Goal: Task Accomplishment & Management: Manage account settings

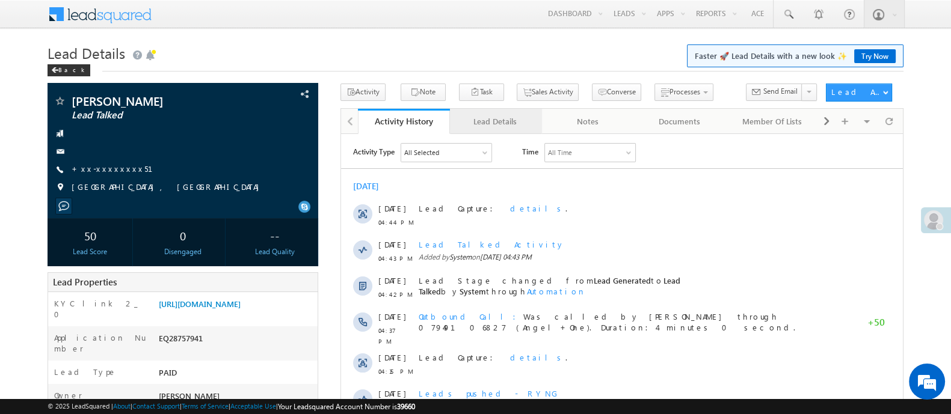
click at [500, 126] on div "Lead Details" at bounding box center [496, 121] width 72 height 14
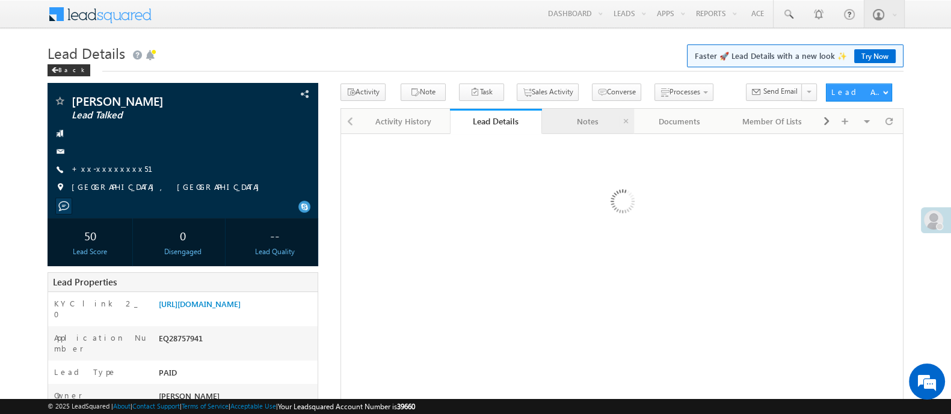
click at [584, 122] on div "Notes" at bounding box center [588, 121] width 72 height 14
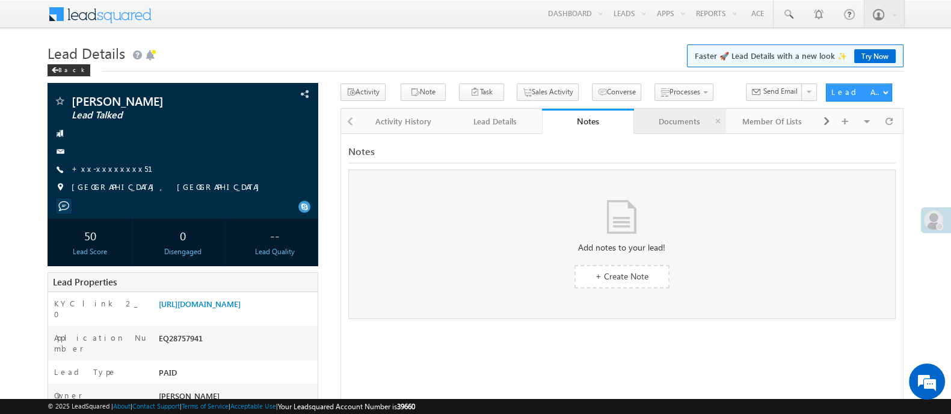
click at [663, 123] on div "Documents" at bounding box center [680, 121] width 72 height 14
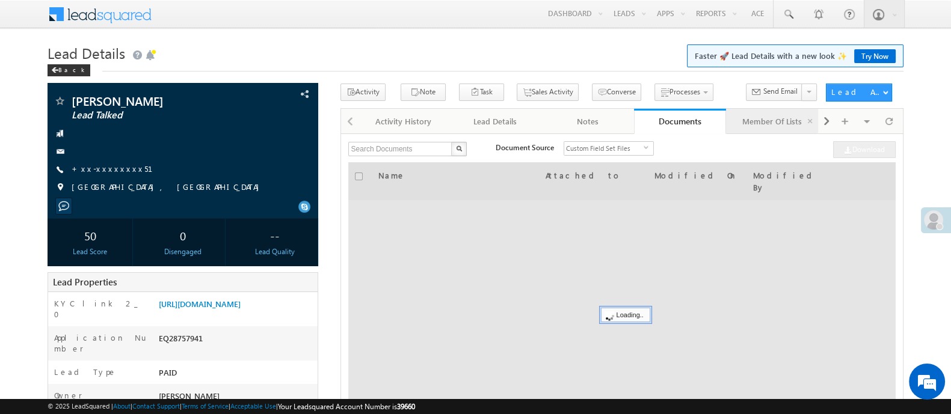
click at [755, 123] on div "Member Of Lists" at bounding box center [772, 121] width 72 height 14
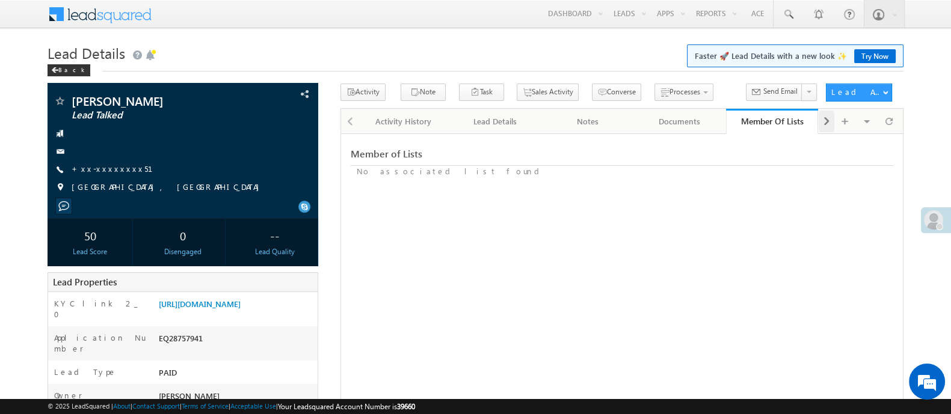
click at [830, 128] on div at bounding box center [827, 122] width 16 height 22
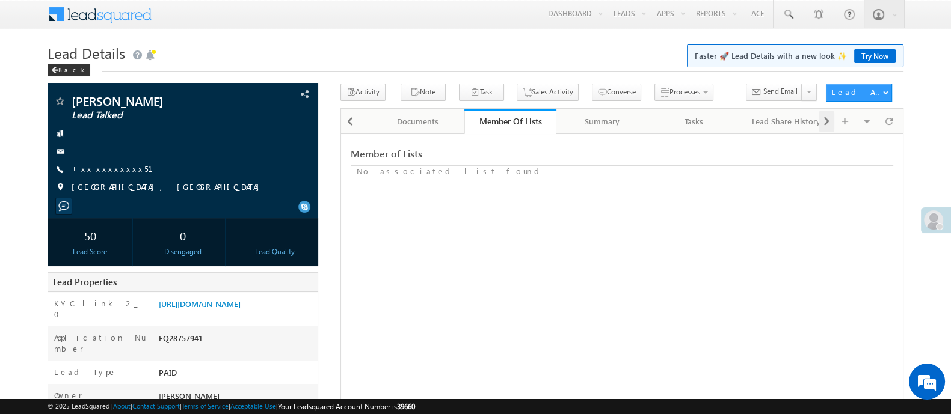
click at [830, 128] on div at bounding box center [827, 122] width 16 height 22
click at [602, 124] on div "Summary" at bounding box center [588, 121] width 72 height 14
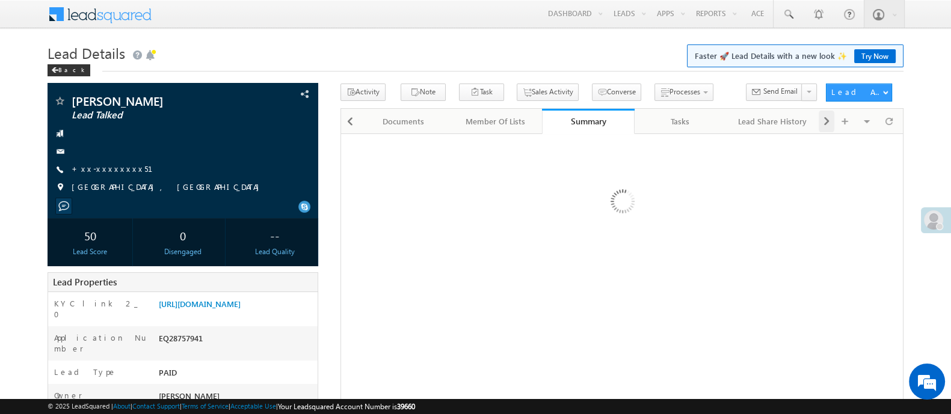
click at [826, 123] on span at bounding box center [826, 122] width 7 height 22
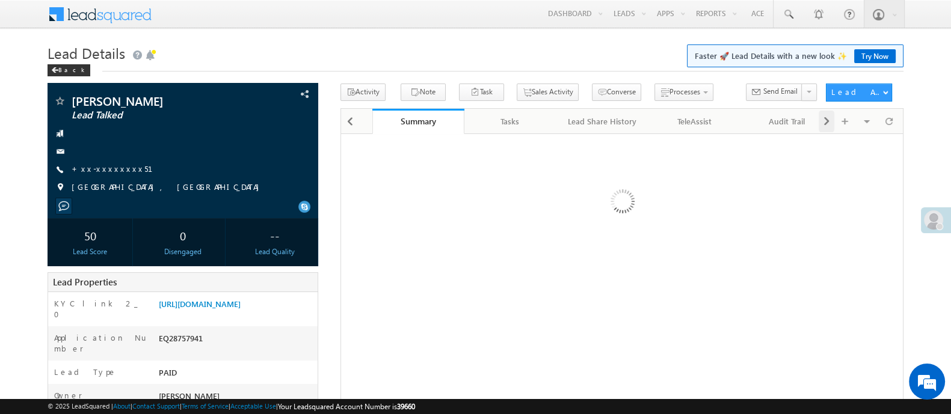
click at [826, 123] on span at bounding box center [826, 122] width 7 height 22
click at [826, 123] on div "Visible Tabs Activity History Default Lead Details Default Notes Default Docume…" at bounding box center [859, 120] width 81 height 23
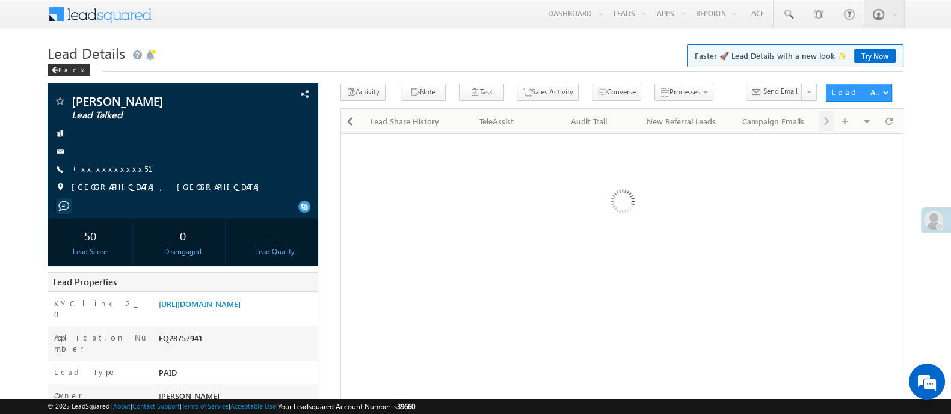
click at [826, 123] on div "Visible Tabs Activity History Default Lead Details Default Notes Default Docume…" at bounding box center [859, 120] width 81 height 23
click at [422, 90] on button "Note" at bounding box center [423, 92] width 45 height 17
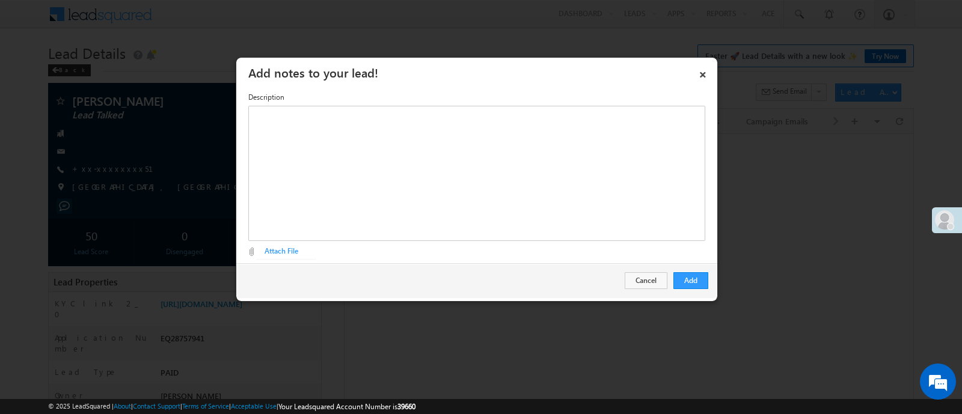
click at [691, 75] on h3 "Add notes to your lead!" at bounding box center [480, 72] width 465 height 21
click at [699, 76] on link "×" at bounding box center [703, 72] width 20 height 21
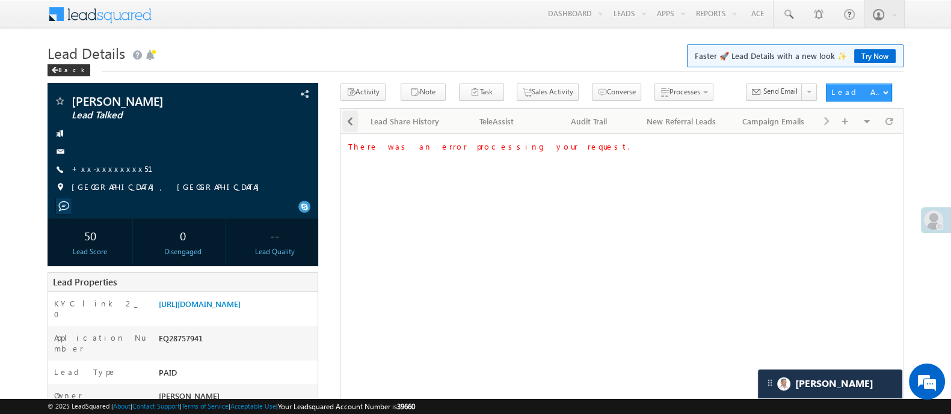
click at [349, 122] on span at bounding box center [349, 122] width 7 height 22
click at [351, 123] on span at bounding box center [349, 122] width 7 height 22
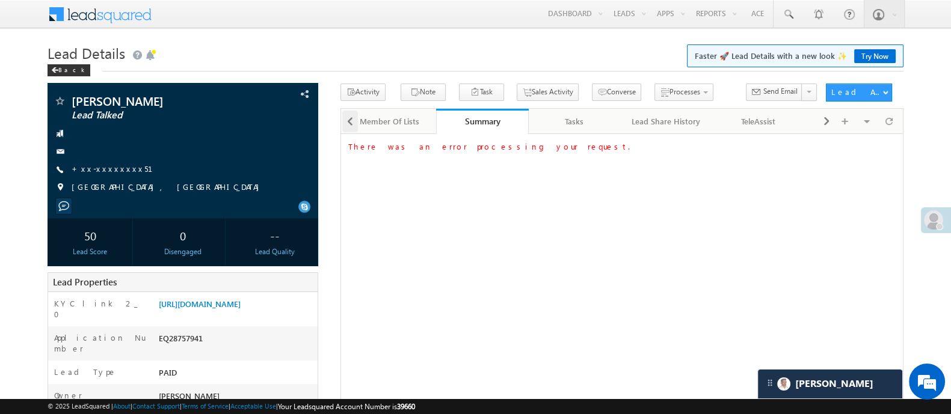
click at [351, 123] on span at bounding box center [349, 122] width 7 height 22
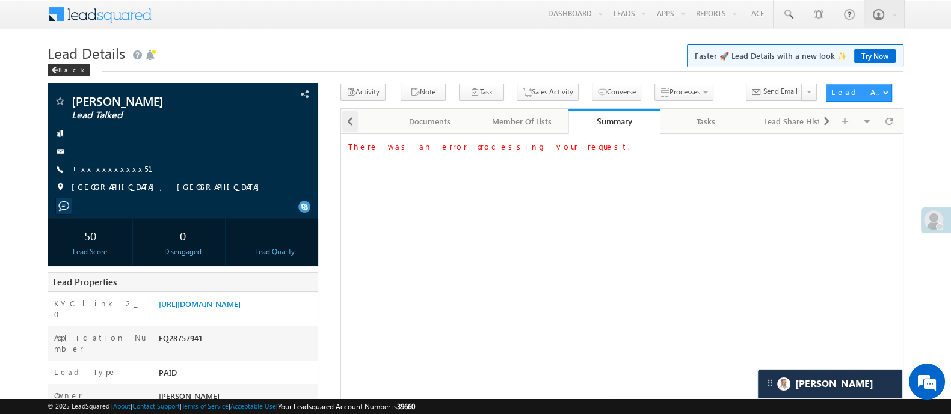
click at [351, 123] on span at bounding box center [349, 122] width 7 height 22
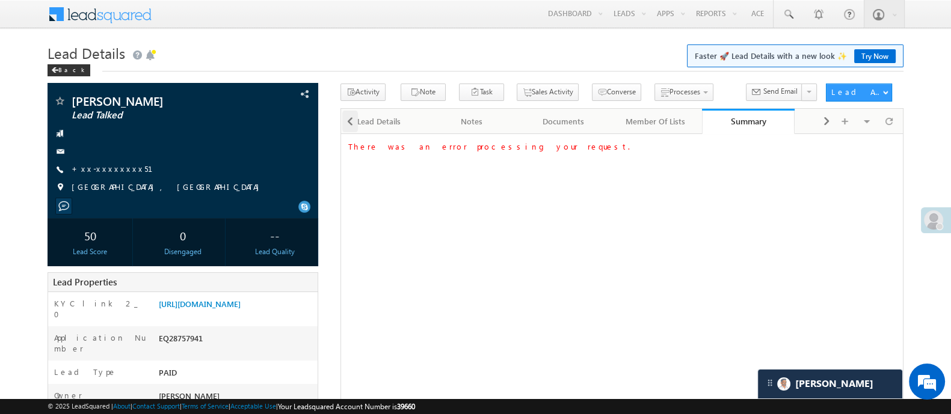
click at [351, 123] on span at bounding box center [349, 122] width 7 height 22
click at [351, 123] on div at bounding box center [349, 120] width 17 height 23
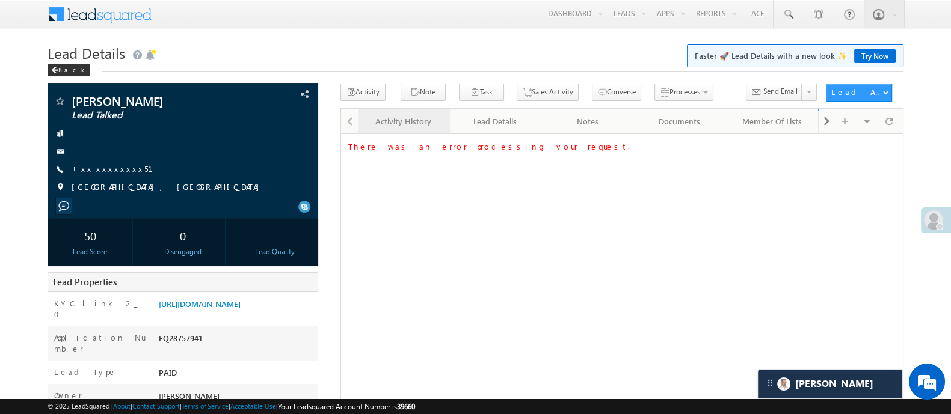
click at [412, 124] on div "Activity History" at bounding box center [404, 121] width 72 height 14
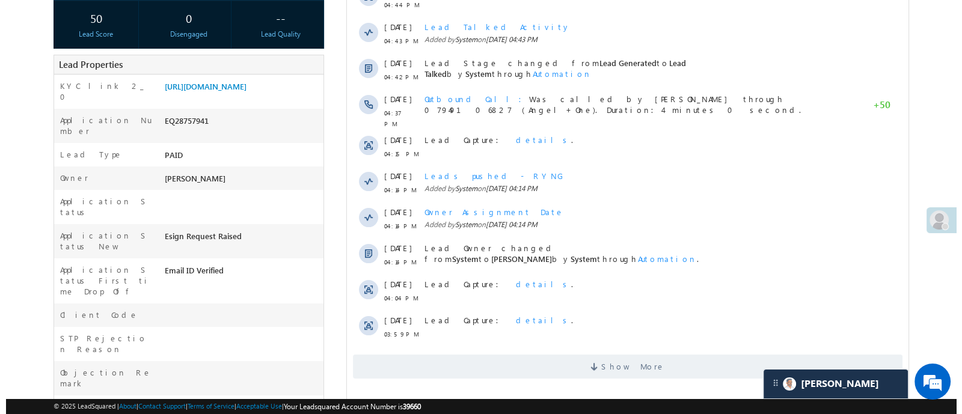
scroll to position [219, 0]
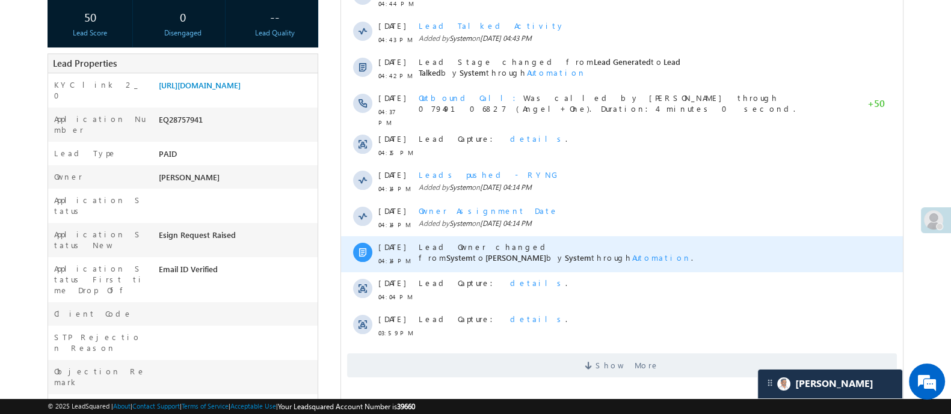
click at [691, 253] on span "Automation" at bounding box center [661, 258] width 59 height 10
click at [747, 226] on link "Final distribution - 25082025" at bounding box center [767, 230] width 89 height 9
click at [691, 253] on span "Automation" at bounding box center [661, 258] width 59 height 10
click at [363, 248] on span at bounding box center [361, 252] width 7 height 9
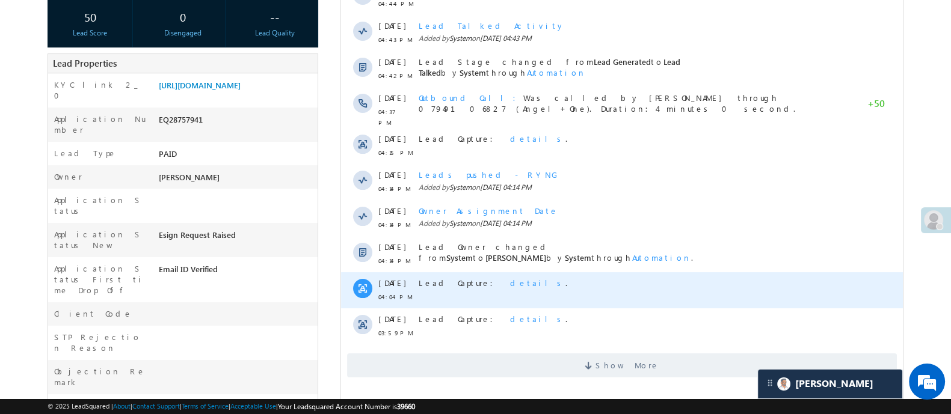
click at [368, 284] on div at bounding box center [361, 288] width 19 height 19
click at [509, 278] on span "details" at bounding box center [536, 283] width 55 height 10
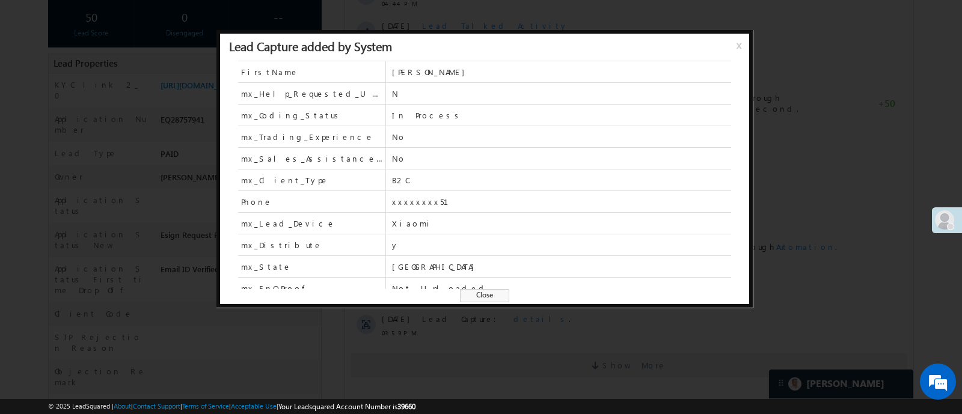
scroll to position [482, 0]
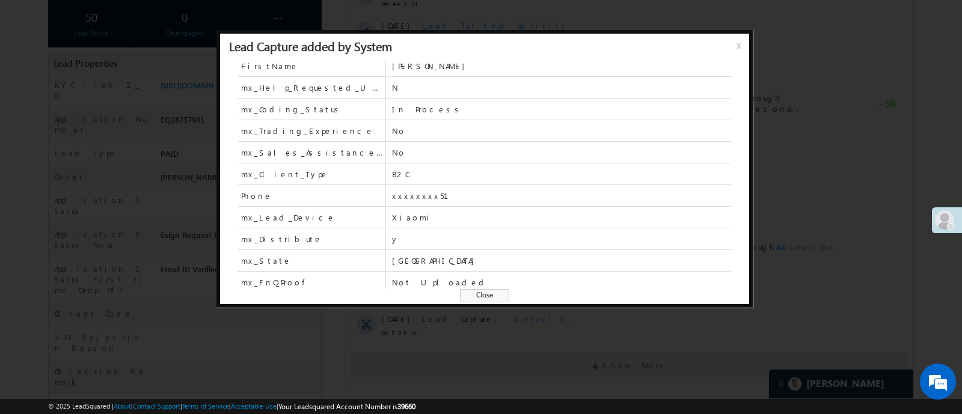
click at [737, 50] on span "x" at bounding box center [742, 50] width 10 height 22
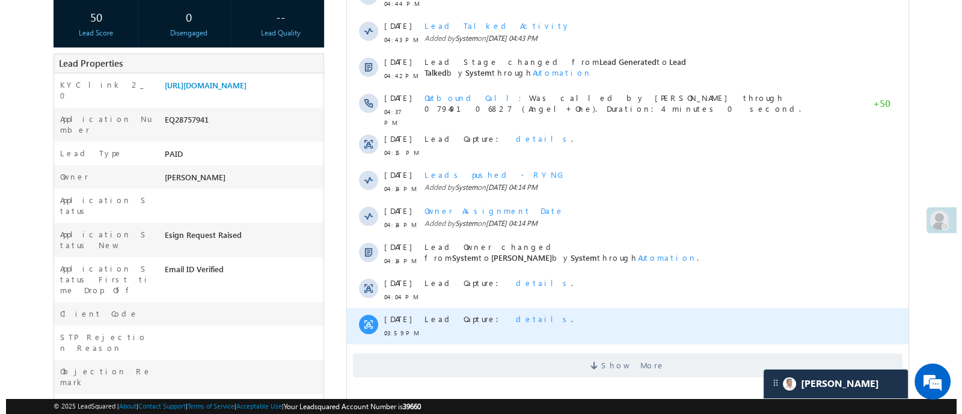
click at [515, 314] on span "details" at bounding box center [542, 319] width 55 height 10
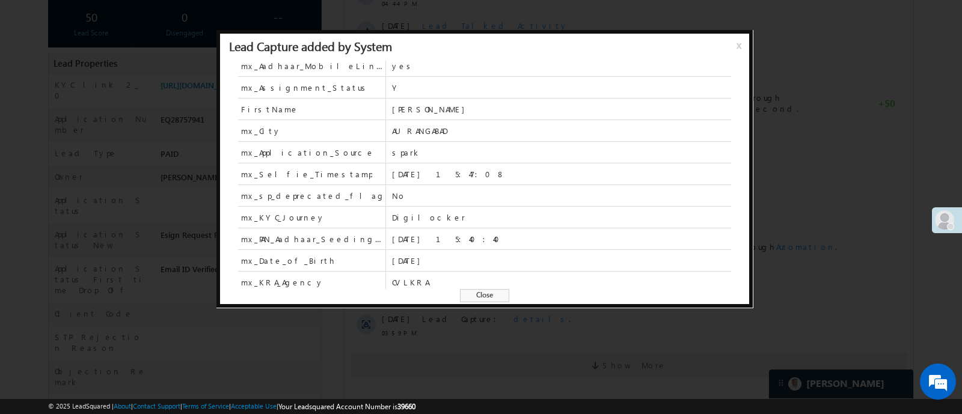
click at [737, 46] on span "x" at bounding box center [742, 50] width 10 height 22
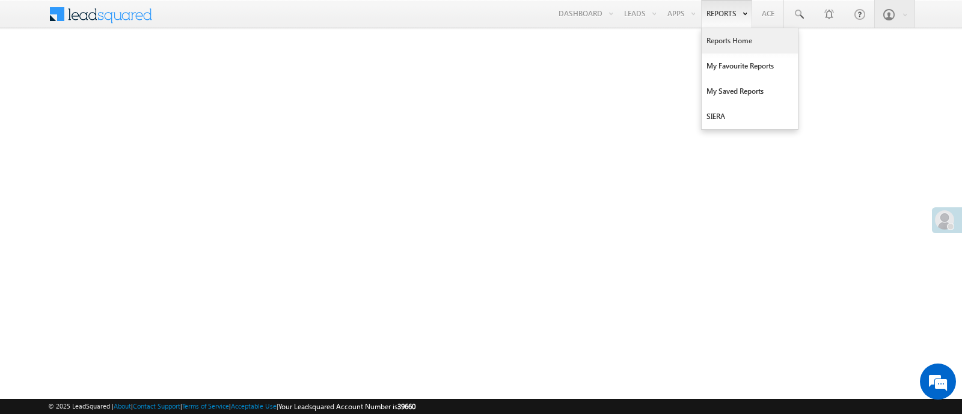
click at [743, 35] on link "Reports Home" at bounding box center [750, 40] width 96 height 25
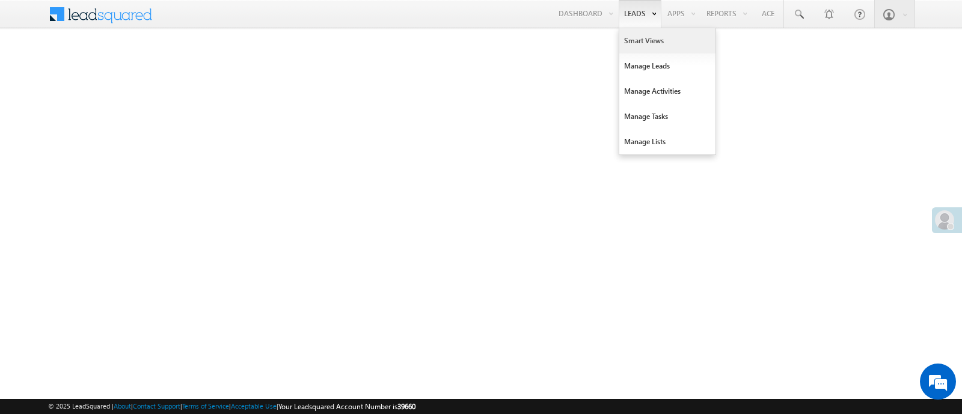
click at [639, 44] on link "Smart Views" at bounding box center [668, 40] width 96 height 25
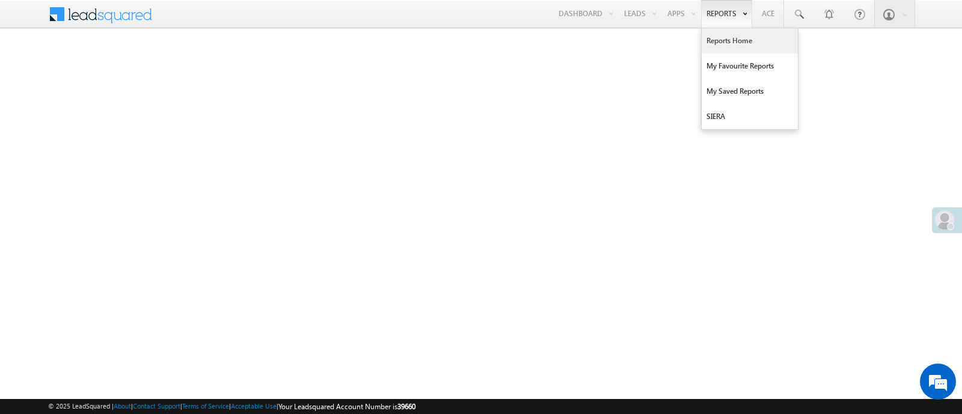
click at [727, 32] on link "Reports Home" at bounding box center [750, 40] width 96 height 25
click at [735, 39] on link "Reports Home" at bounding box center [750, 40] width 96 height 25
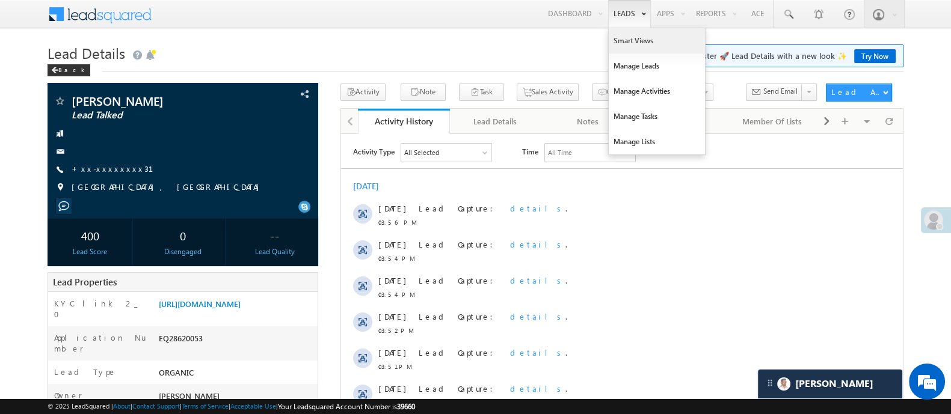
click at [629, 38] on link "Smart Views" at bounding box center [657, 40] width 96 height 25
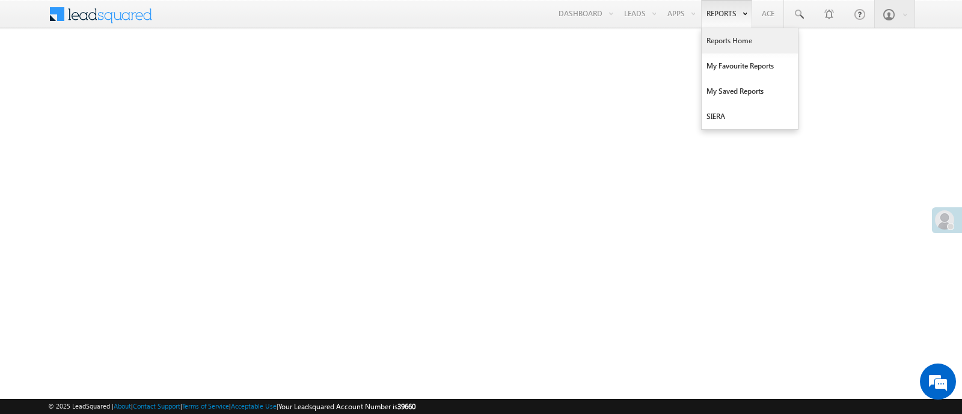
click at [729, 46] on link "Reports Home" at bounding box center [750, 40] width 96 height 25
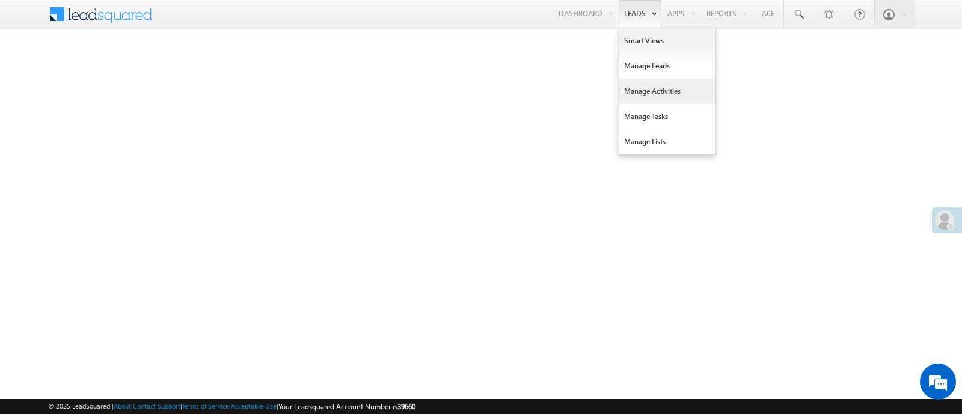
click at [672, 94] on link "Manage Activities" at bounding box center [668, 91] width 96 height 25
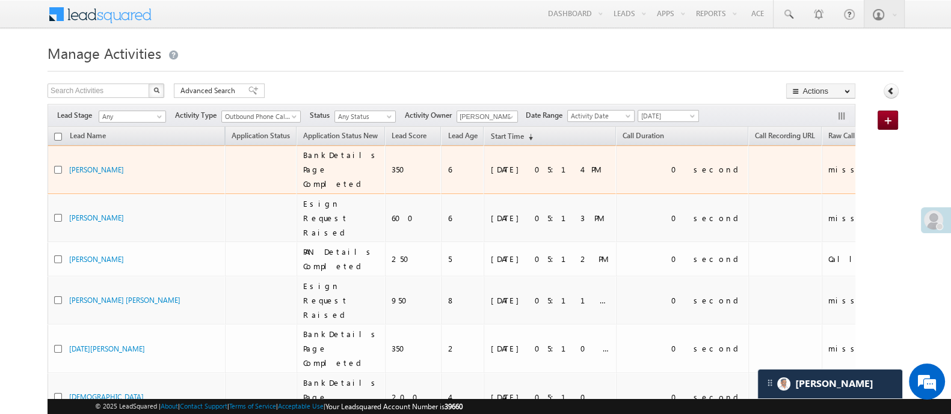
click at [671, 164] on div "0 second" at bounding box center [707, 169] width 72 height 11
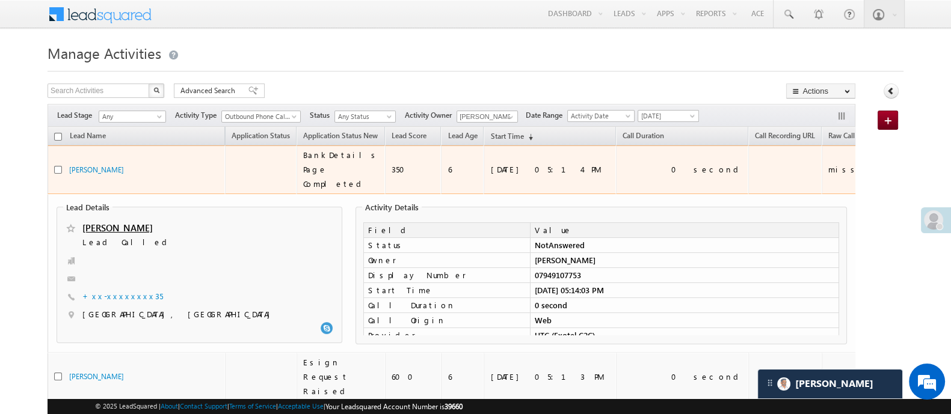
click at [532, 155] on td "09/11/25 05:14 PM" at bounding box center [550, 170] width 132 height 49
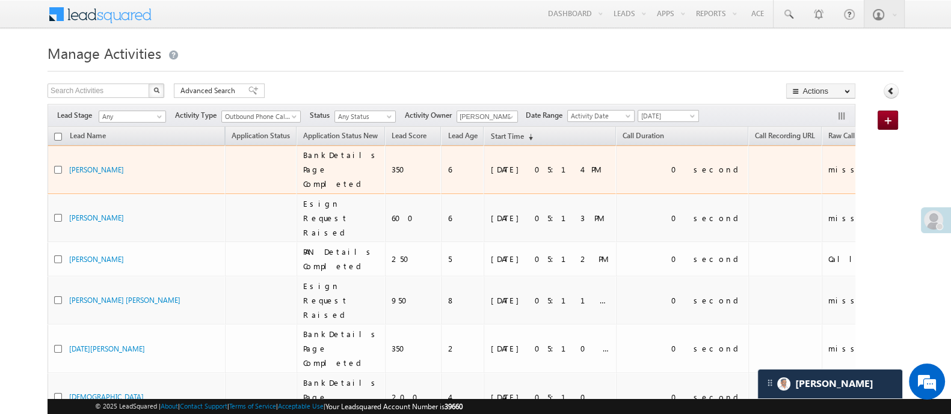
click at [533, 164] on div "09/11/25 05:14 PM" at bounding box center [550, 169] width 120 height 11
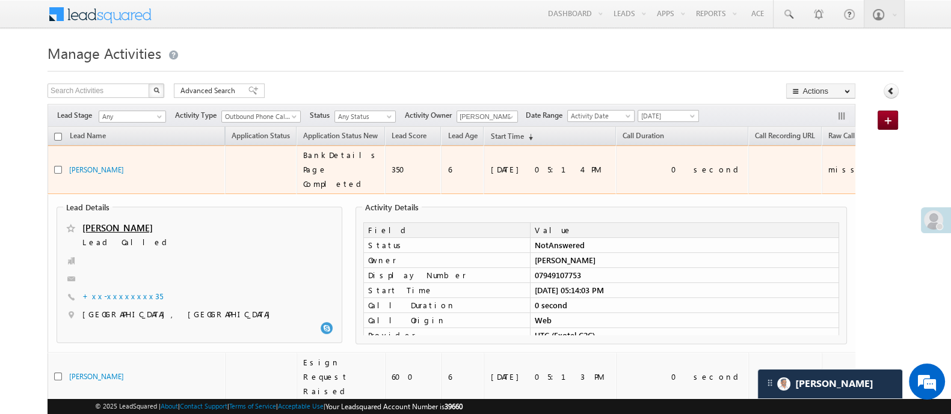
click at [616, 169] on td "0 second" at bounding box center [682, 170] width 132 height 49
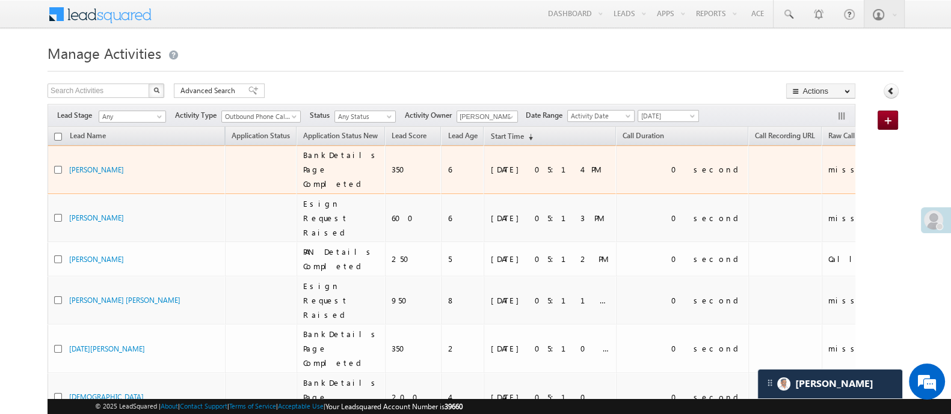
click at [671, 165] on div "0 second" at bounding box center [707, 169] width 72 height 11
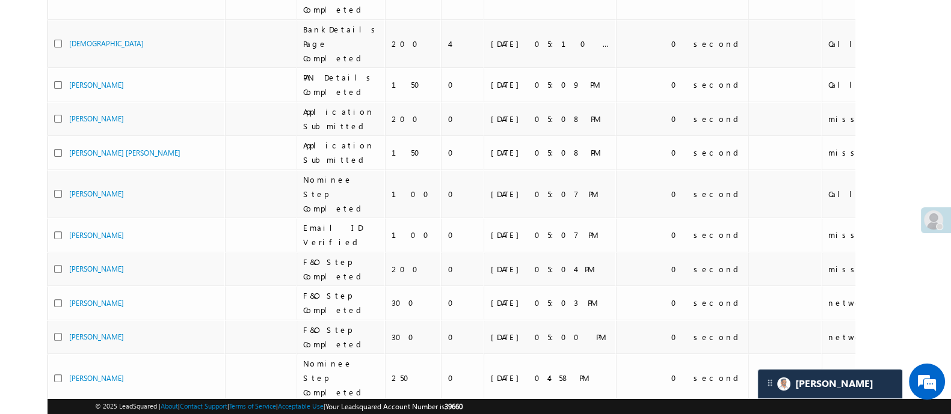
scroll to position [515, 0]
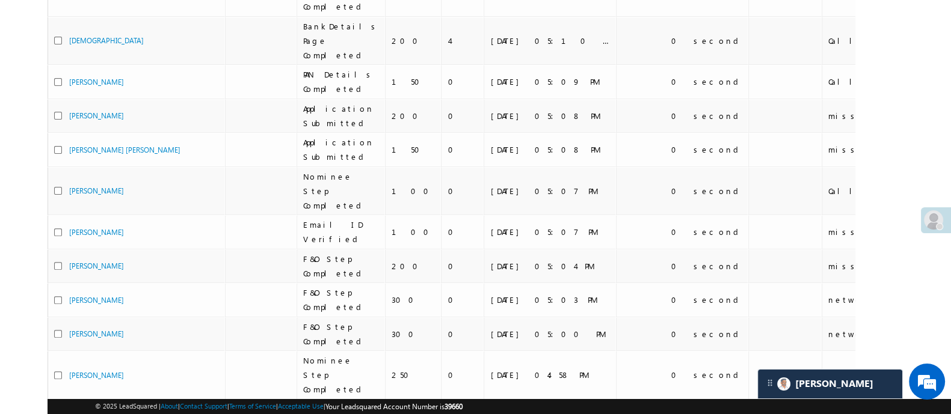
click at [828, 411] on div "Answered" at bounding box center [867, 416] width 79 height 11
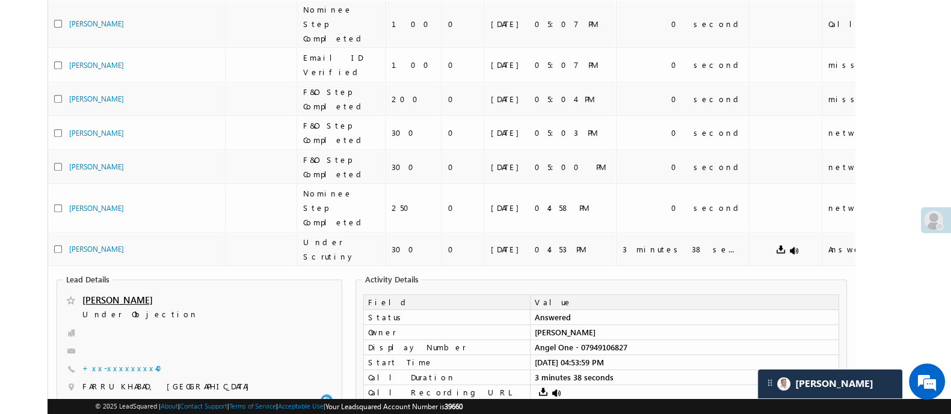
scroll to position [67, 0]
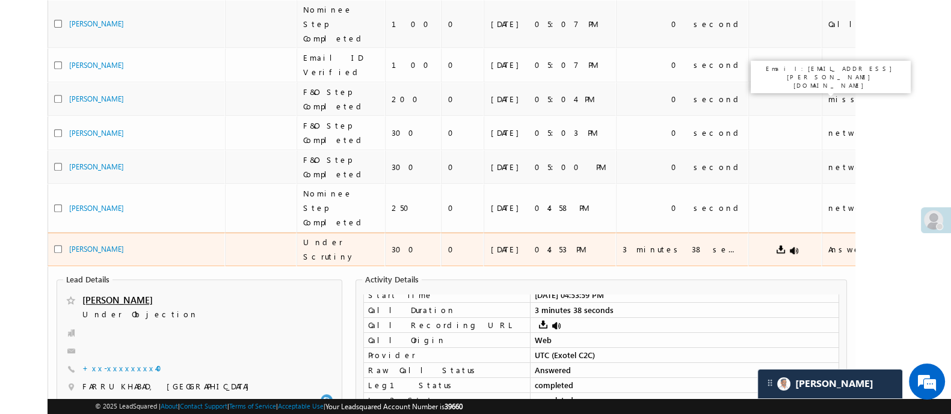
click at [920, 244] on div "Anuj Rajak" at bounding box center [959, 249] width 79 height 11
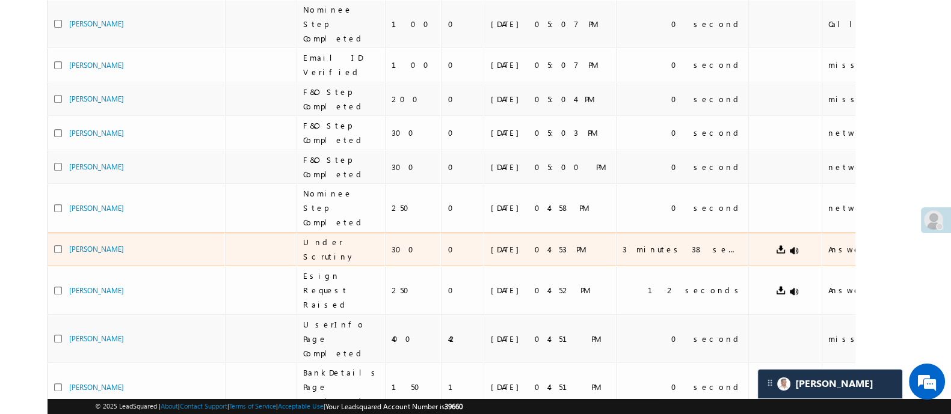
click at [920, 244] on div "Anuj Rajak" at bounding box center [959, 249] width 79 height 11
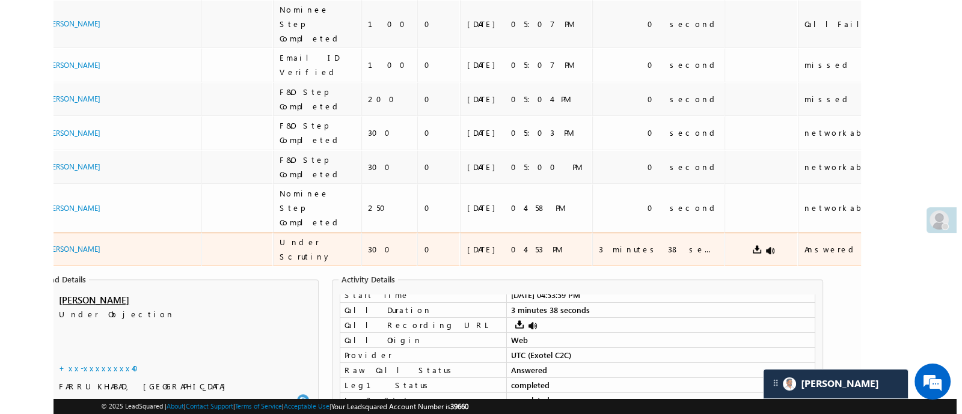
scroll to position [0, 69]
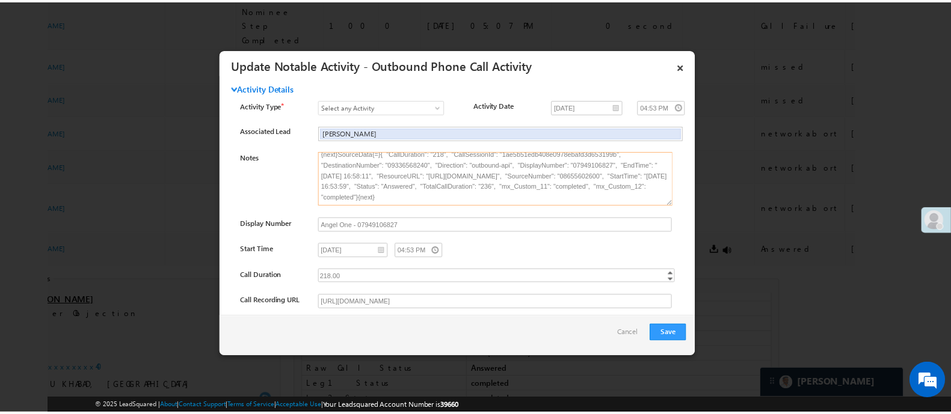
scroll to position [29, 0]
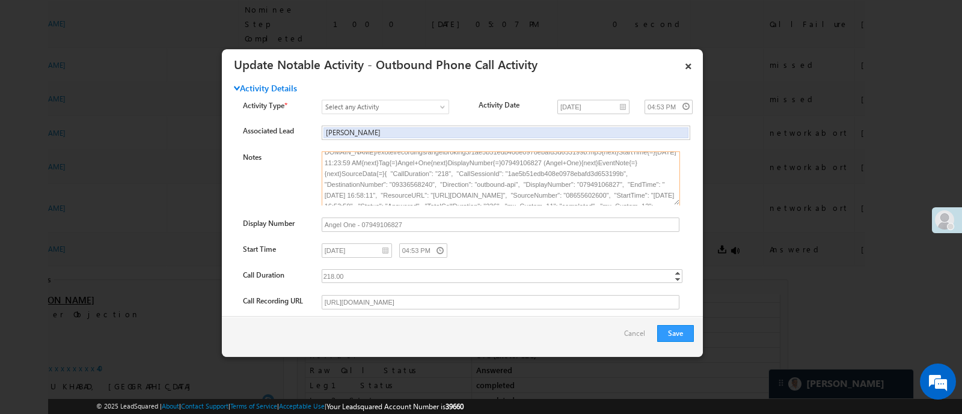
drag, startPoint x: 519, startPoint y: 183, endPoint x: 555, endPoint y: 182, distance: 36.1
click at [555, 182] on textarea "Caller{=}Anuj Rajak {next}UserId{=}{next}UserId{=}16fe7edd-c57a-11ee-94ec-02dfd…" at bounding box center [501, 179] width 358 height 54
click at [690, 63] on link "×" at bounding box center [688, 64] width 20 height 21
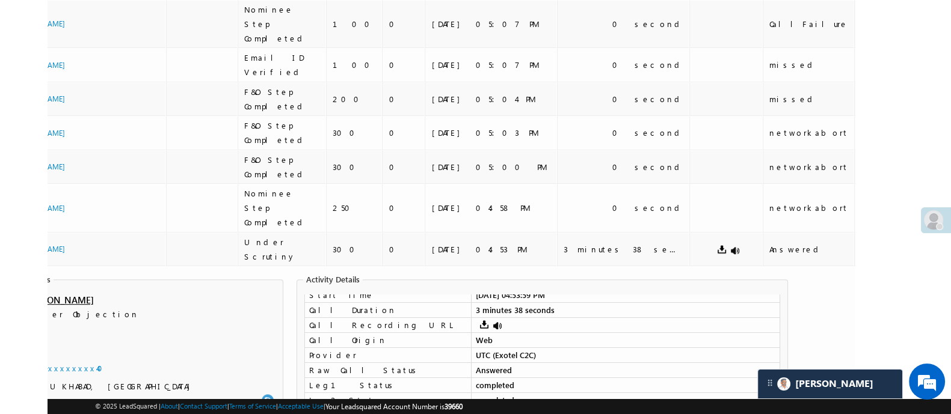
click at [930, 157] on body "Menu Manish Panchal Manis h.1Pa nchal @ange lbrok ing.c" at bounding box center [475, 107] width 951 height 1581
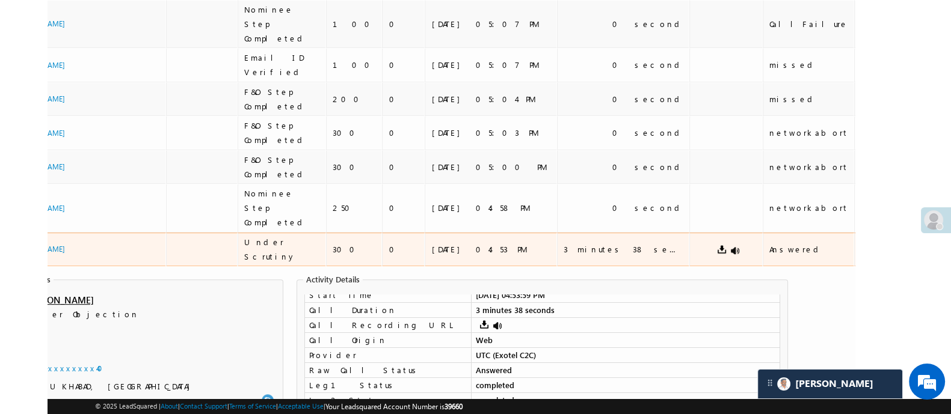
click at [313, 233] on td "Under Scrutiny" at bounding box center [282, 250] width 88 height 34
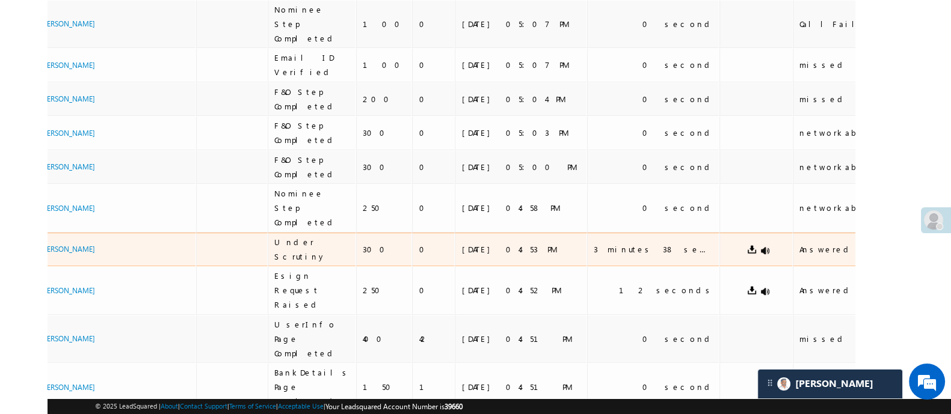
scroll to position [0, 0]
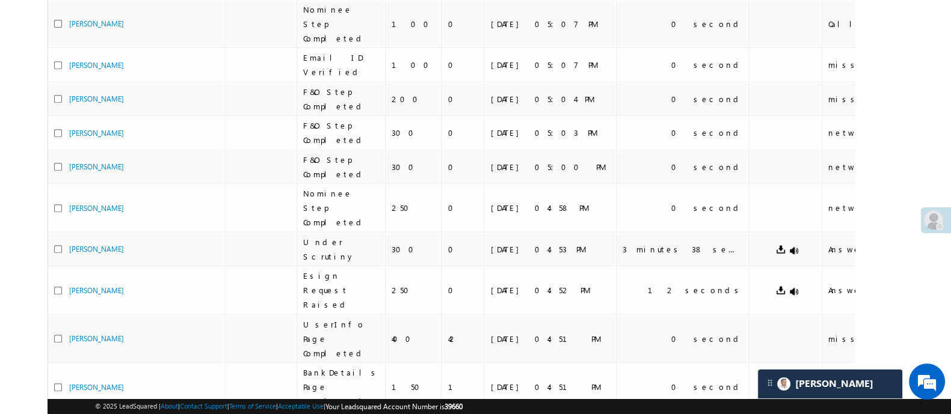
click at [892, 163] on div "Search Activities X 178 results found Advanced Search Advanced search results A…" at bounding box center [476, 70] width 856 height 1339
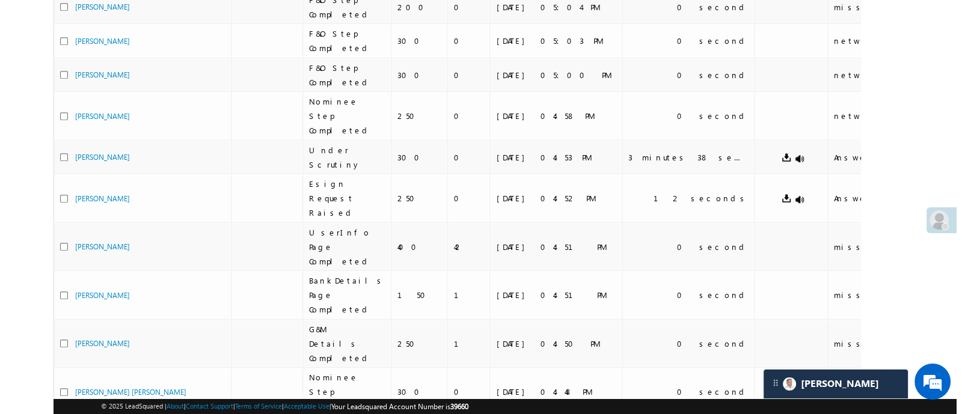
scroll to position [0, 69]
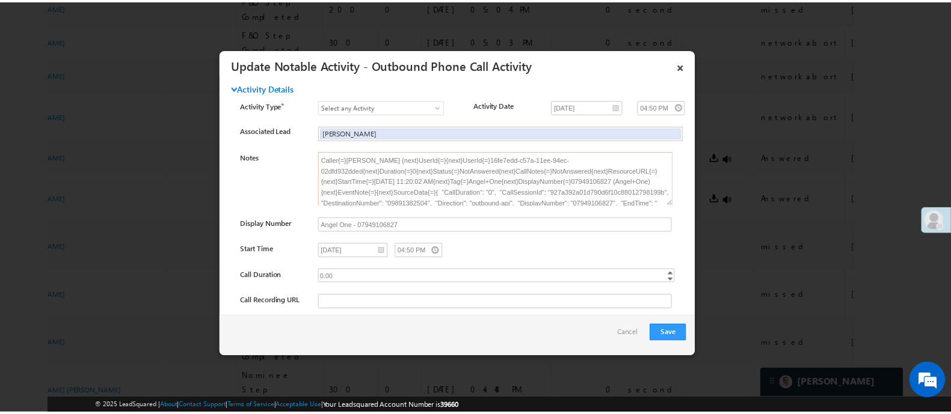
scroll to position [29, 0]
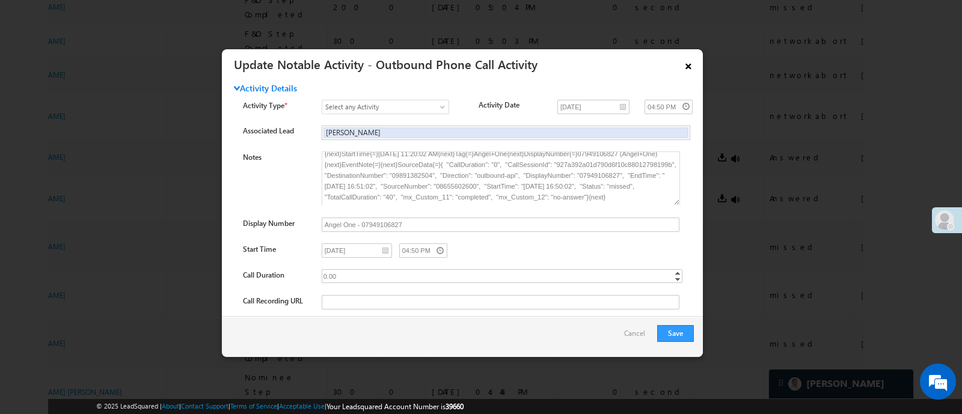
click at [691, 65] on link "×" at bounding box center [688, 64] width 20 height 21
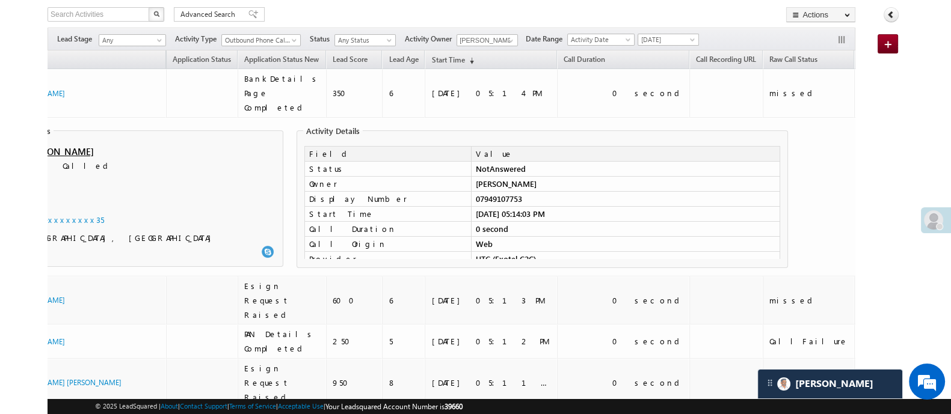
scroll to position [0, 0]
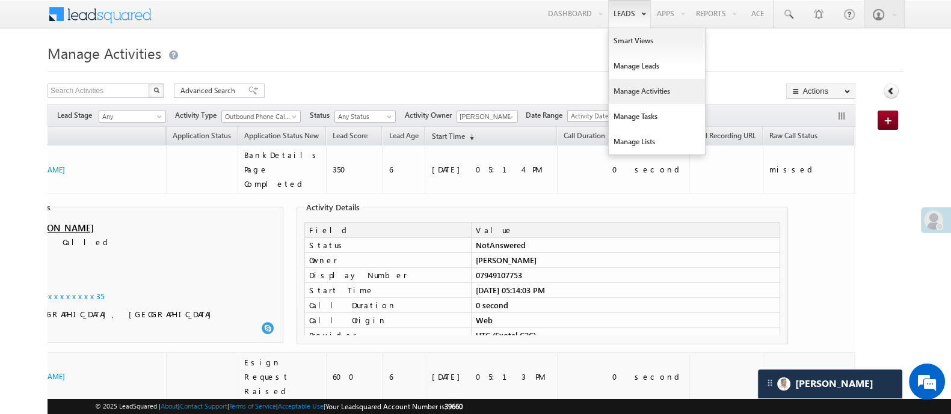
click at [663, 96] on link "Manage Activities" at bounding box center [657, 91] width 96 height 25
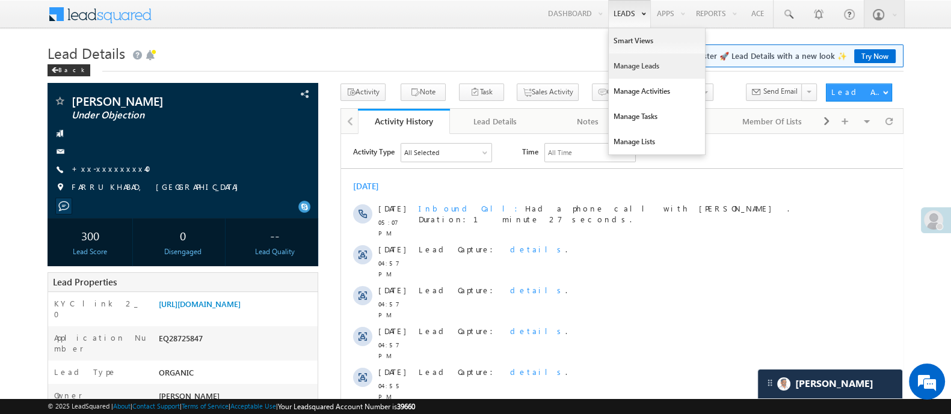
click at [639, 60] on link "Manage Leads" at bounding box center [657, 66] width 96 height 25
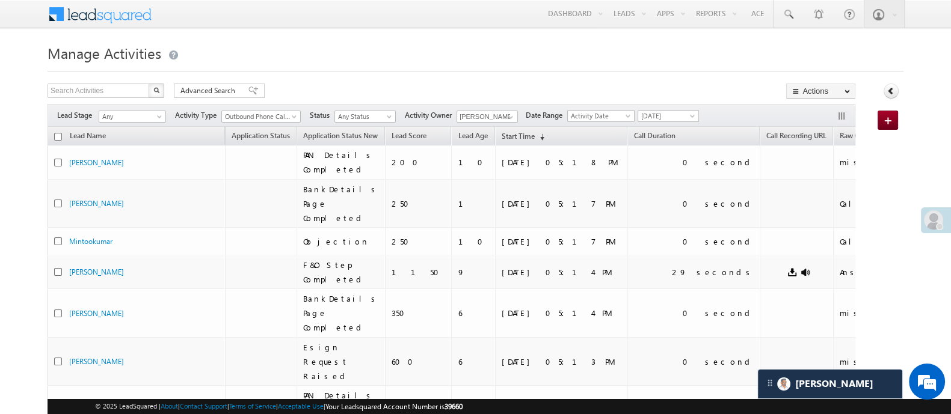
click at [761, 52] on h1 "Manage Activities" at bounding box center [476, 51] width 856 height 23
click at [346, 57] on h1 "Manage Activities" at bounding box center [476, 51] width 856 height 23
click at [509, 118] on span at bounding box center [511, 117] width 10 height 10
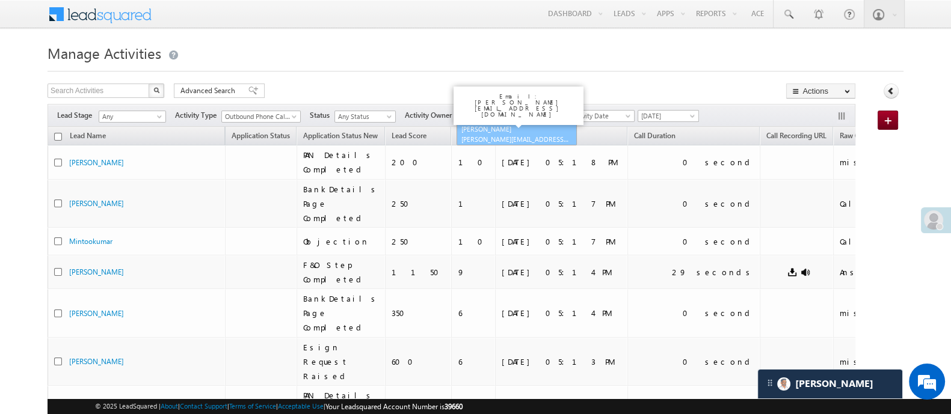
click at [506, 132] on link "Himanshu Sharma HIMANSHU.SHARMA@ANGELBROKING.COM" at bounding box center [517, 134] width 120 height 23
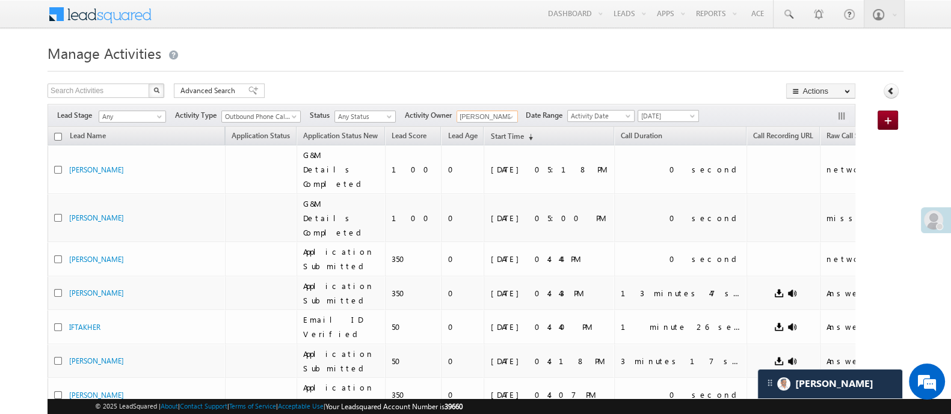
type input "[PERSON_NAME]"
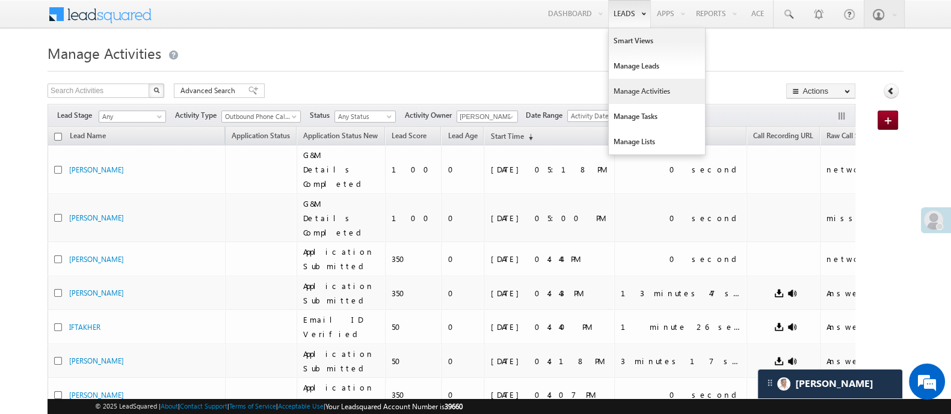
click at [654, 91] on link "Manage Activities" at bounding box center [657, 91] width 96 height 25
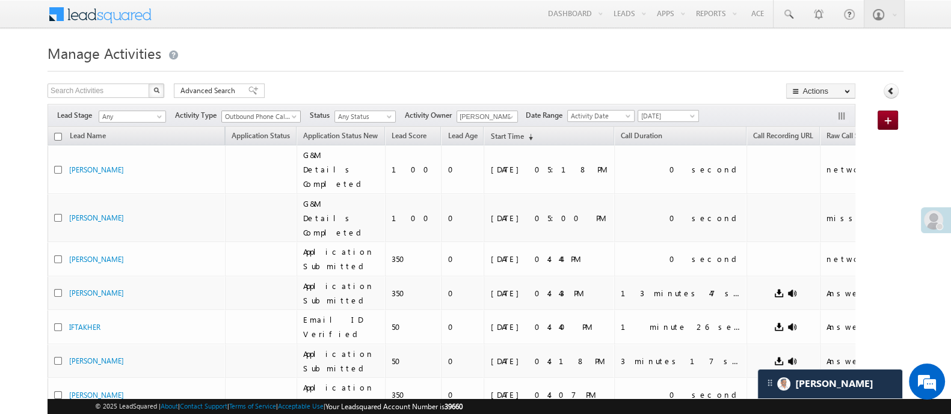
scroll to position [1184, 0]
click at [287, 111] on span "Outbound Phone Call Activity" at bounding box center [258, 116] width 73 height 11
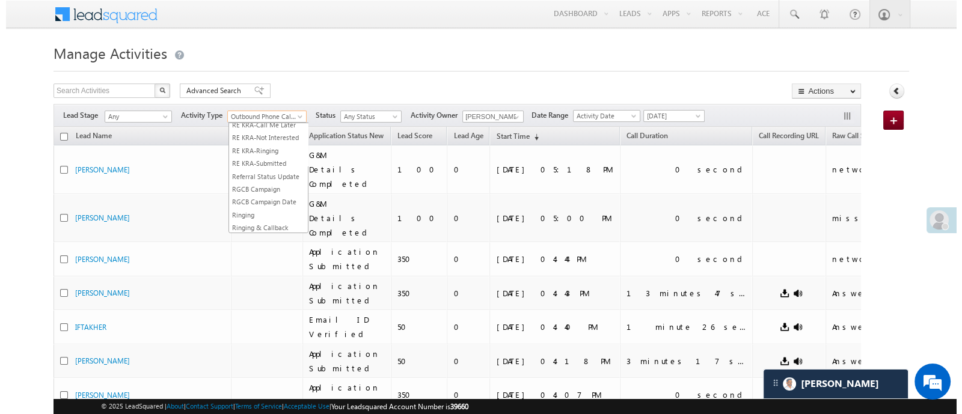
scroll to position [0, 0]
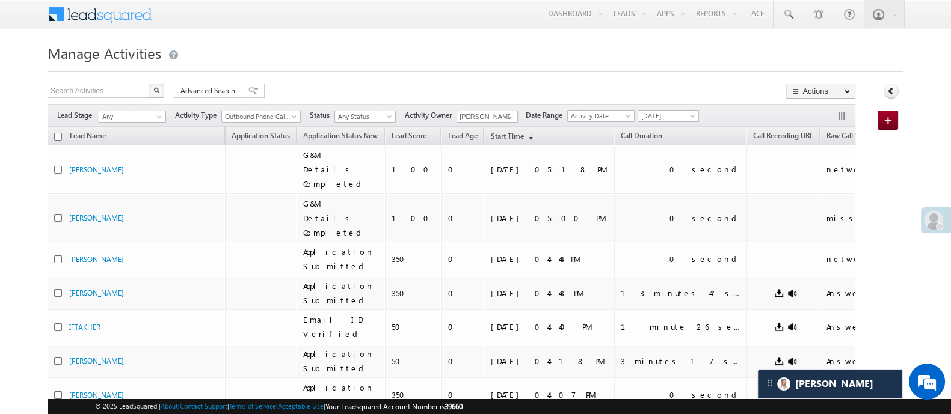
click at [605, 60] on h1 "Manage Activities" at bounding box center [476, 51] width 856 height 23
click at [626, 112] on span "Activity Date" at bounding box center [599, 116] width 63 height 11
click at [623, 88] on div "Search Activities X 82 results found Advanced Search Advanced search results Ac…" at bounding box center [452, 92] width 808 height 17
click at [819, 90] on button "Actions" at bounding box center [820, 91] width 69 height 15
click at [835, 112] on div "Lead Stage Any Any Activity Type Add_Alternate_Number Agreed for Payment App Do…" at bounding box center [452, 115] width 808 height 23
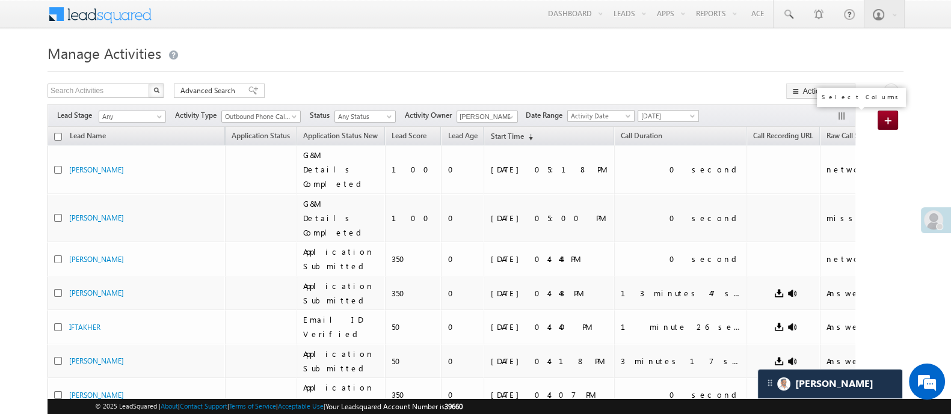
click at [840, 121] on button "button" at bounding box center [843, 117] width 12 height 12
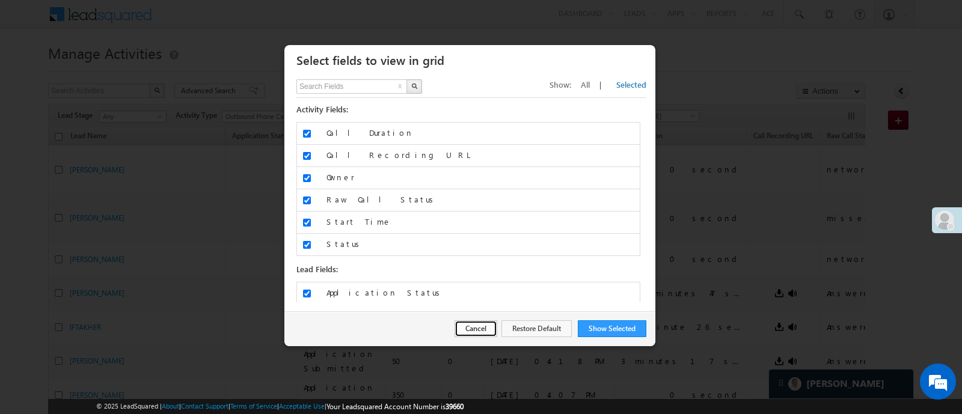
click at [478, 327] on button "Cancel" at bounding box center [476, 329] width 43 height 17
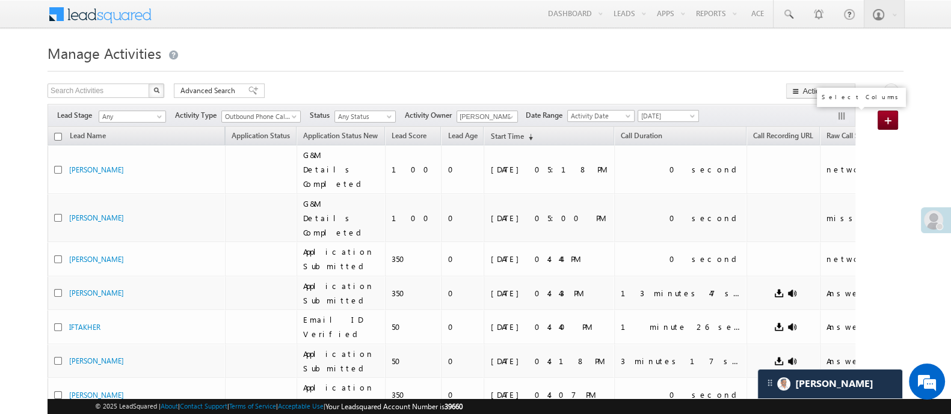
click at [845, 114] on button "button" at bounding box center [843, 117] width 12 height 12
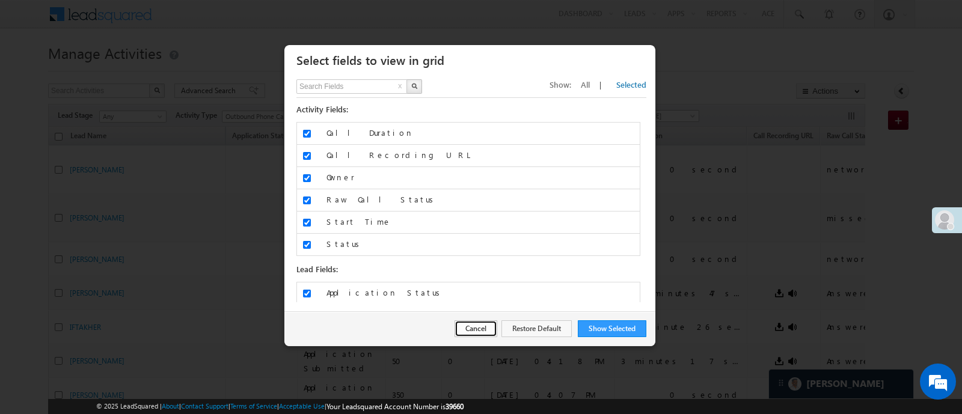
click at [479, 327] on button "Cancel" at bounding box center [476, 329] width 43 height 17
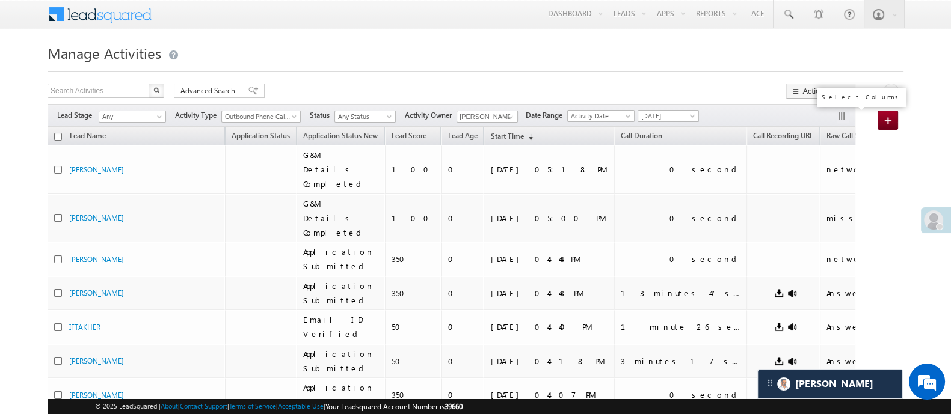
click at [838, 118] on button "button" at bounding box center [843, 117] width 12 height 12
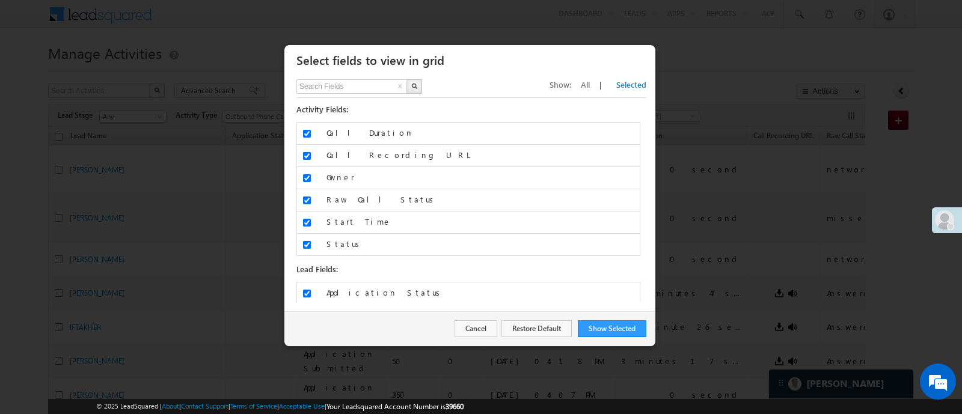
click at [614, 40] on div at bounding box center [481, 207] width 962 height 414
click at [473, 328] on button "Cancel" at bounding box center [476, 329] width 43 height 17
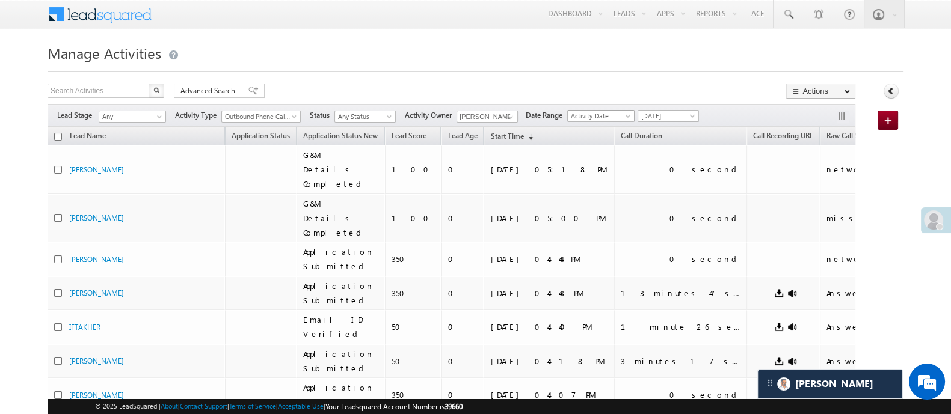
click at [593, 113] on span "Activity Date" at bounding box center [599, 116] width 63 height 11
click at [147, 120] on span "Any" at bounding box center [130, 116] width 63 height 11
click at [393, 63] on h1 "Manage Activities" at bounding box center [476, 51] width 856 height 23
click at [839, 112] on button "button" at bounding box center [843, 117] width 12 height 12
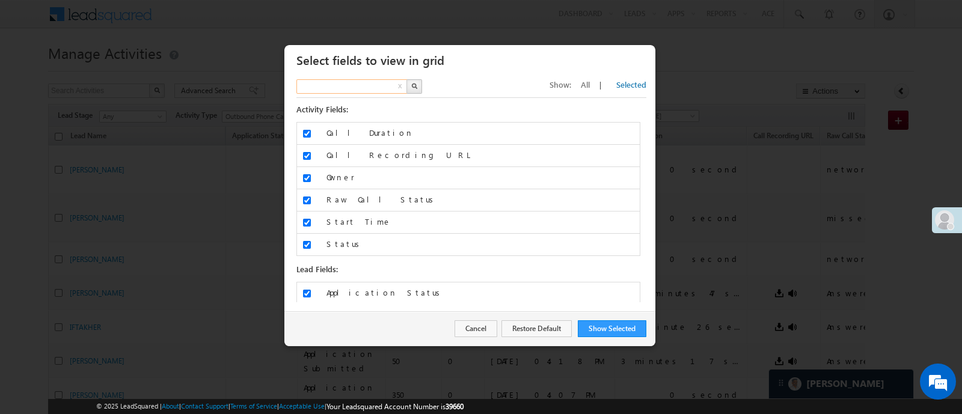
click at [367, 82] on input "text" at bounding box center [353, 86] width 112 height 14
type input "Search Fields"
click at [590, 87] on span "All" at bounding box center [585, 84] width 9 height 10
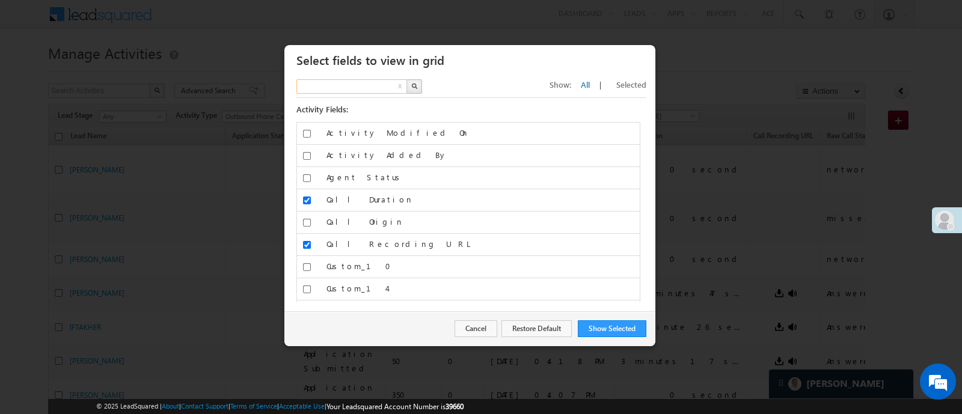
click at [361, 85] on input "text" at bounding box center [353, 86] width 112 height 14
type input "orde"
click at [415, 87] on img "button" at bounding box center [414, 86] width 6 height 6
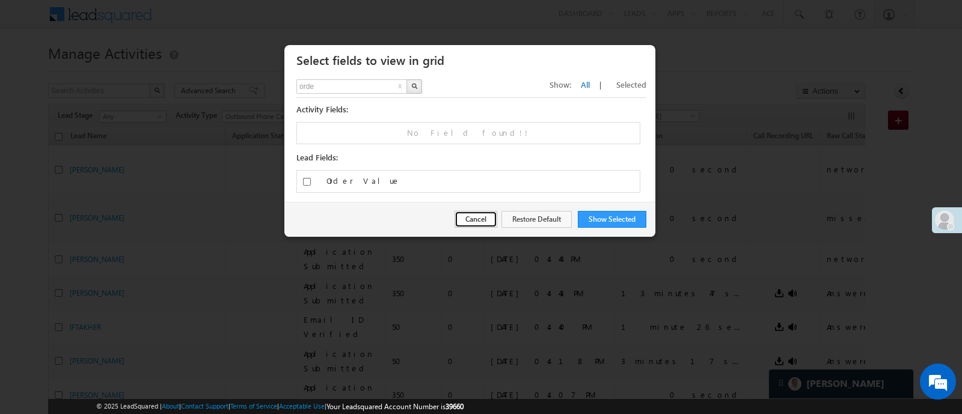
click at [487, 217] on button "Cancel" at bounding box center [476, 219] width 43 height 17
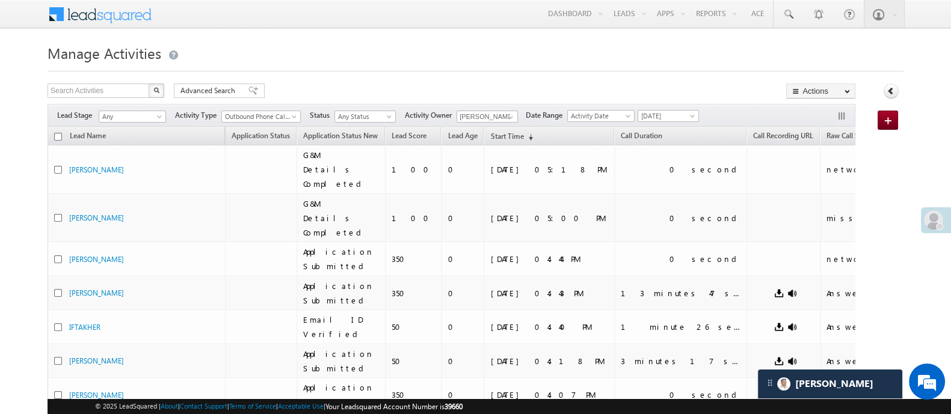
click at [283, 115] on span "Outbound Phone Call Activity" at bounding box center [258, 116] width 73 height 11
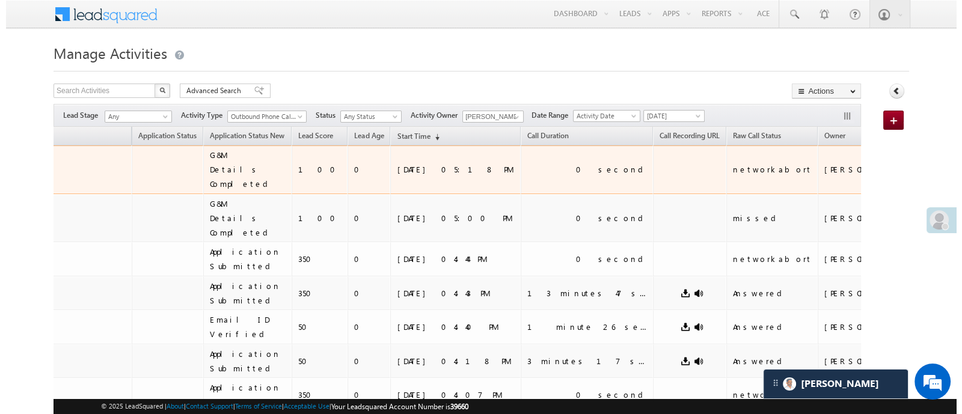
scroll to position [0, 90]
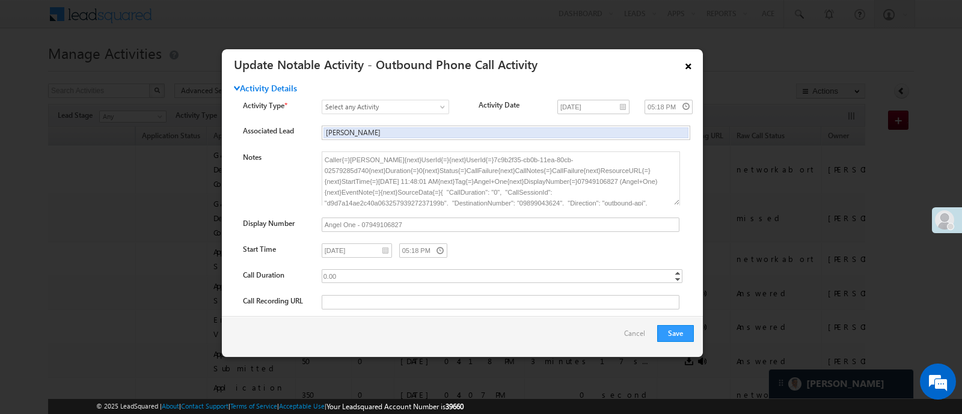
click at [686, 64] on link "×" at bounding box center [688, 64] width 20 height 21
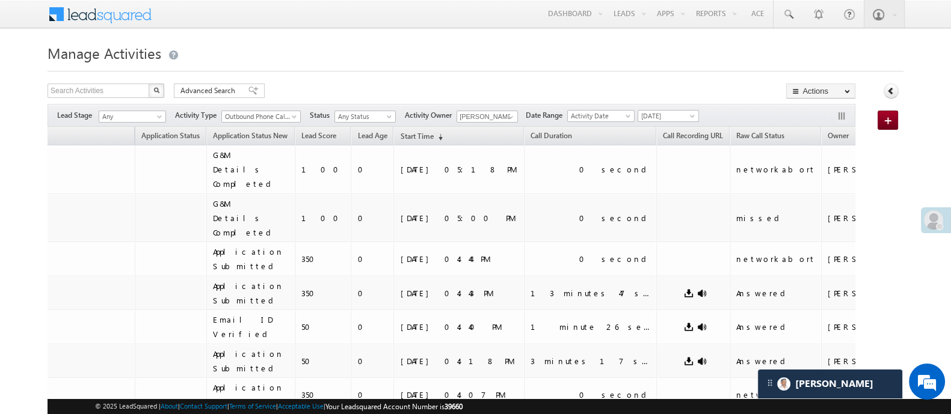
click at [293, 114] on span at bounding box center [296, 119] width 10 height 10
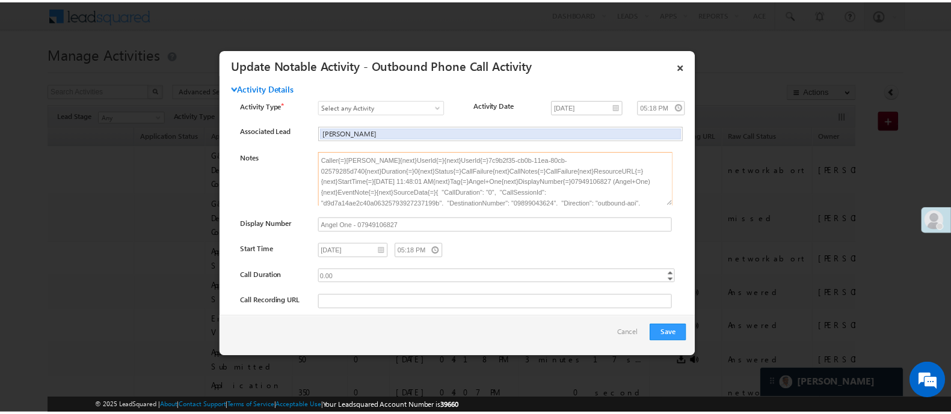
scroll to position [29, 0]
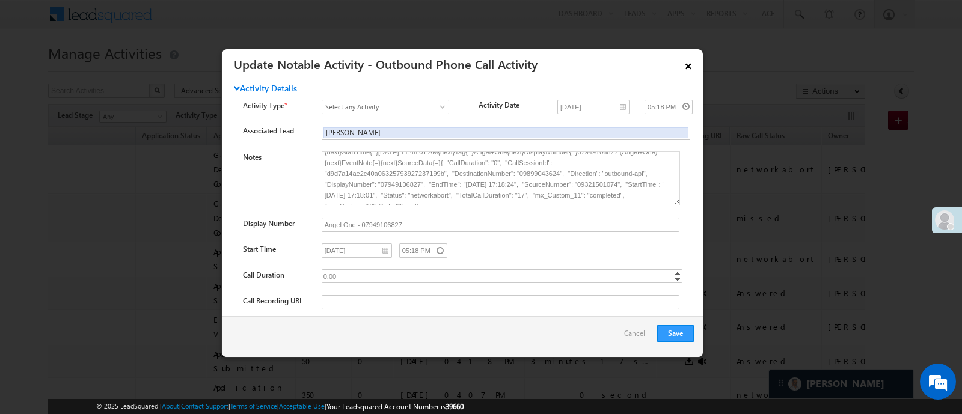
click at [694, 61] on link "×" at bounding box center [688, 64] width 20 height 21
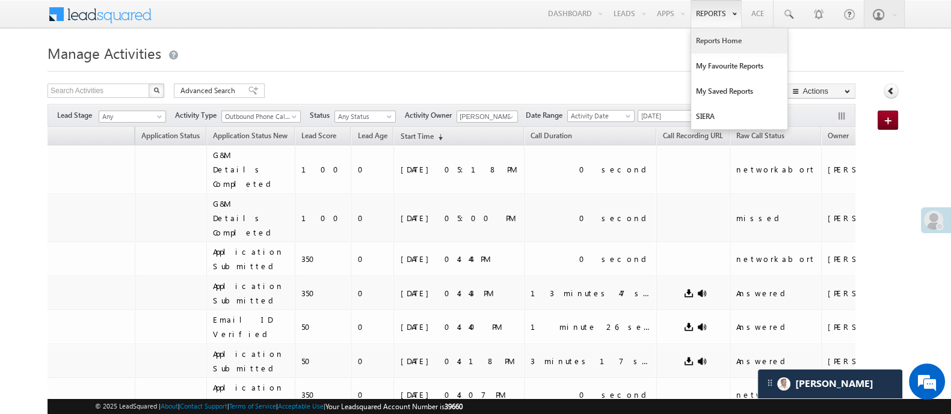
click at [713, 35] on link "Reports Home" at bounding box center [739, 40] width 96 height 25
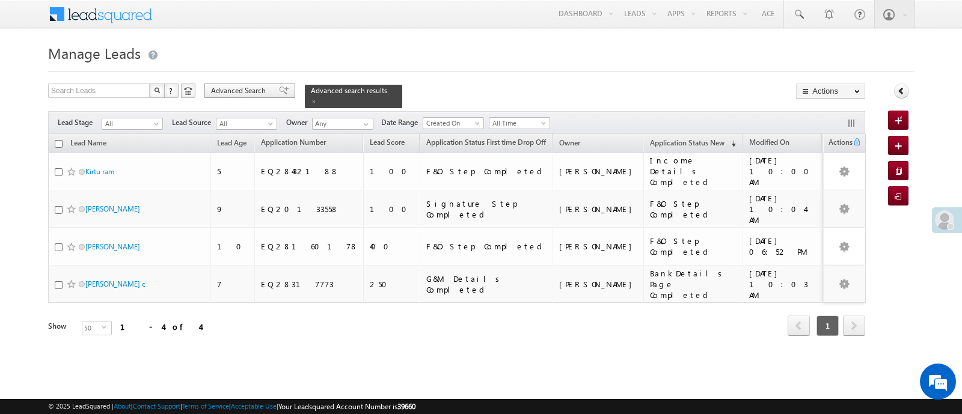
click at [249, 92] on span "Advanced Search" at bounding box center [240, 90] width 58 height 11
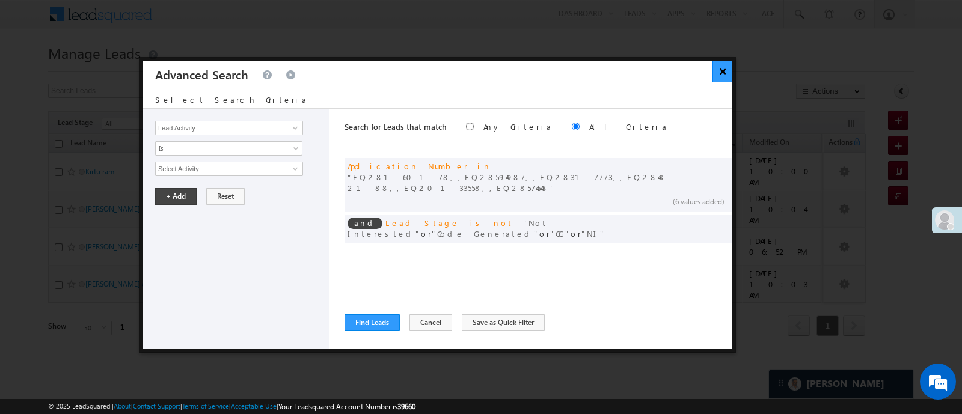
click at [719, 70] on button "×" at bounding box center [723, 71] width 20 height 21
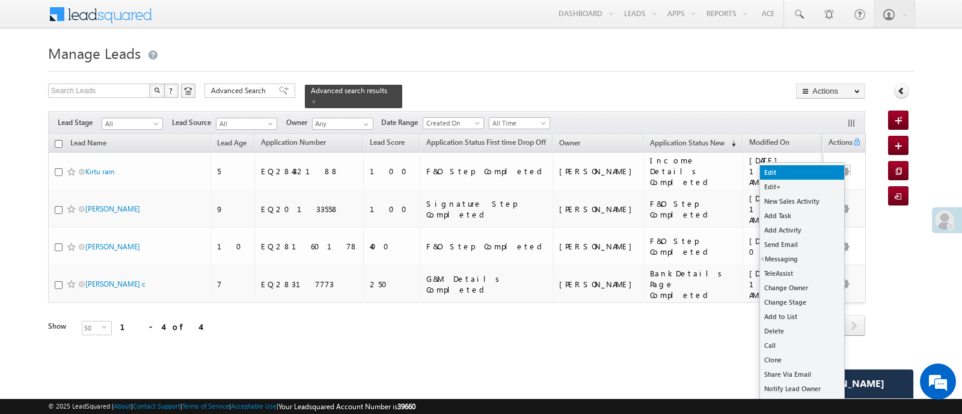
click at [825, 176] on link "Edit" at bounding box center [802, 172] width 84 height 14
click at [822, 183] on link "Edit+" at bounding box center [802, 187] width 84 height 14
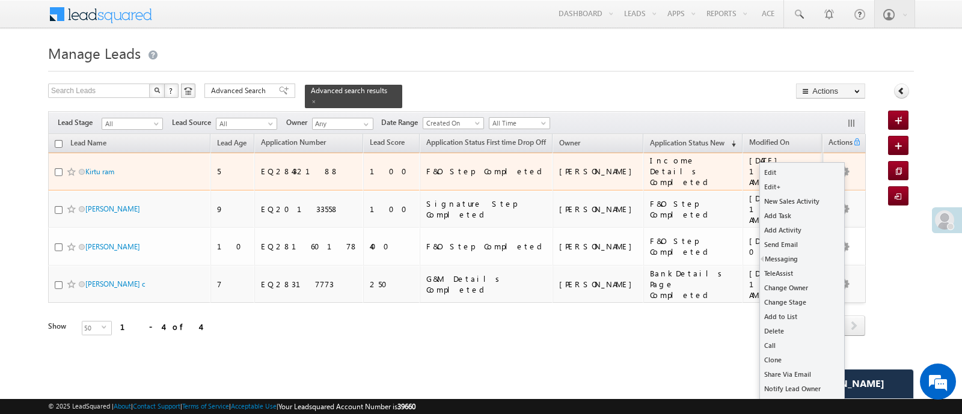
click at [813, 172] on link "Edit" at bounding box center [802, 172] width 84 height 14
click at [523, 56] on h1 "Manage Leads" at bounding box center [481, 51] width 866 height 23
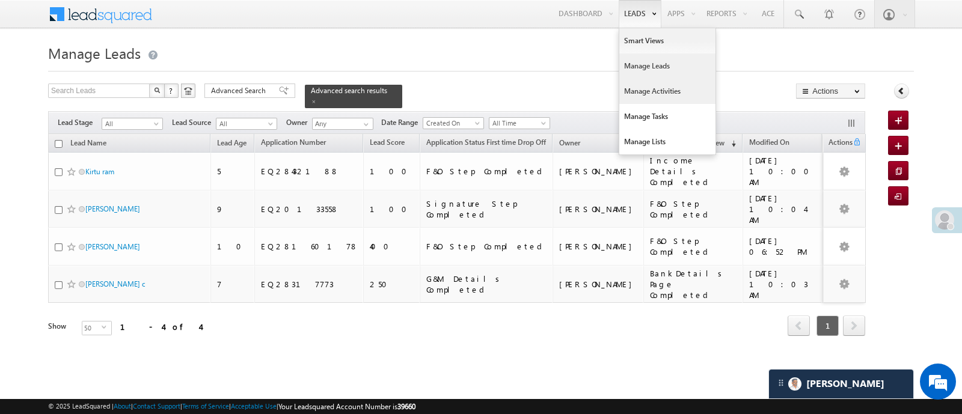
click at [656, 97] on link "Manage Activities" at bounding box center [668, 91] width 96 height 25
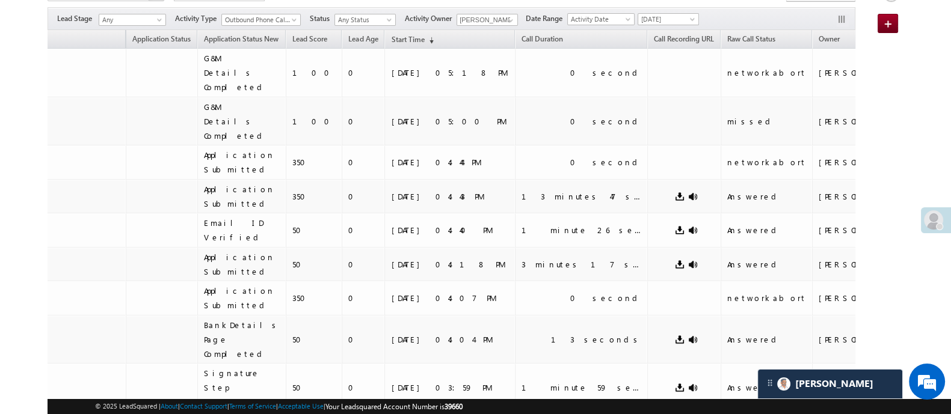
scroll to position [42, 0]
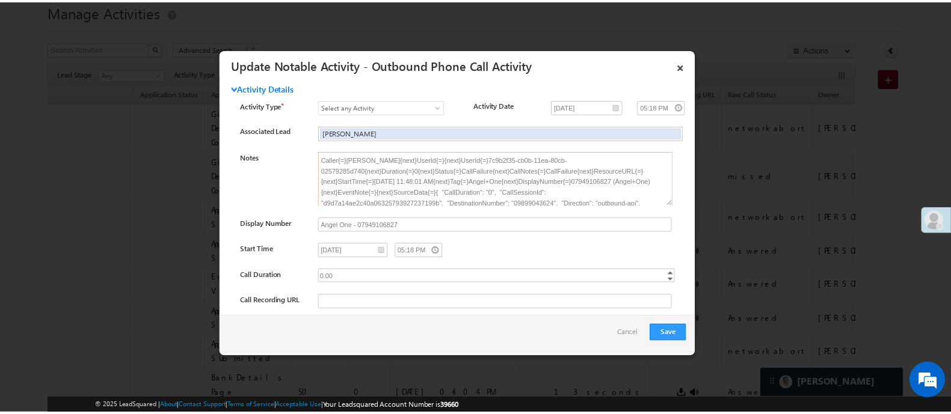
scroll to position [29, 0]
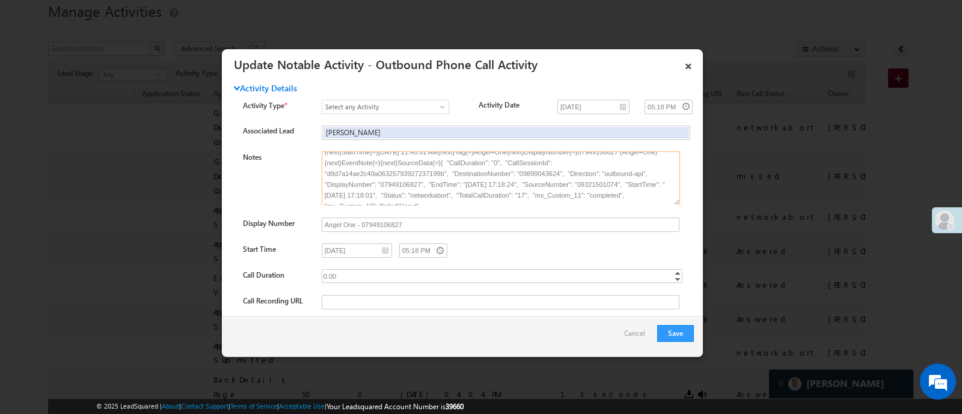
drag, startPoint x: 520, startPoint y: 170, endPoint x: 556, endPoint y: 171, distance: 36.1
click at [556, 171] on textarea "Caller{=}Himanshu Sharma{next}UserId{=}{next}UserId{=}7c9b2f35-cb0b-11ea-80cb-0…" at bounding box center [501, 179] width 358 height 54
click at [686, 58] on link "×" at bounding box center [688, 64] width 20 height 21
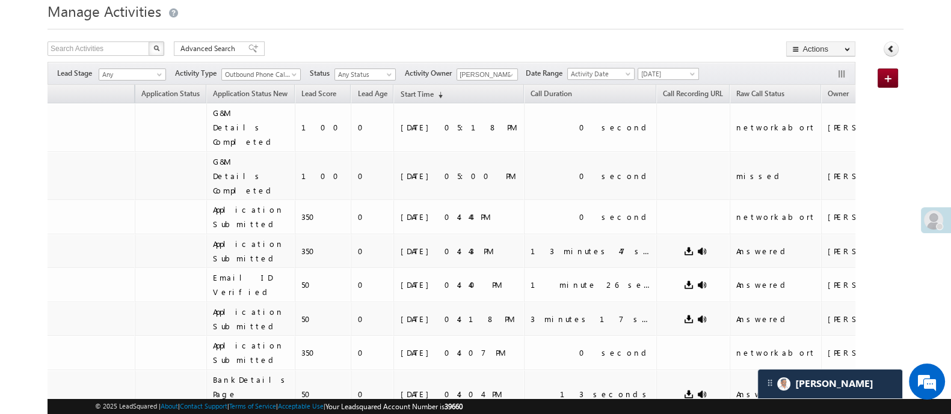
scroll to position [0, 0]
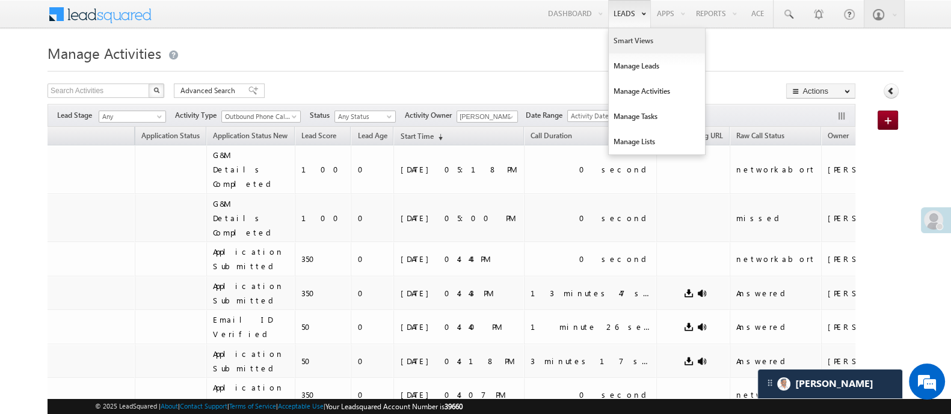
click at [623, 32] on link "Smart Views" at bounding box center [657, 40] width 96 height 25
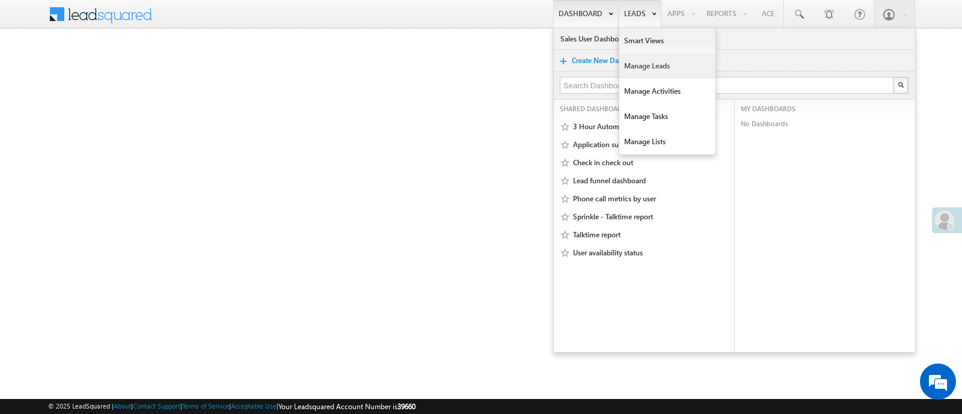
click at [656, 67] on link "Manage Leads" at bounding box center [668, 66] width 96 height 25
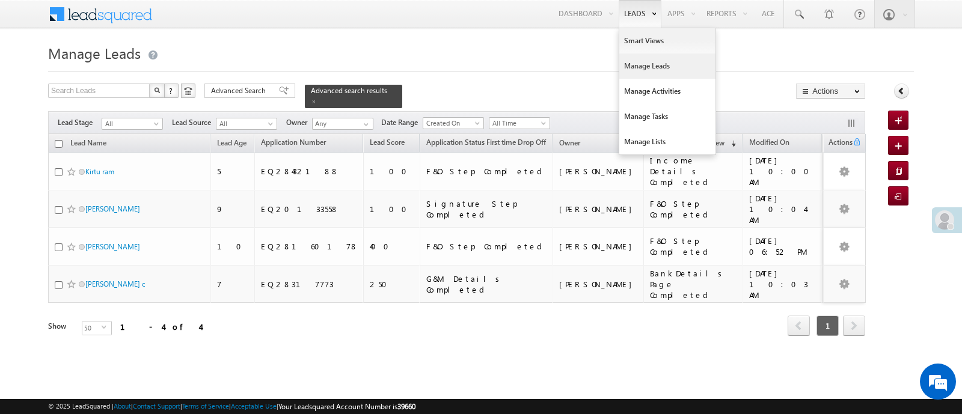
click at [635, 64] on link "Manage Leads" at bounding box center [668, 66] width 96 height 25
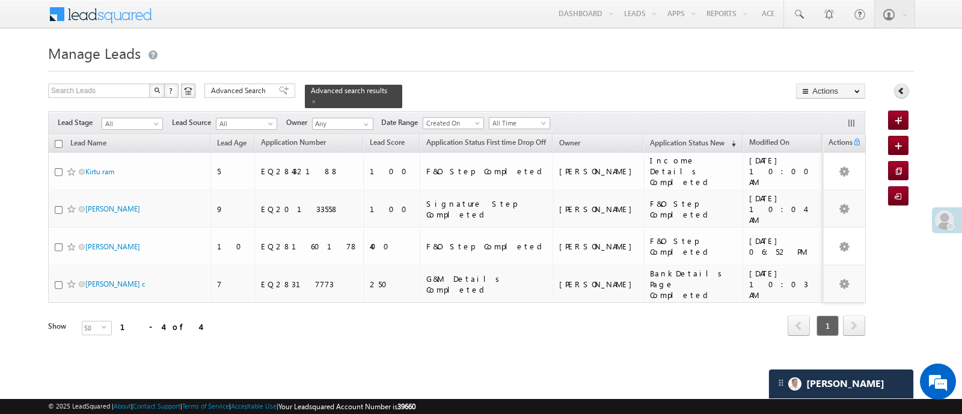
click at [907, 91] on link at bounding box center [901, 91] width 15 height 15
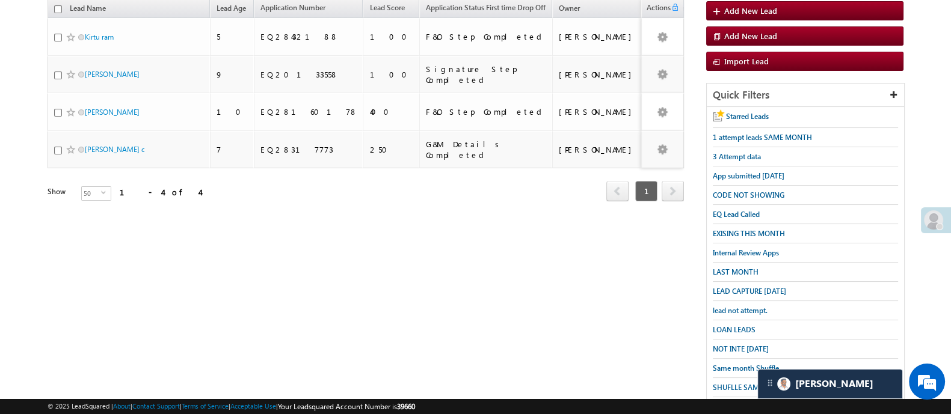
scroll to position [151, 0]
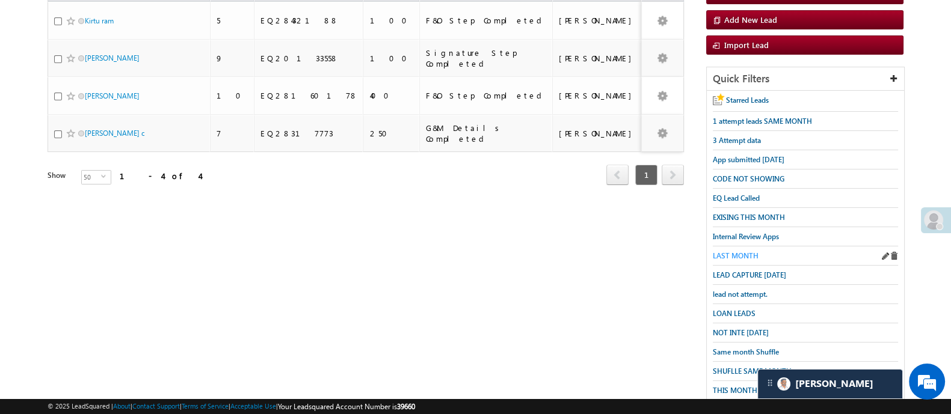
click at [746, 253] on span "LAST MONTH" at bounding box center [736, 255] width 46 height 9
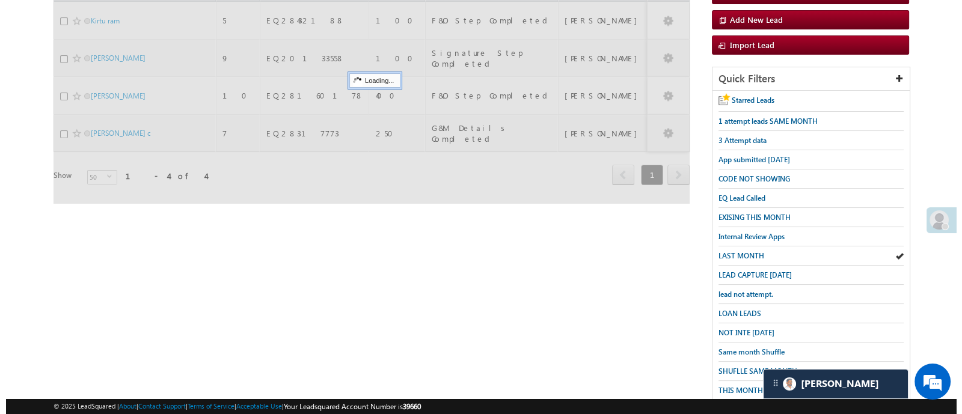
scroll to position [0, 0]
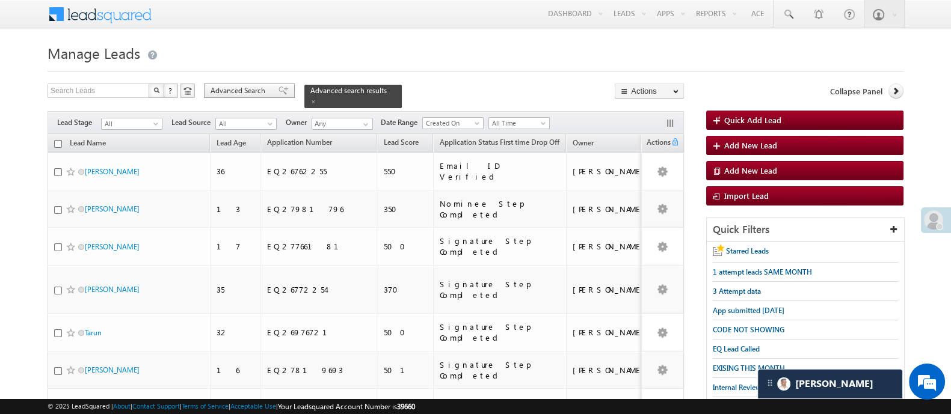
click at [248, 90] on span "Advanced Search" at bounding box center [240, 90] width 58 height 11
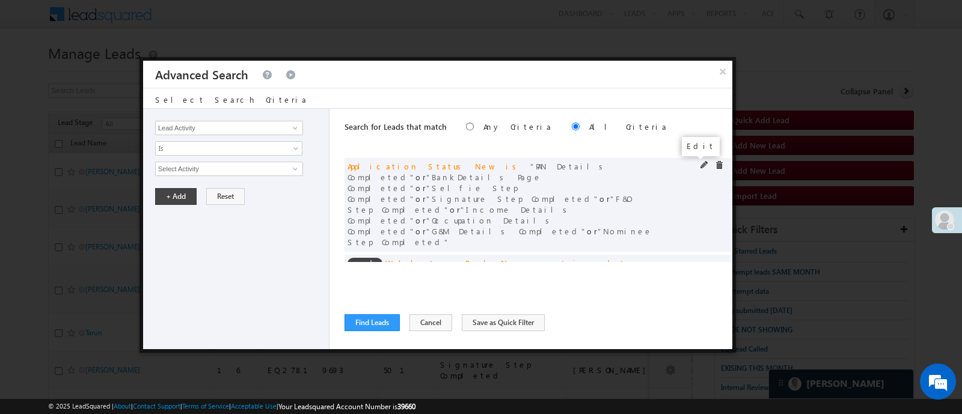
click at [701, 168] on span at bounding box center [705, 165] width 8 height 8
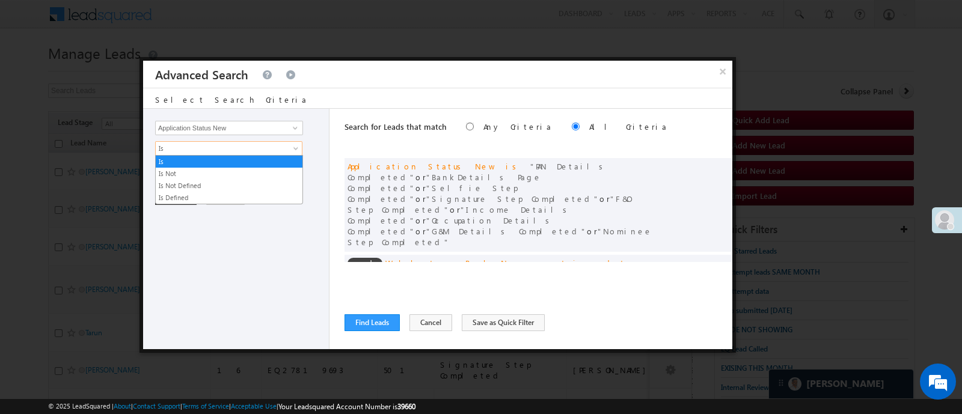
click at [233, 146] on span "Is" at bounding box center [221, 148] width 131 height 11
click at [223, 170] on link "Is Not" at bounding box center [229, 173] width 147 height 11
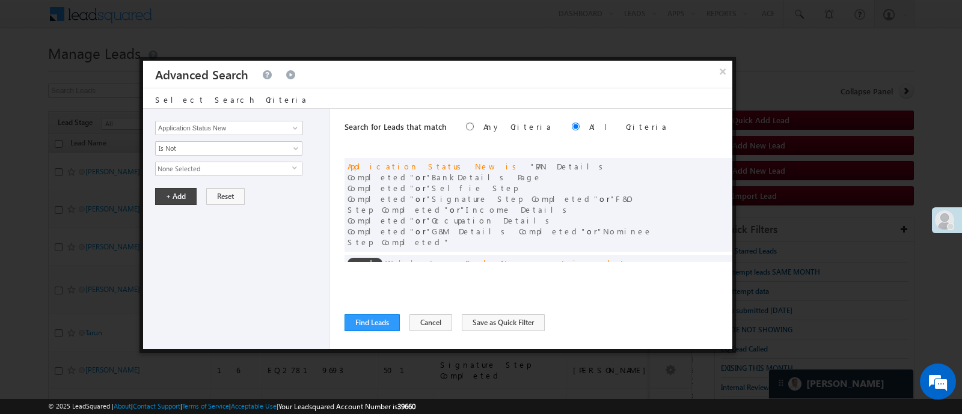
click at [225, 168] on span "None Selected" at bounding box center [224, 168] width 137 height 13
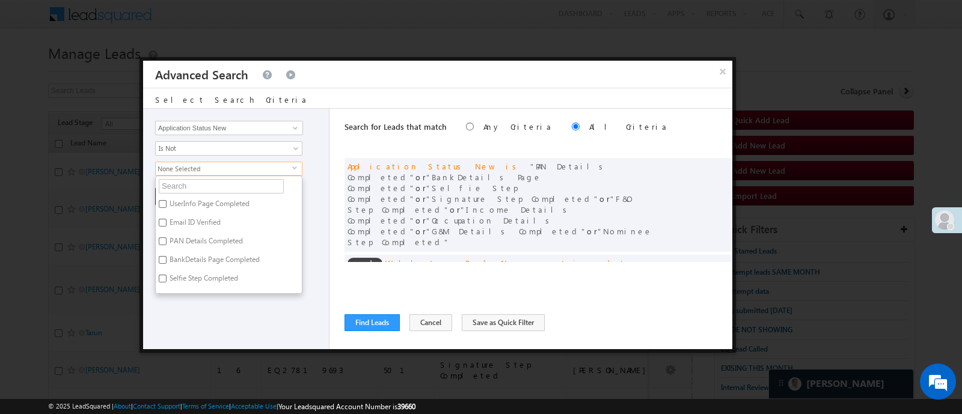
click at [210, 203] on label "UserInfo Page Completed" at bounding box center [209, 206] width 106 height 19
click at [167, 203] on input "UserInfo Page Completed" at bounding box center [163, 204] width 8 height 8
checkbox input "true"
click at [203, 220] on label "Email ID Verified" at bounding box center [194, 224] width 77 height 19
click at [167, 220] on input "Email ID Verified" at bounding box center [163, 223] width 8 height 8
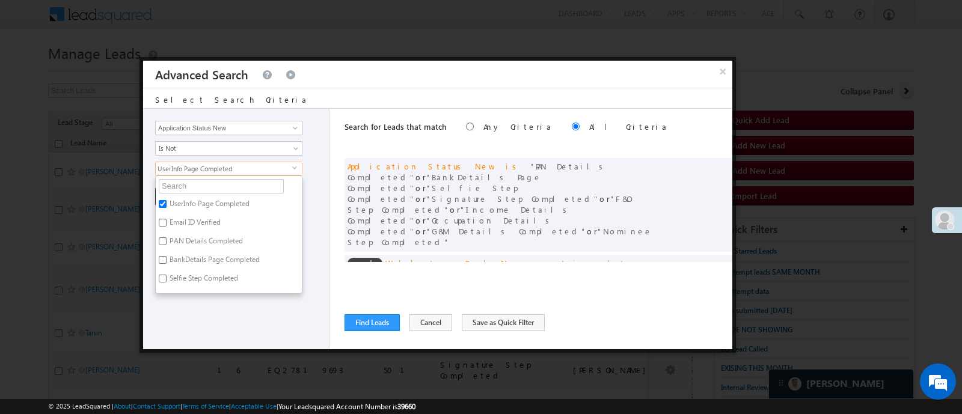
checkbox input "true"
click at [186, 257] on label "Objection" at bounding box center [184, 260] width 57 height 19
click at [167, 257] on input "Objection" at bounding box center [163, 258] width 8 height 8
checkbox input "true"
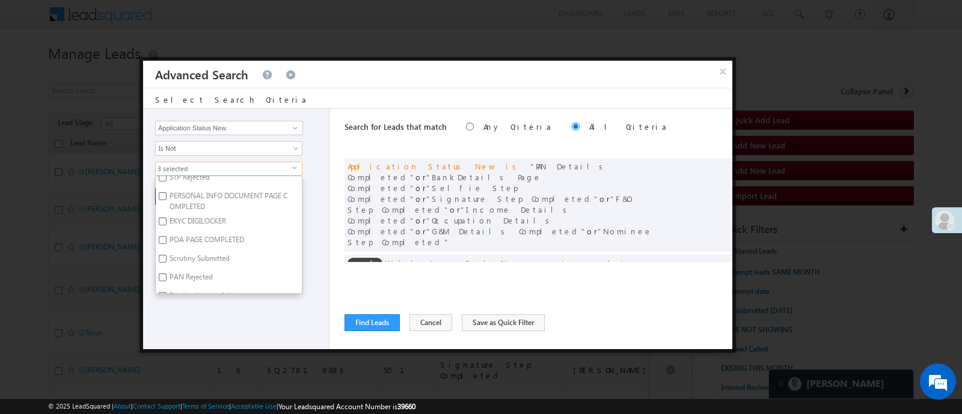
scroll to position [511, 0]
click at [195, 245] on label "PAN Rejected" at bounding box center [190, 249] width 69 height 19
click at [167, 245] on input "PAN Rejected" at bounding box center [163, 248] width 8 height 8
checkbox input "true"
click at [198, 261] on label "Email validation failed" at bounding box center [203, 268] width 95 height 19
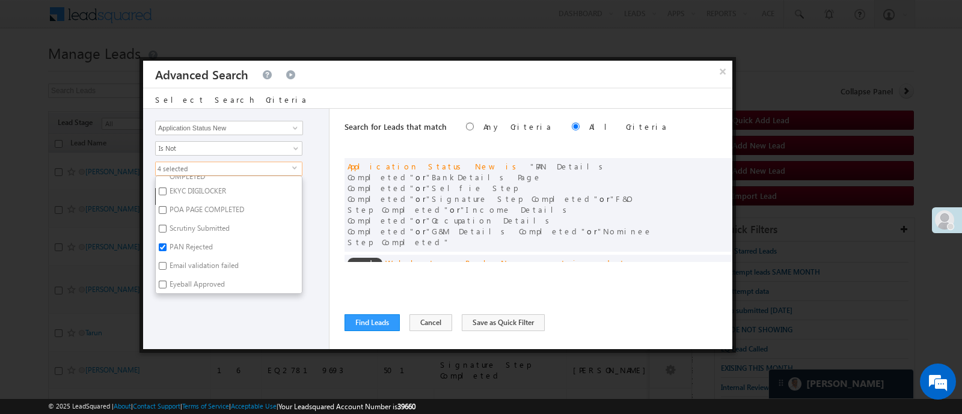
click at [167, 262] on input "Email validation failed" at bounding box center [163, 266] width 8 height 8
checkbox input "true"
click at [183, 256] on label "rejected" at bounding box center [181, 262] width 51 height 19
click at [167, 256] on input "rejected" at bounding box center [163, 260] width 8 height 8
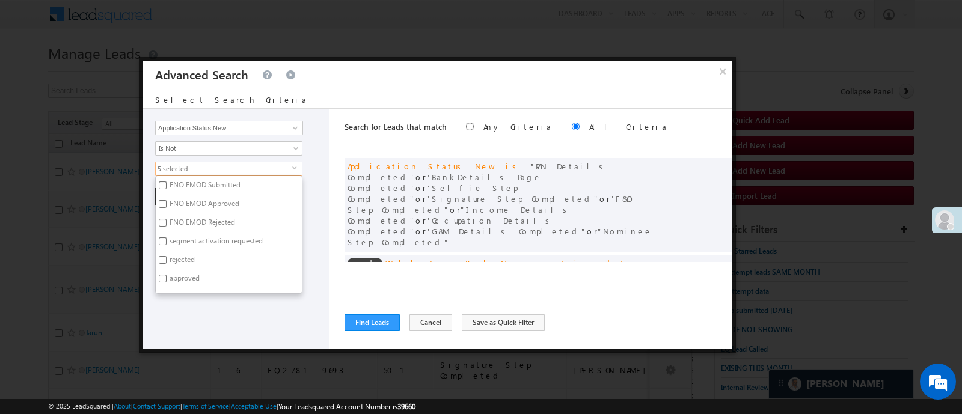
checkbox input "true"
click at [193, 245] on label "Email Rejected" at bounding box center [192, 253] width 72 height 19
click at [167, 247] on input "Email Rejected" at bounding box center [163, 251] width 8 height 8
checkbox input "true"
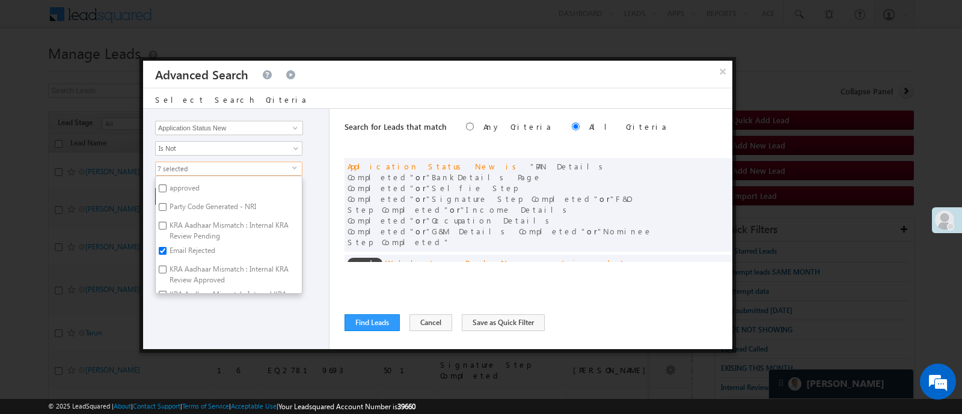
click at [301, 283] on ul "UserInfo Page Completed Email ID Verified PAN Details Completed BankDetails Pag…" at bounding box center [228, 235] width 147 height 118
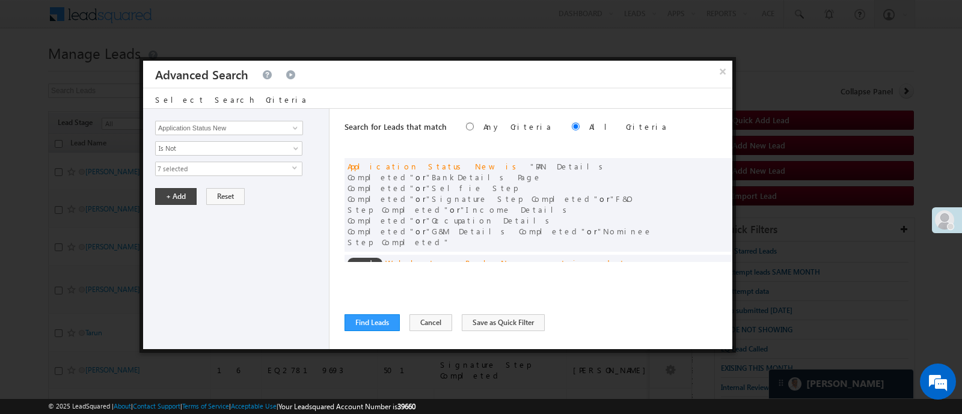
click at [283, 171] on span "7 selected" at bounding box center [224, 168] width 137 height 13
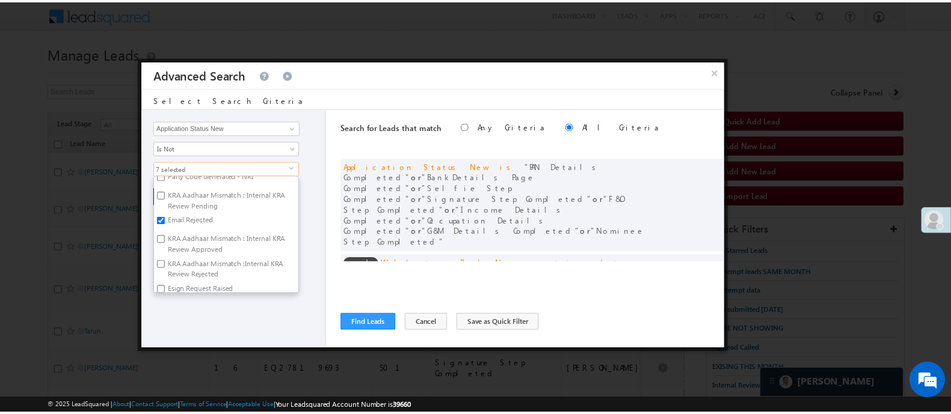
scroll to position [849, 0]
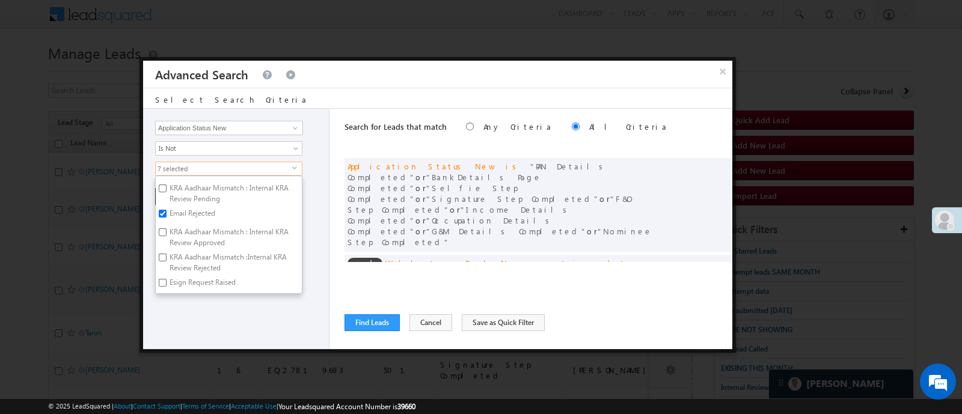
click at [247, 308] on div "Lead Activity Task Sales Group Prospect Id WA Last Message Timestamp 4th Day Di…" at bounding box center [236, 229] width 186 height 241
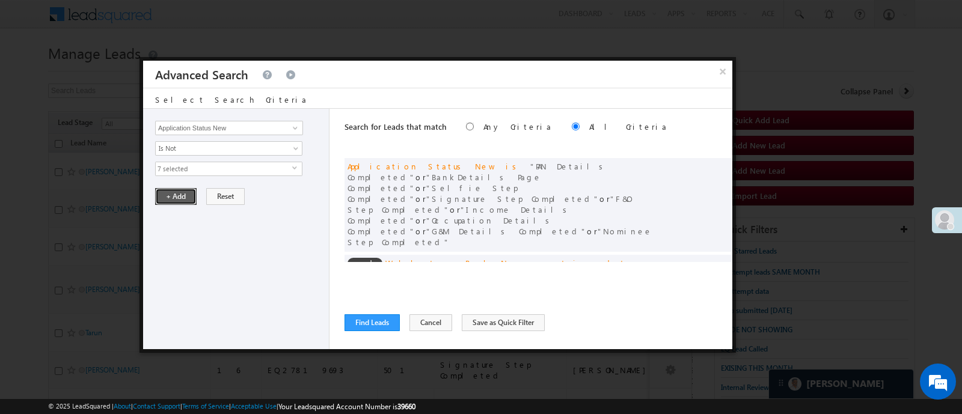
click at [179, 197] on button "+ Add" at bounding box center [176, 196] width 42 height 17
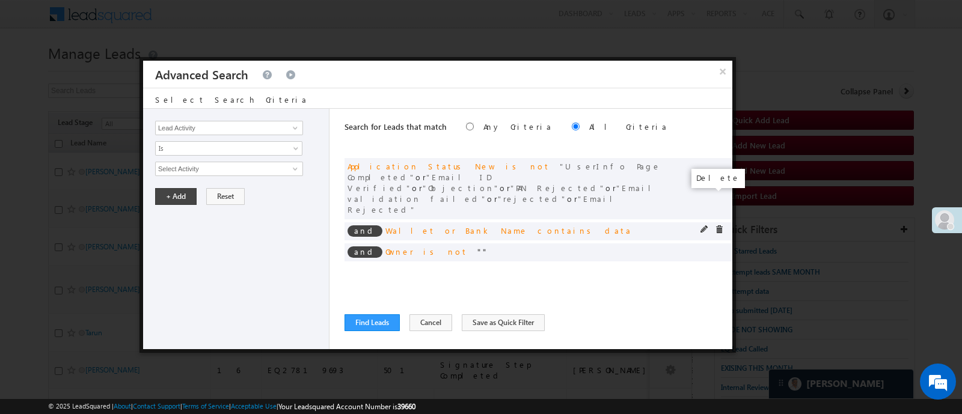
click at [715, 226] on span at bounding box center [719, 230] width 8 height 8
click at [715, 278] on span at bounding box center [719, 282] width 8 height 8
click at [376, 318] on button "Find Leads" at bounding box center [372, 323] width 55 height 17
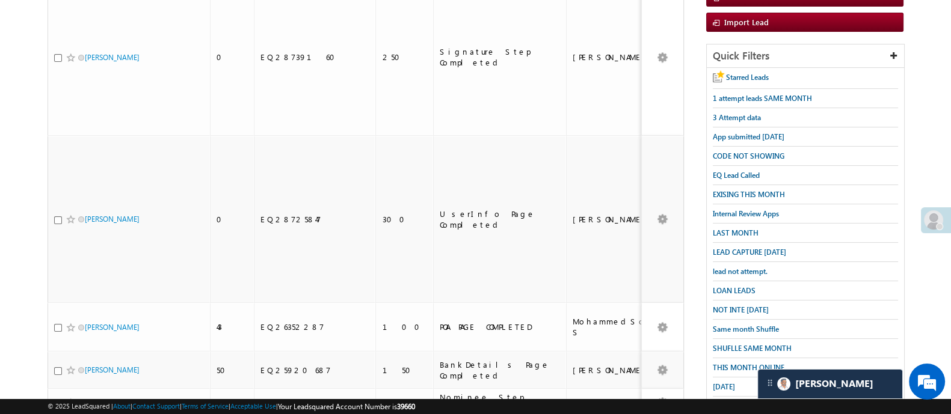
scroll to position [0, 0]
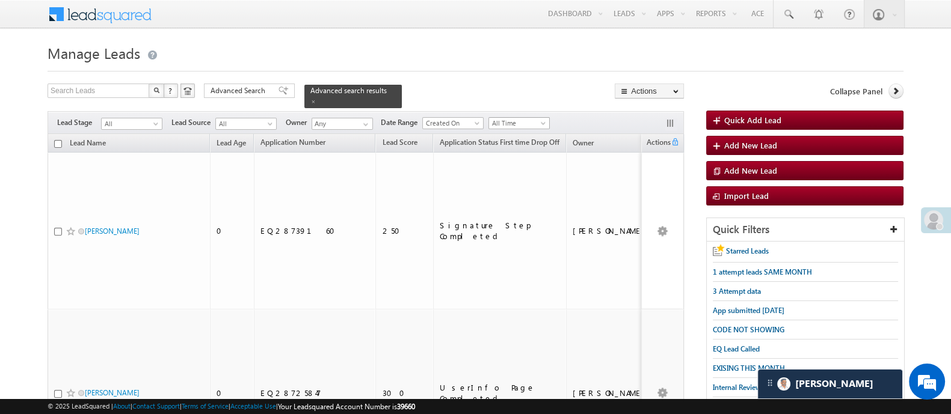
click at [536, 118] on span "All Time" at bounding box center [517, 123] width 57 height 11
click at [524, 215] on link "This Month" at bounding box center [520, 220] width 61 height 11
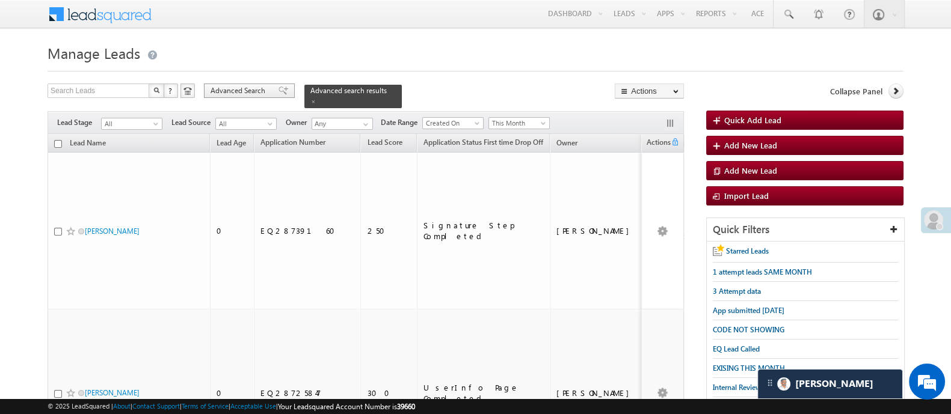
click at [226, 91] on span "Advanced Search" at bounding box center [240, 90] width 58 height 11
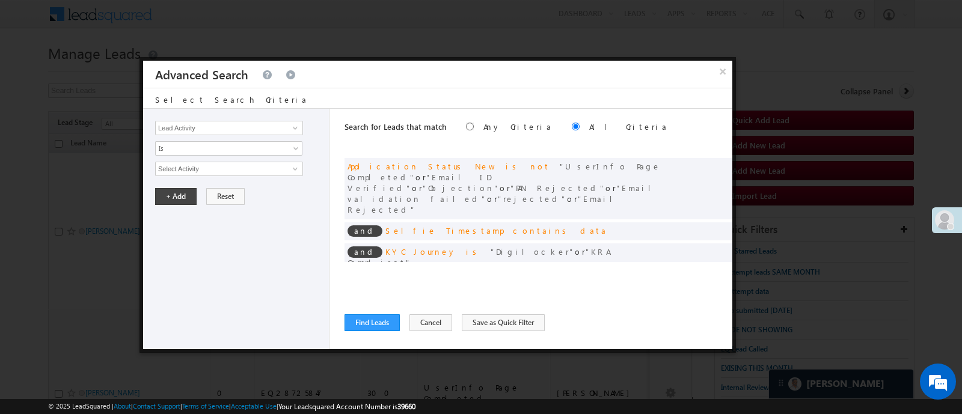
click at [863, 50] on div at bounding box center [481, 207] width 962 height 414
click at [731, 69] on button "×" at bounding box center [723, 71] width 20 height 21
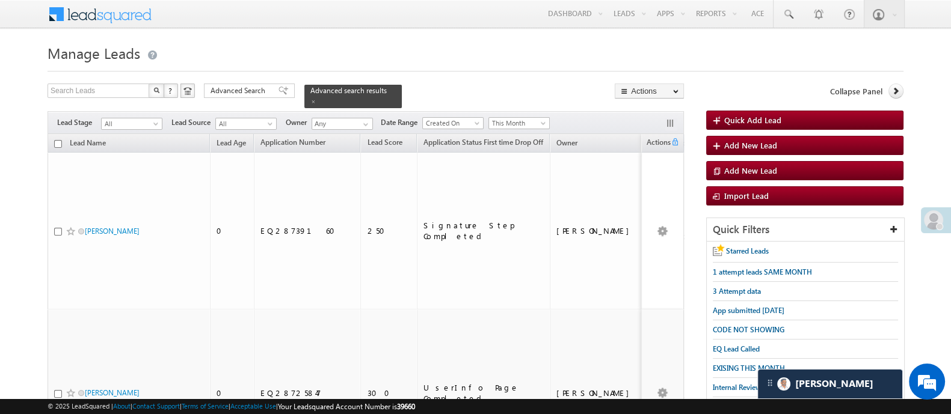
click at [823, 43] on h1 "Manage Leads" at bounding box center [476, 51] width 856 height 23
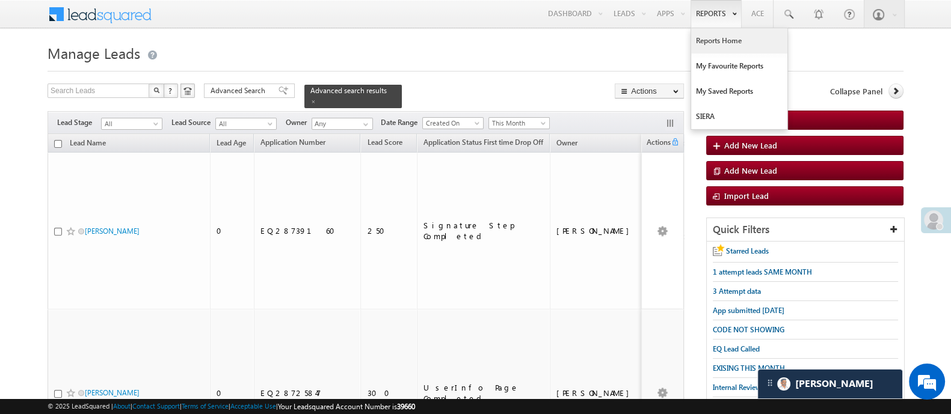
click at [704, 34] on link "Reports Home" at bounding box center [739, 40] width 96 height 25
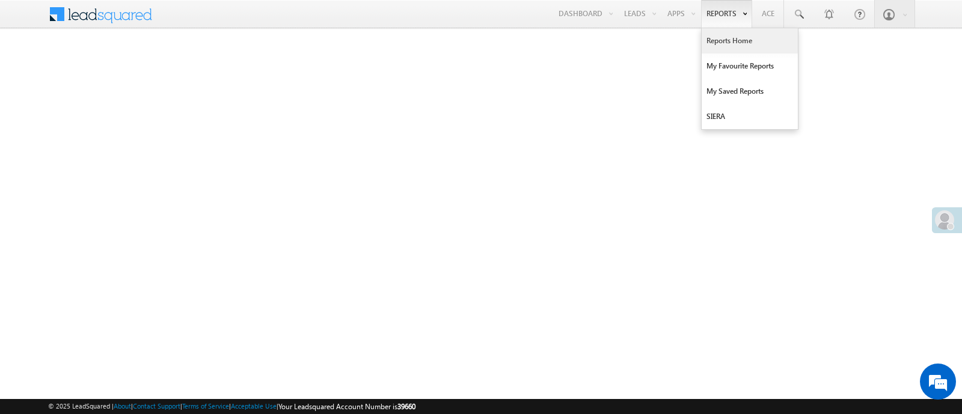
click at [716, 43] on link "Reports Home" at bounding box center [750, 40] width 96 height 25
click at [724, 39] on link "Reports Home" at bounding box center [750, 40] width 96 height 25
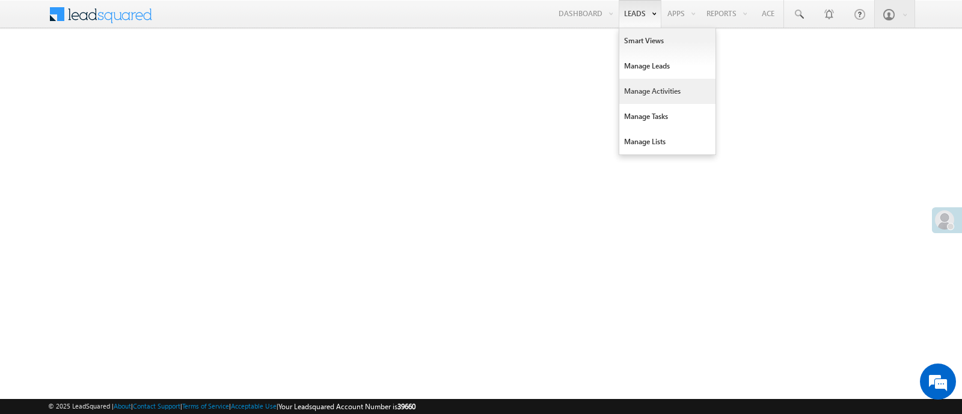
click at [656, 86] on link "Manage Activities" at bounding box center [668, 91] width 96 height 25
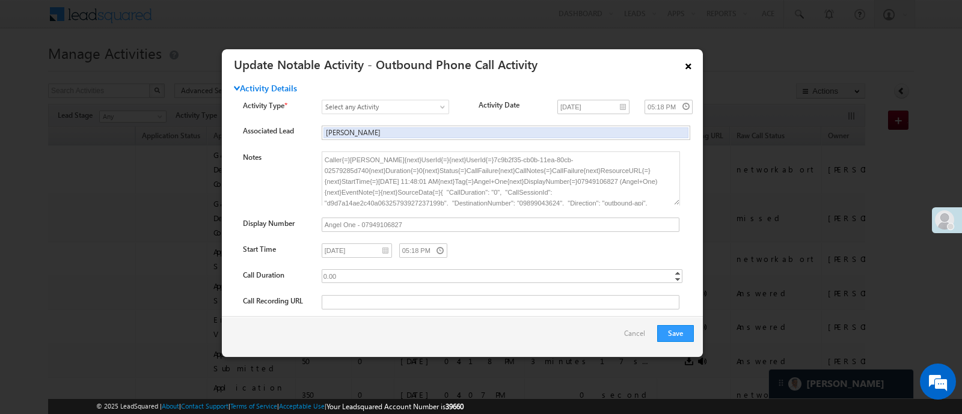
click at [687, 63] on link "×" at bounding box center [688, 64] width 20 height 21
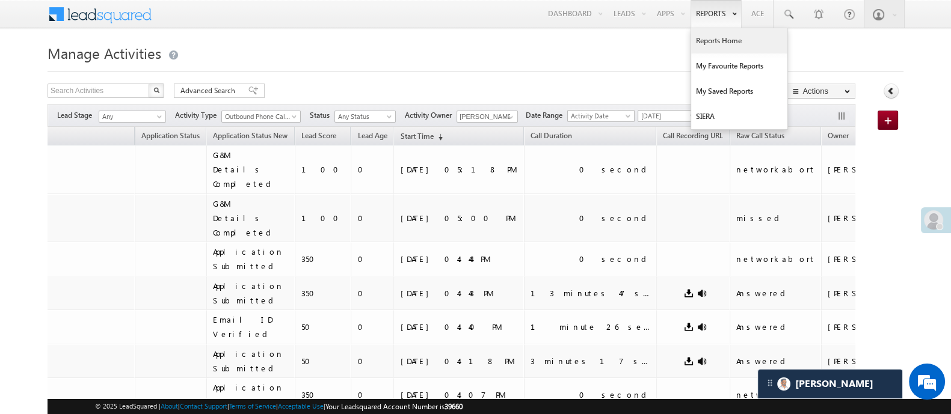
click at [728, 39] on link "Reports Home" at bounding box center [739, 40] width 96 height 25
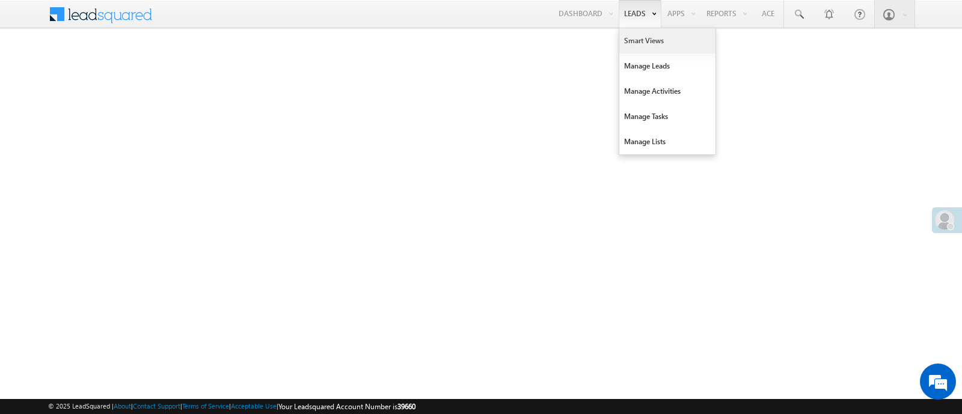
click at [653, 36] on link "Smart Views" at bounding box center [668, 40] width 96 height 25
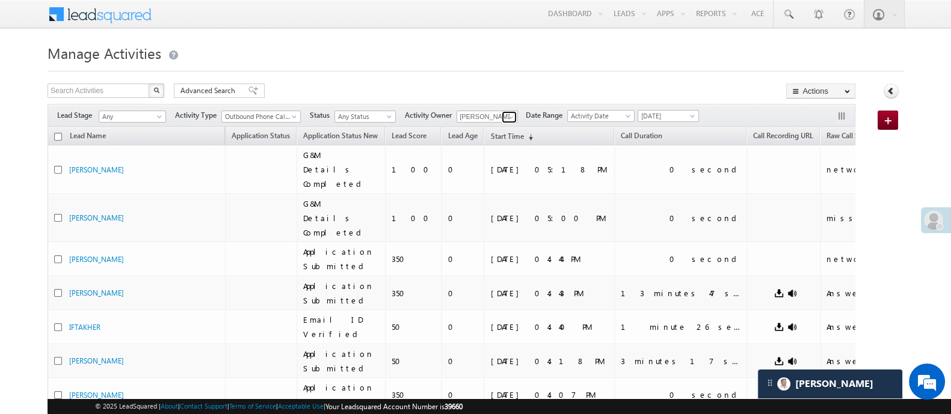
click at [508, 114] on span at bounding box center [511, 117] width 10 height 10
click at [509, 128] on link "[PERSON_NAME] [PERSON_NAME][EMAIL_ADDRESS][PERSON_NAME][DOMAIN_NAME]" at bounding box center [517, 134] width 120 height 23
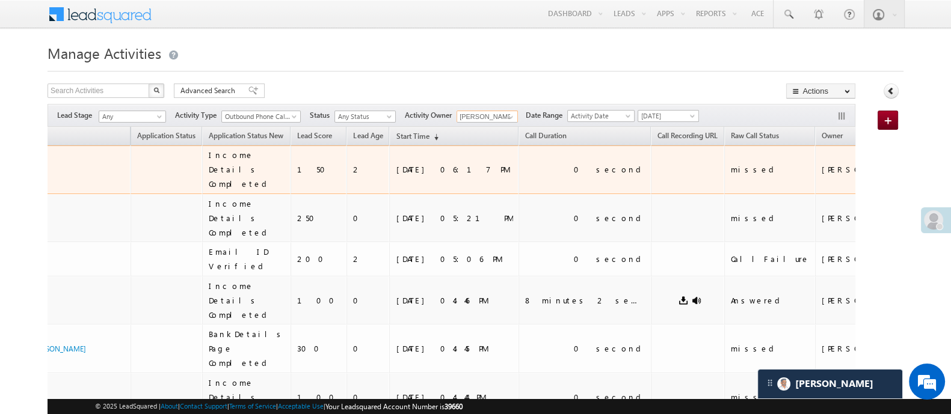
type input "[PERSON_NAME]"
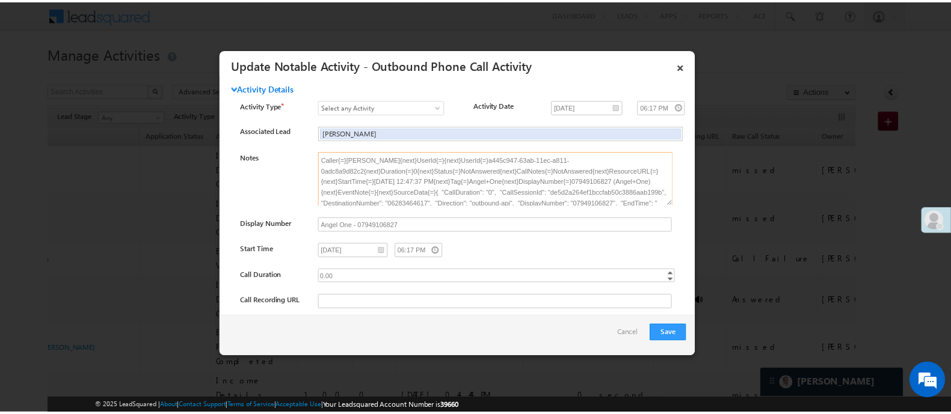
scroll to position [29, 0]
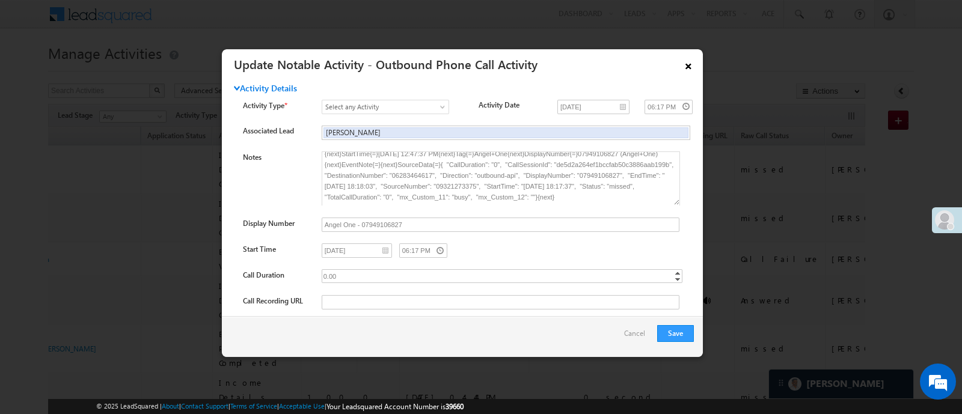
click at [690, 61] on link "×" at bounding box center [688, 64] width 20 height 21
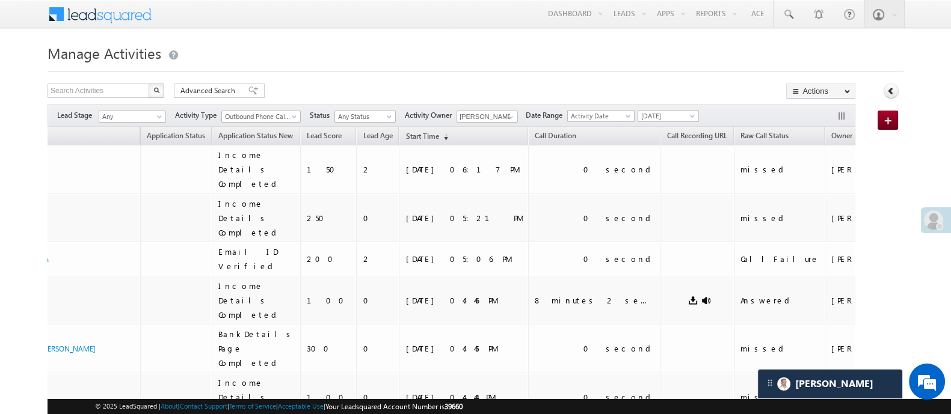
drag, startPoint x: 131, startPoint y: 167, endPoint x: 0, endPoint y: 158, distance: 131.5
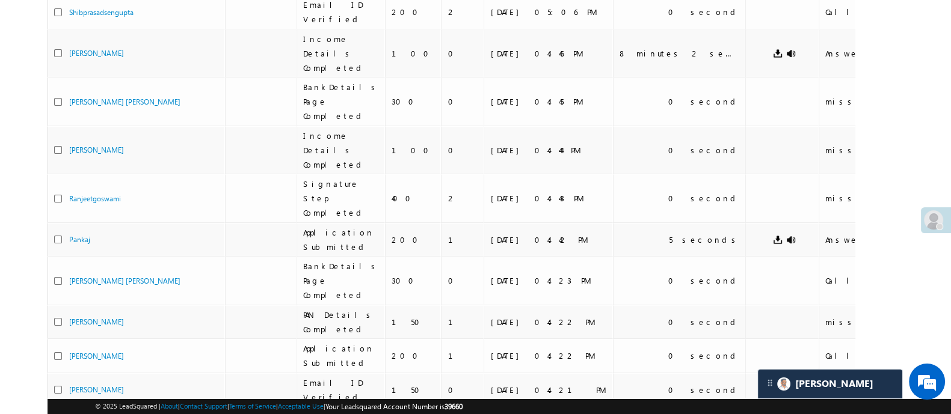
scroll to position [0, 0]
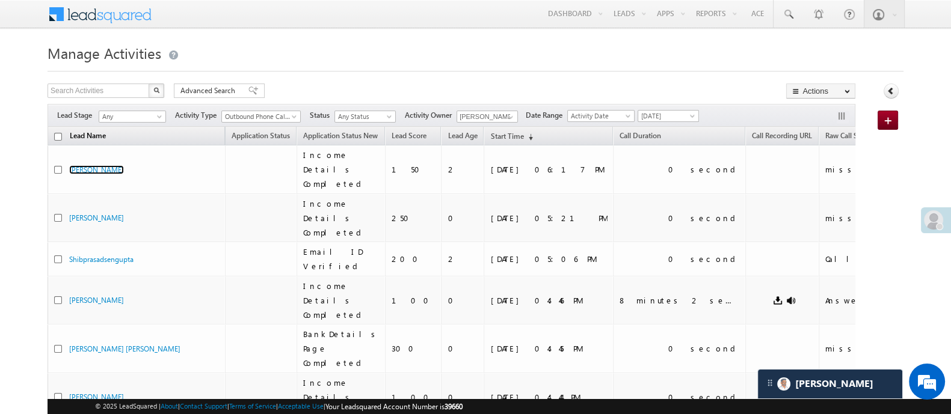
click at [94, 135] on span "Lead Name" at bounding box center [88, 137] width 48 height 16
click at [105, 135] on span "Lead Name" at bounding box center [88, 137] width 48 height 16
click at [105, 91] on input "text" at bounding box center [99, 91] width 103 height 14
paste input "EQ28597360"
click at [156, 90] on img "button" at bounding box center [156, 90] width 6 height 6
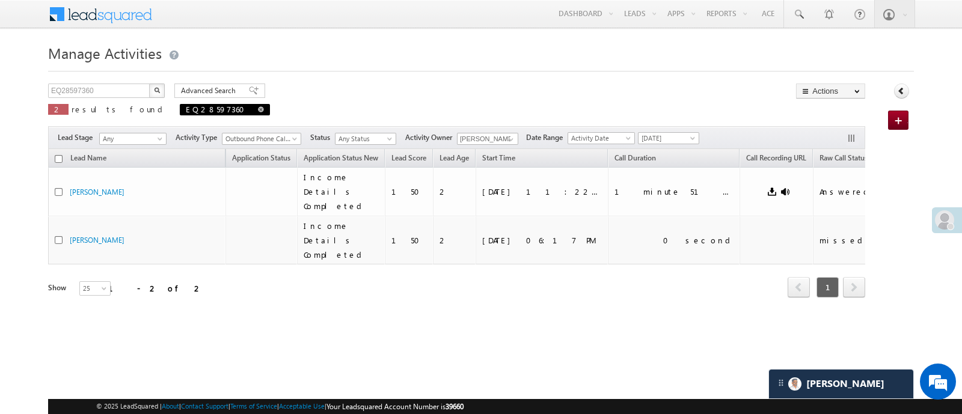
click at [258, 105] on link at bounding box center [261, 109] width 6 height 10
type input "Search Activities"
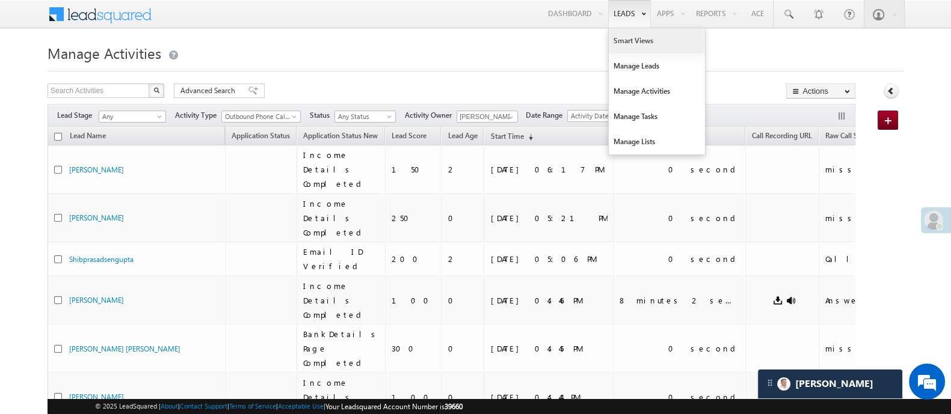
click at [635, 37] on link "Smart Views" at bounding box center [657, 40] width 96 height 25
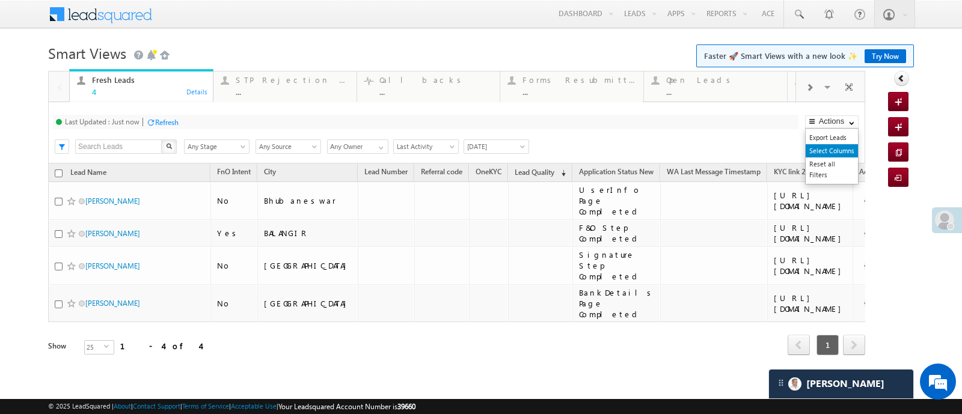
click at [816, 145] on link "Select Columns" at bounding box center [832, 150] width 52 height 13
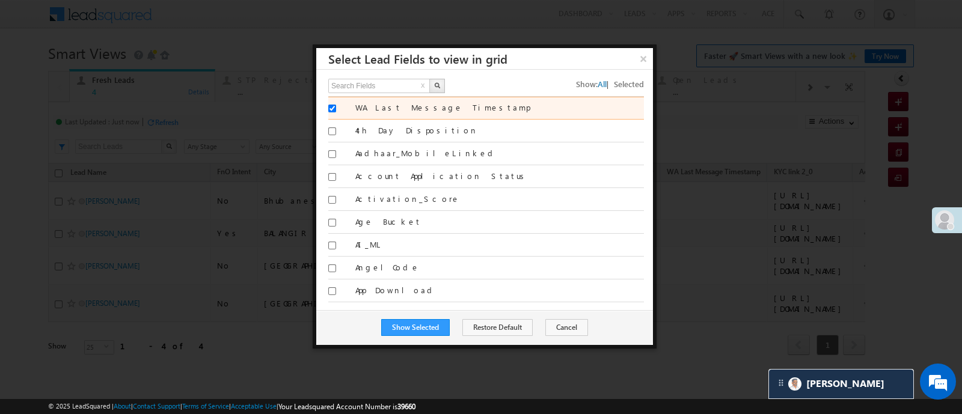
click at [383, 106] on label "WA Last Message Timestamp" at bounding box center [499, 107] width 289 height 11
click at [336, 106] on input "WA Last Message Timestamp" at bounding box center [332, 109] width 8 height 8
checkbox input "false"
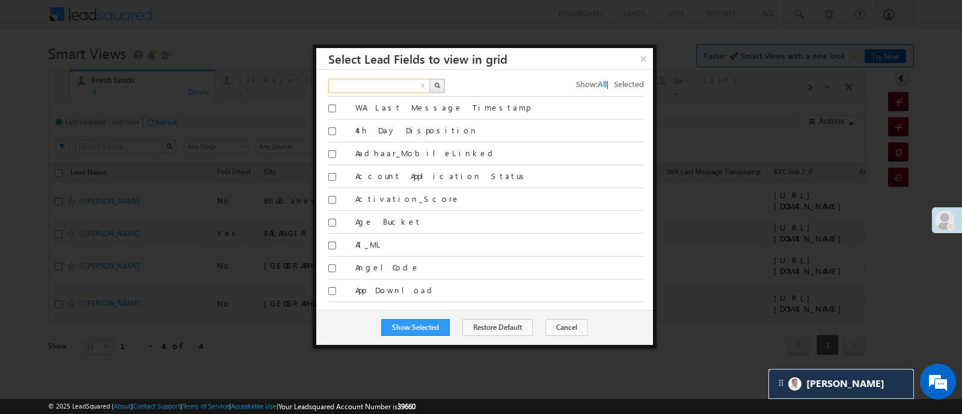
click at [384, 86] on input "text" at bounding box center [379, 86] width 103 height 14
type input "appli"
click at [439, 83] on img "button" at bounding box center [437, 85] width 6 height 6
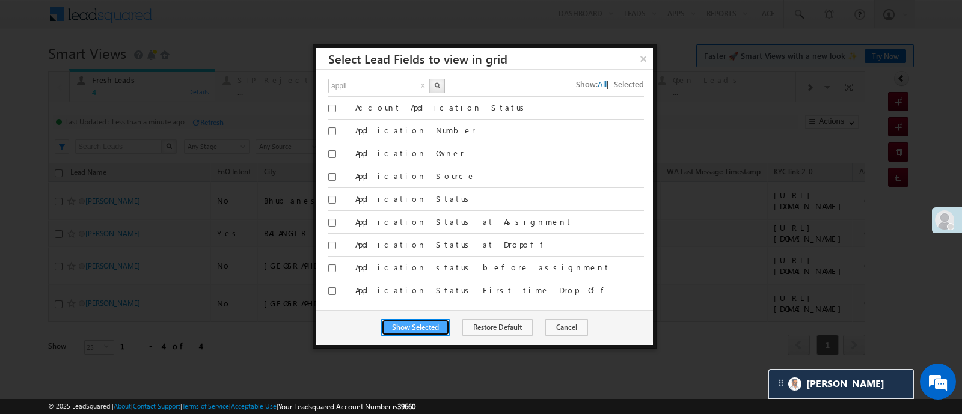
click at [423, 326] on button "Show Selected" at bounding box center [415, 327] width 69 height 17
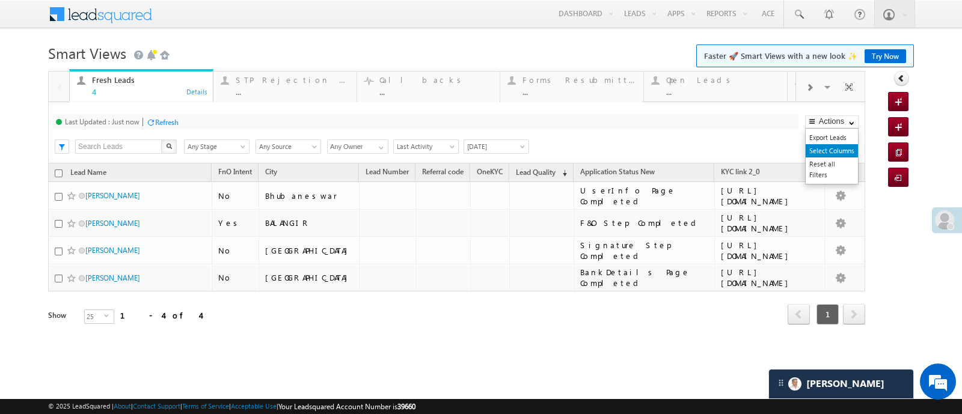
click at [826, 147] on link "Select Columns" at bounding box center [832, 150] width 52 height 13
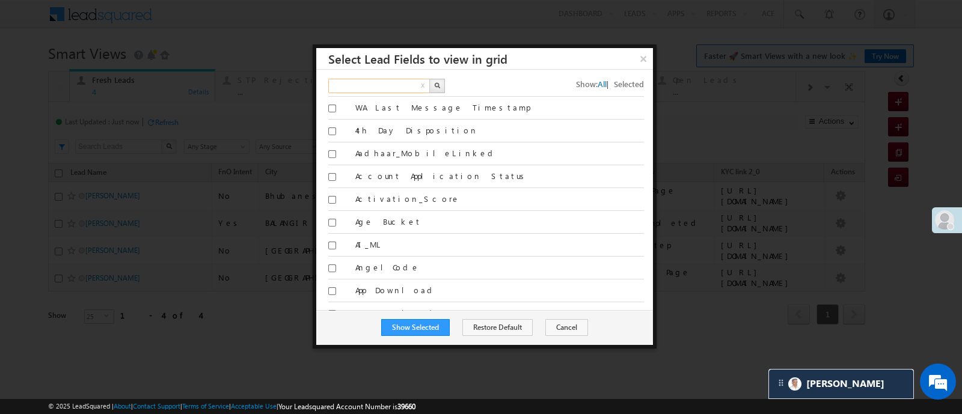
click at [416, 88] on input "text" at bounding box center [379, 86] width 103 height 14
type input "kyc"
click at [433, 80] on button "button" at bounding box center [437, 86] width 16 height 14
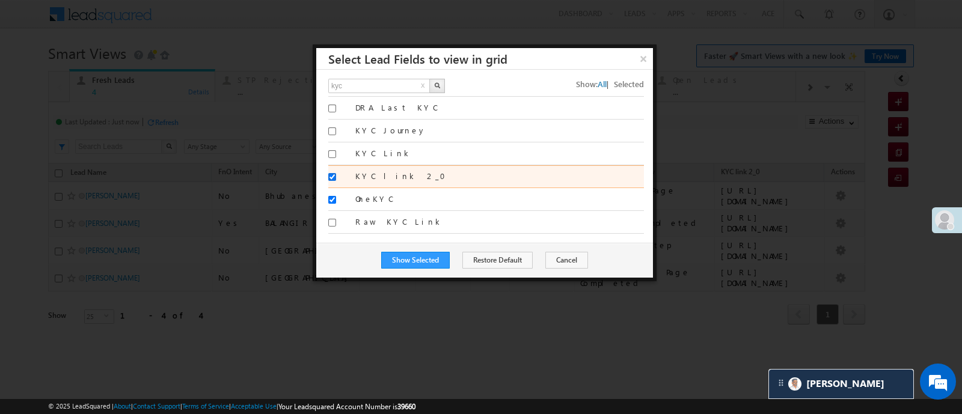
click at [332, 176] on input "KYC link 2_0" at bounding box center [332, 177] width 8 height 8
checkbox input "false"
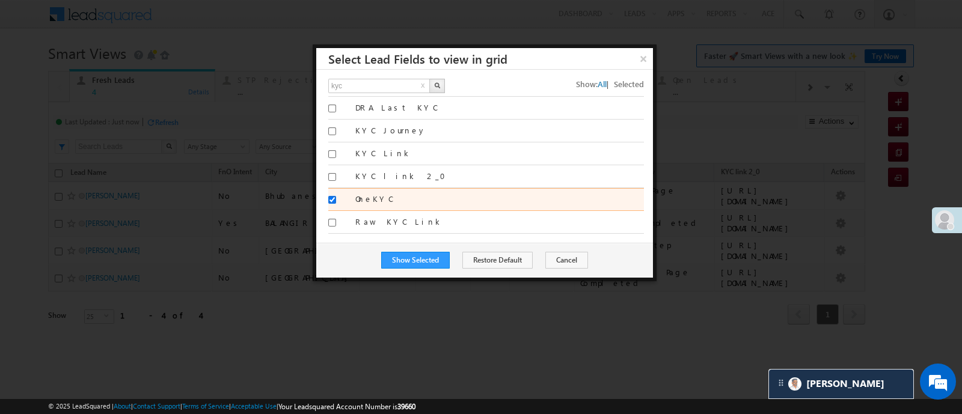
click at [332, 196] on input "OneKYC" at bounding box center [332, 200] width 8 height 8
checkbox input "false"
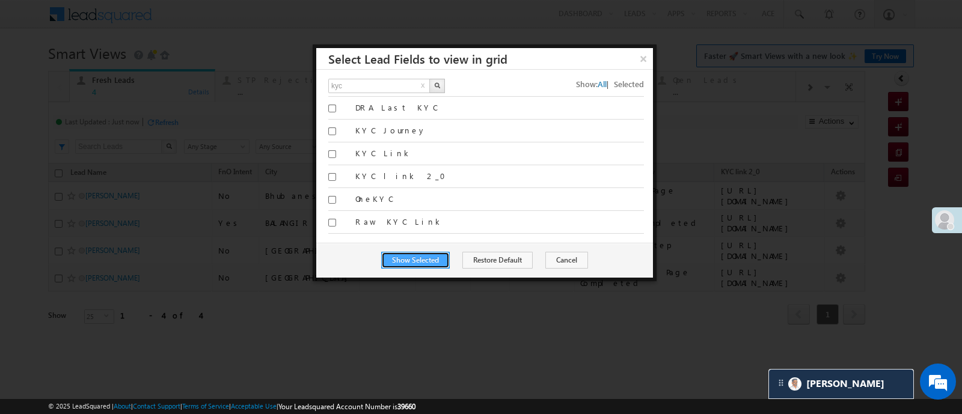
click at [403, 255] on button "Show Selected" at bounding box center [415, 260] width 69 height 17
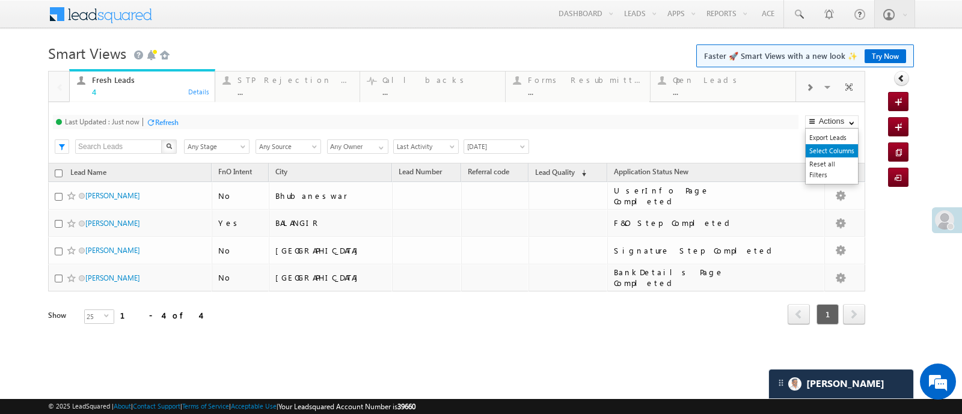
click at [835, 148] on link "Select Columns" at bounding box center [832, 150] width 52 height 13
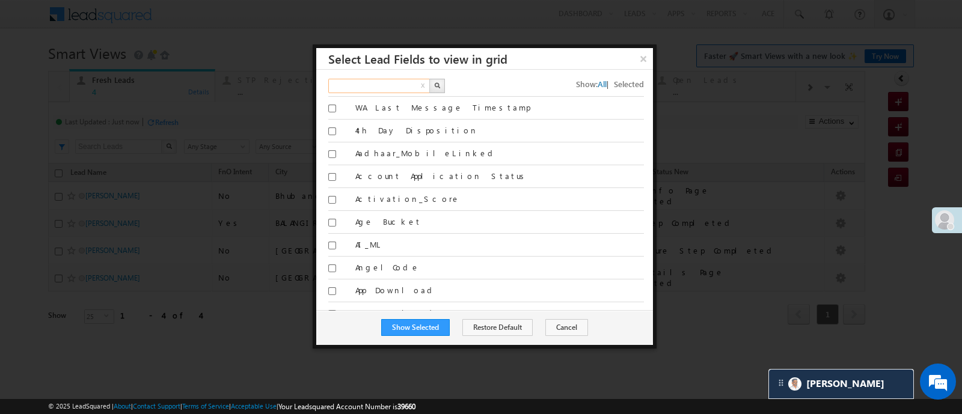
click at [414, 85] on input "text" at bounding box center [379, 86] width 103 height 14
type input "app"
click at [434, 82] on img "button" at bounding box center [437, 85] width 6 height 6
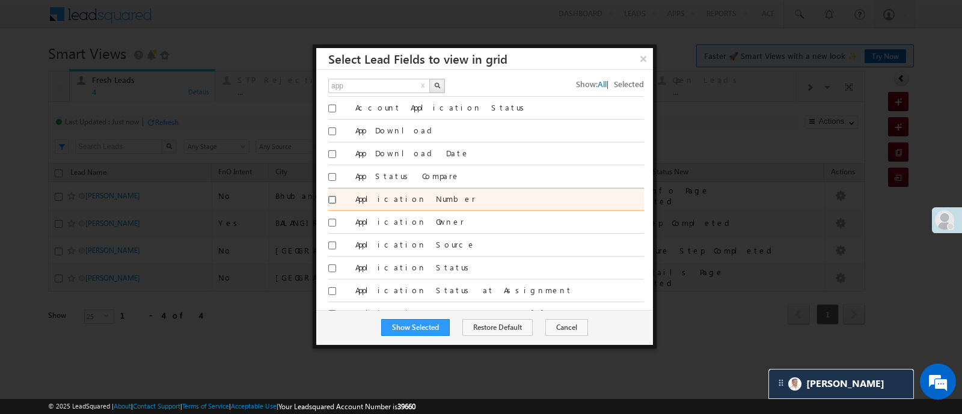
click at [328, 196] on input "Application Number" at bounding box center [332, 200] width 8 height 8
checkbox input "true"
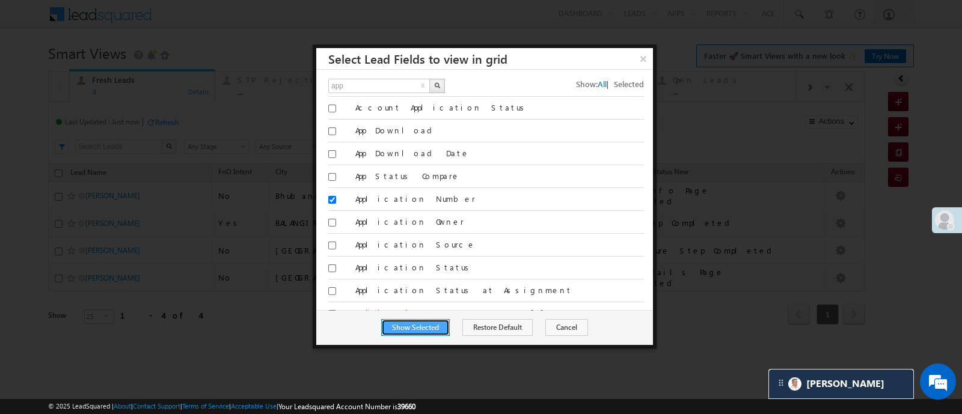
click at [430, 323] on button "Show Selected" at bounding box center [415, 327] width 69 height 17
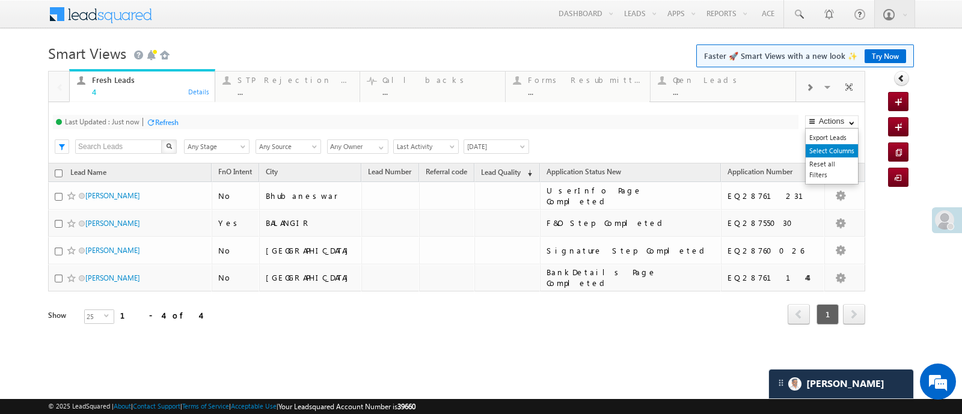
click at [833, 147] on link "Select Columns" at bounding box center [832, 150] width 52 height 13
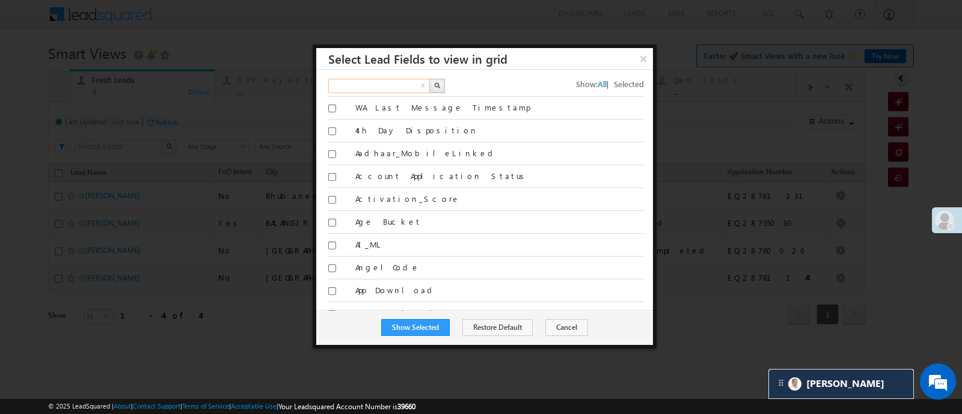
click at [413, 87] on input "text" at bounding box center [379, 86] width 103 height 14
type input "ref"
click at [430, 84] on button "button" at bounding box center [437, 86] width 16 height 14
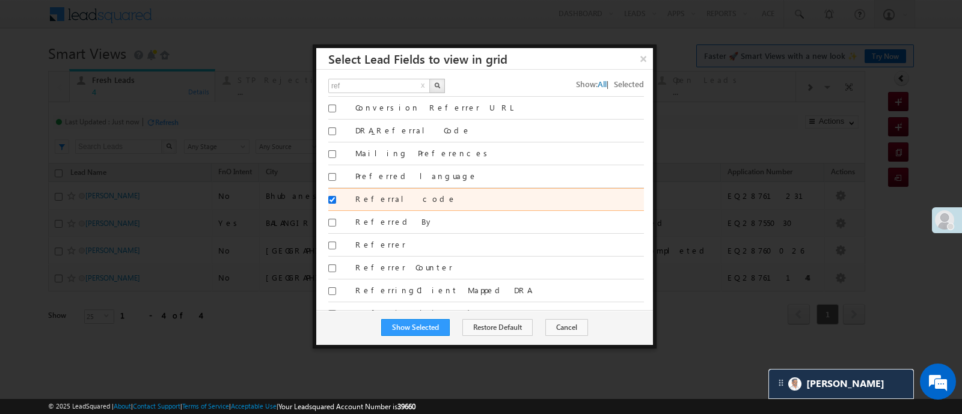
click at [331, 198] on input "Referral code" at bounding box center [332, 200] width 8 height 8
checkbox input "false"
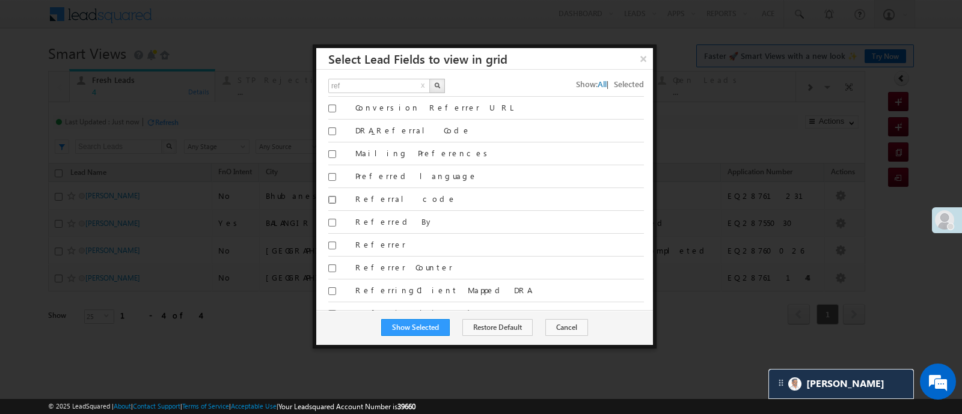
scroll to position [112, 0]
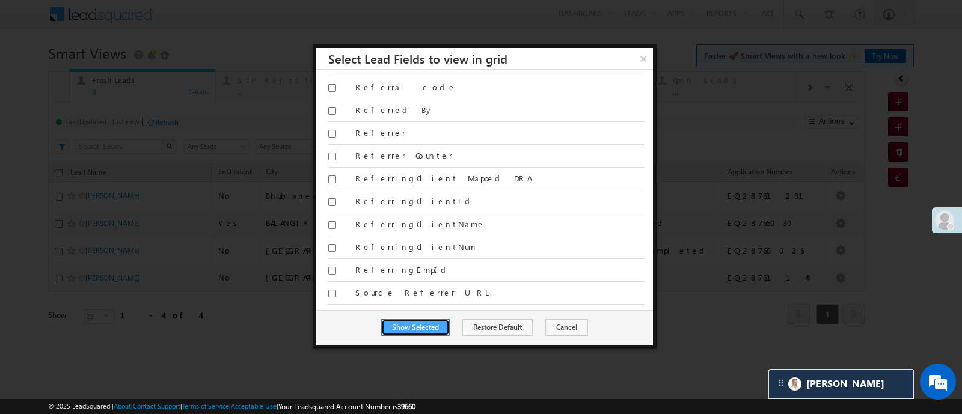
click at [408, 329] on button "Show Selected" at bounding box center [415, 327] width 69 height 17
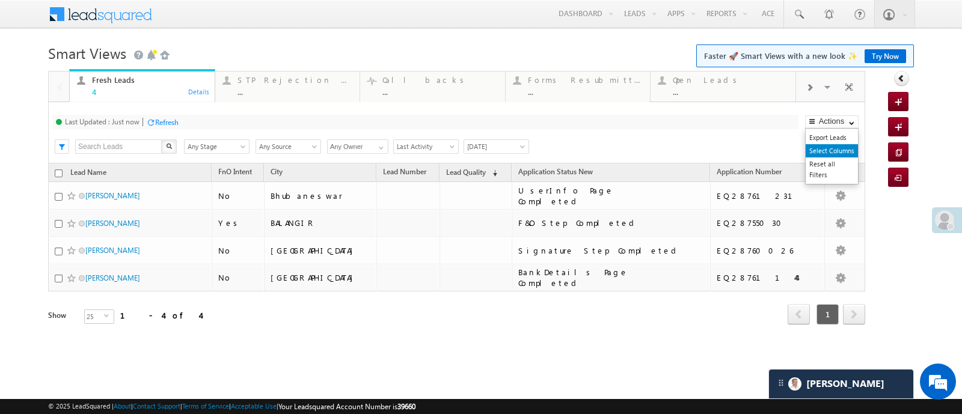
click at [843, 147] on link "Select Columns" at bounding box center [832, 150] width 52 height 13
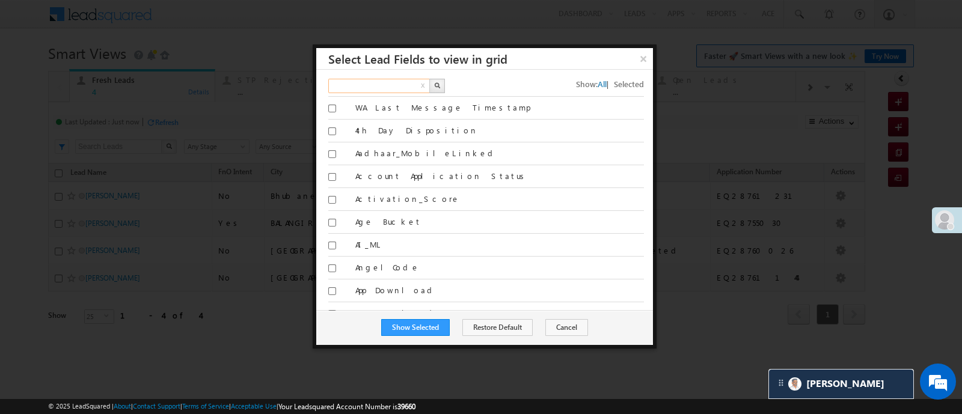
click at [414, 88] on input "text" at bounding box center [379, 86] width 103 height 14
type input "own"
click at [435, 81] on button "button" at bounding box center [437, 86] width 16 height 14
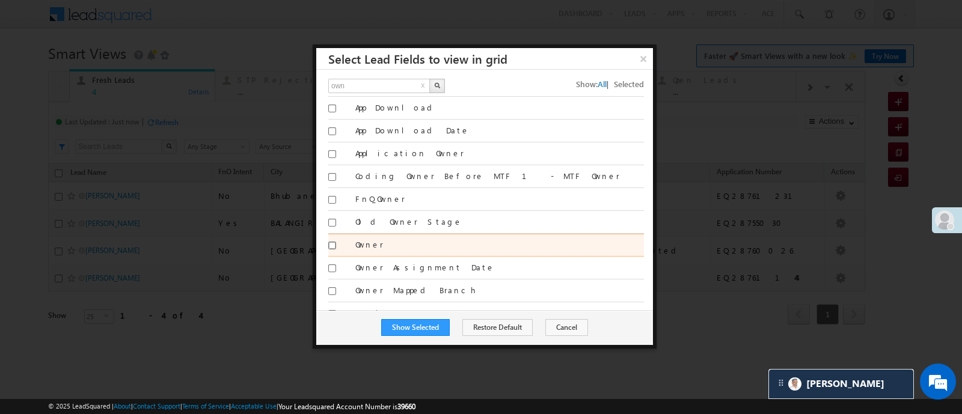
click at [333, 242] on input "Owner" at bounding box center [332, 246] width 8 height 8
checkbox input "true"
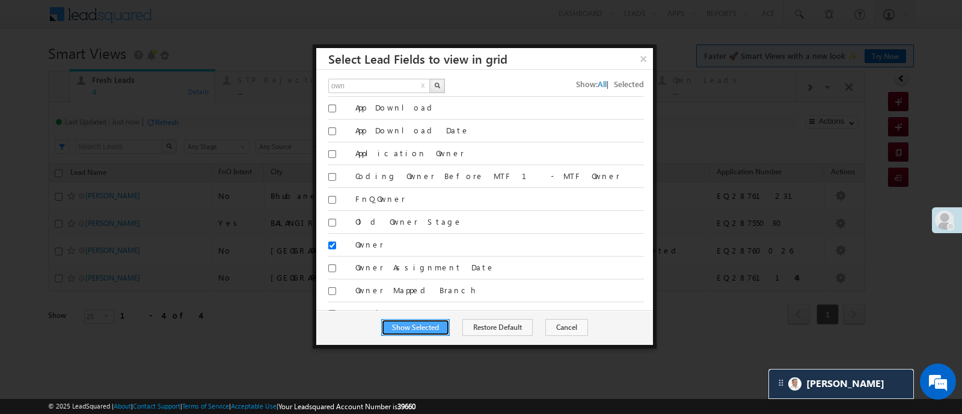
click at [417, 330] on button "Show Selected" at bounding box center [415, 327] width 69 height 17
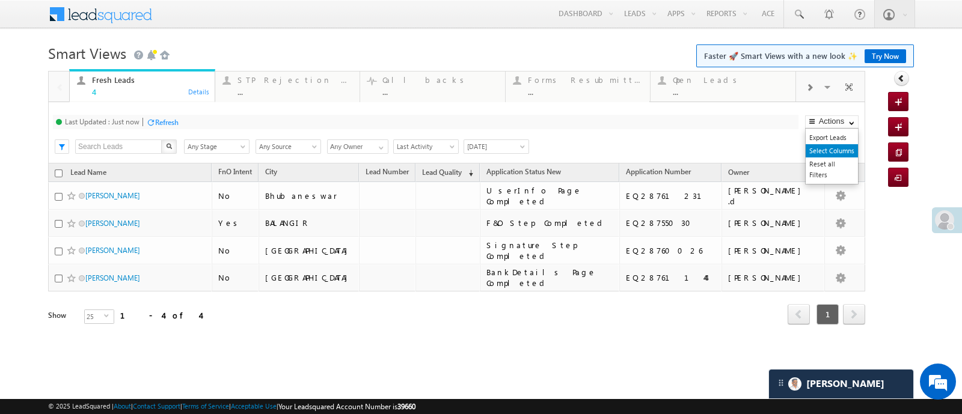
click at [827, 147] on link "Select Columns" at bounding box center [832, 150] width 52 height 13
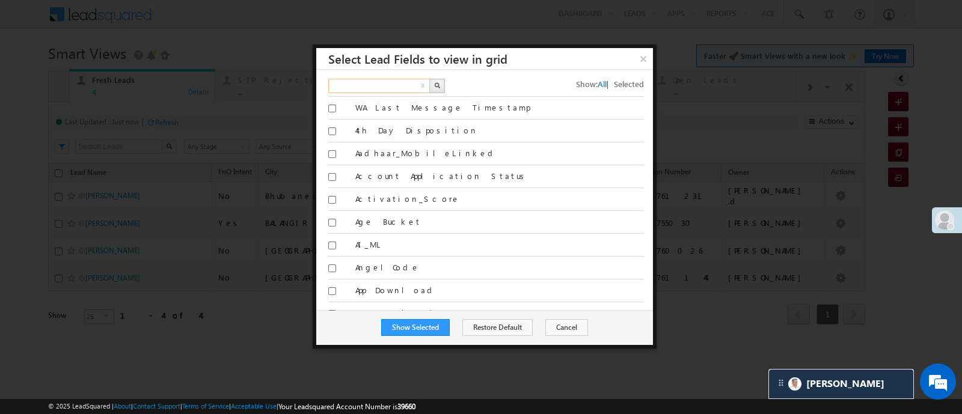
click at [408, 87] on input "text" at bounding box center [379, 86] width 103 height 14
type input "lead q"
click at [433, 87] on button "button" at bounding box center [437, 86] width 16 height 14
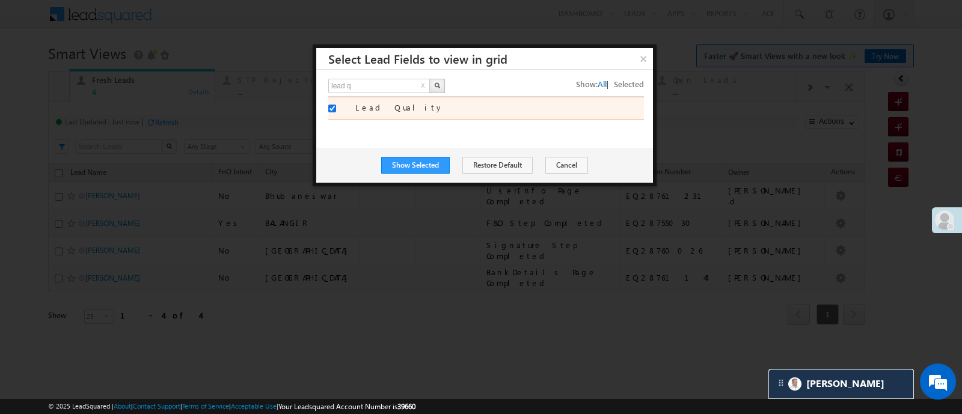
click at [332, 112] on input "Lead Quality" at bounding box center [332, 109] width 8 height 8
checkbox input "false"
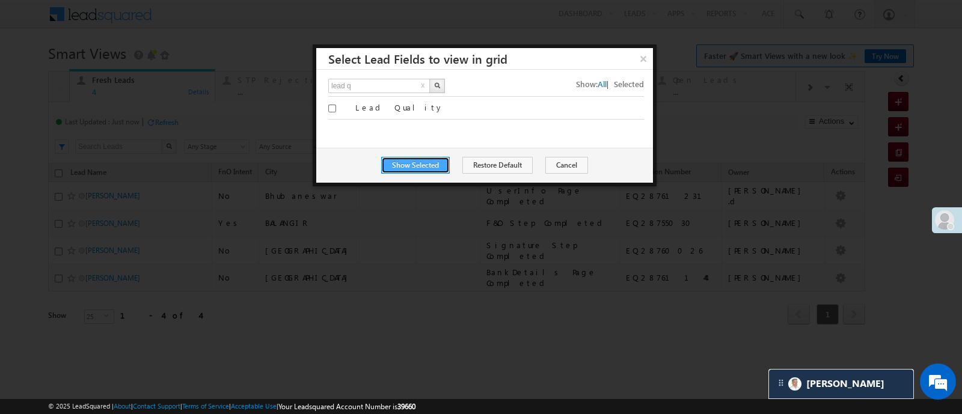
click at [413, 165] on button "Show Selected" at bounding box center [415, 165] width 69 height 17
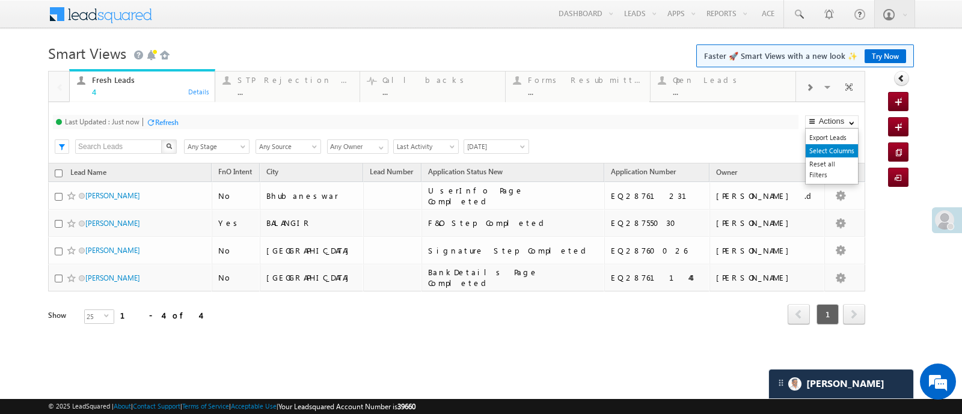
click at [823, 152] on link "Select Columns" at bounding box center [832, 150] width 52 height 13
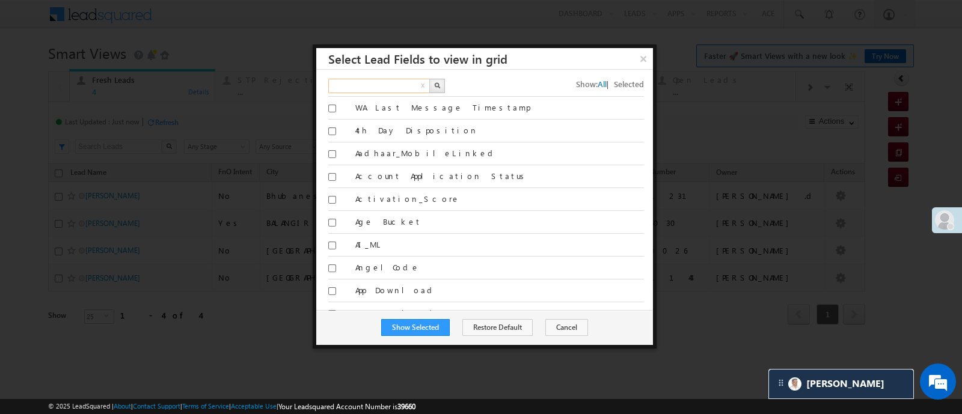
click at [381, 82] on input "text" at bounding box center [379, 86] width 103 height 14
type input "lead"
click at [432, 84] on button "button" at bounding box center [437, 86] width 16 height 14
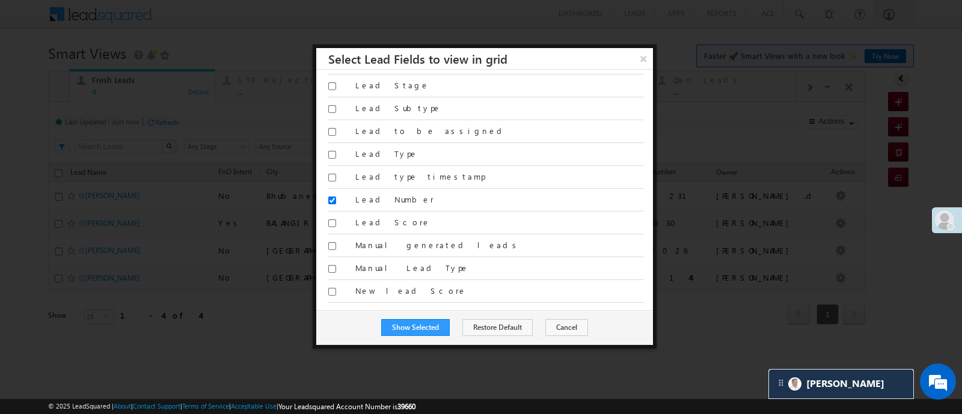
scroll to position [651, 0]
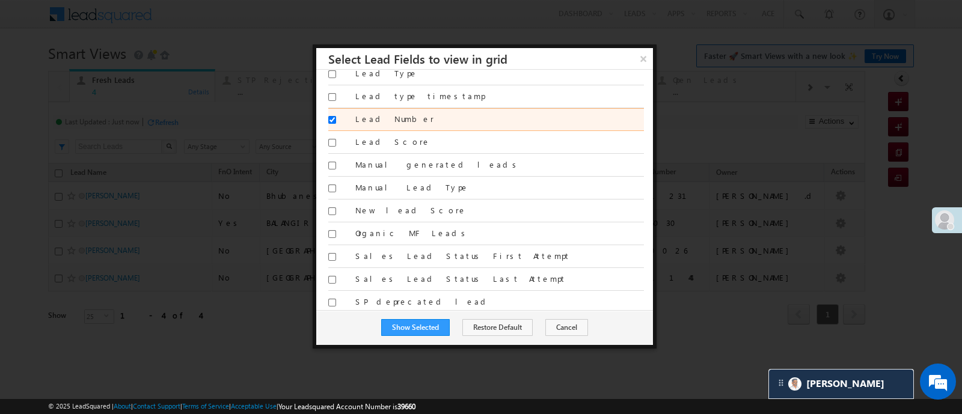
click at [377, 115] on label "Lead Number" at bounding box center [499, 119] width 289 height 11
click at [336, 116] on input "Lead Number" at bounding box center [332, 120] width 8 height 8
checkbox input "false"
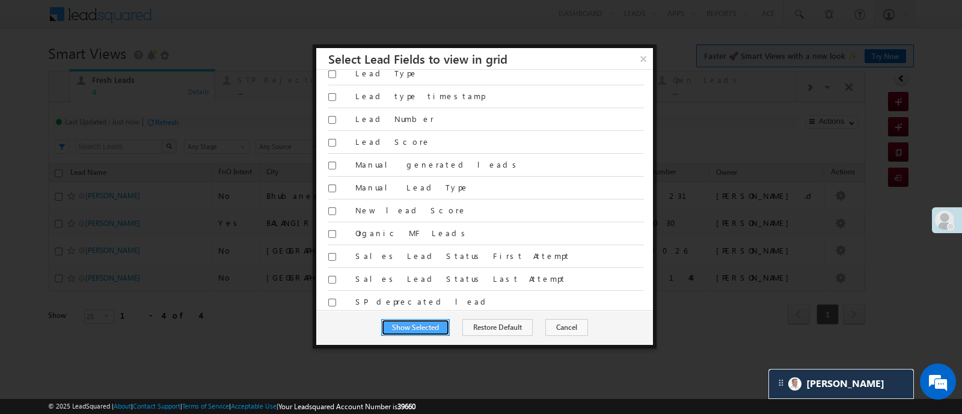
click at [443, 333] on button "Show Selected" at bounding box center [415, 327] width 69 height 17
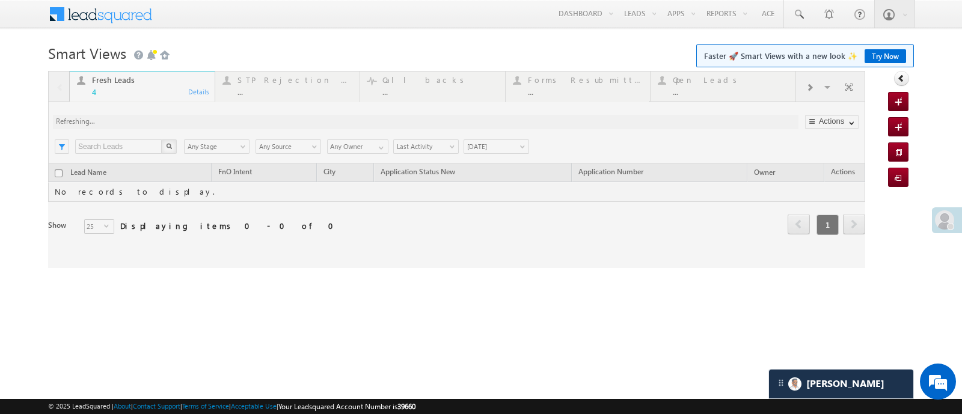
click at [443, 333] on div "Smart Views Getting Started Faster 🚀 Smart Views with a new look ✨ Try Now Quic…" at bounding box center [481, 190] width 866 height 301
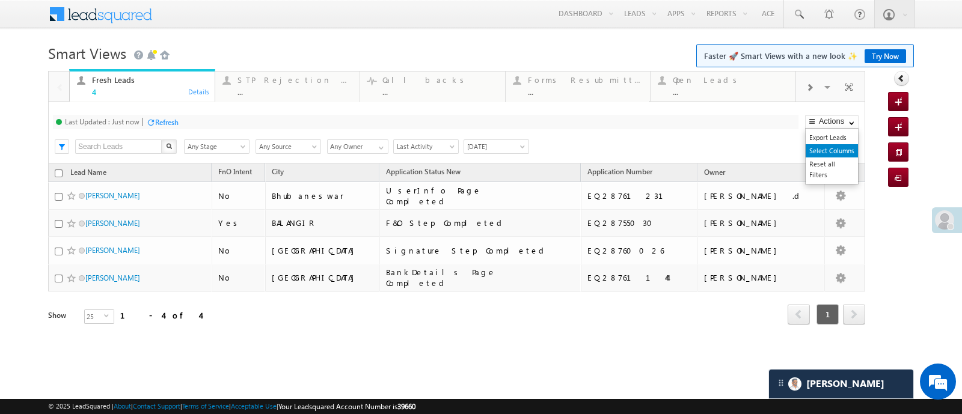
click at [842, 149] on link "Select Columns" at bounding box center [832, 150] width 52 height 13
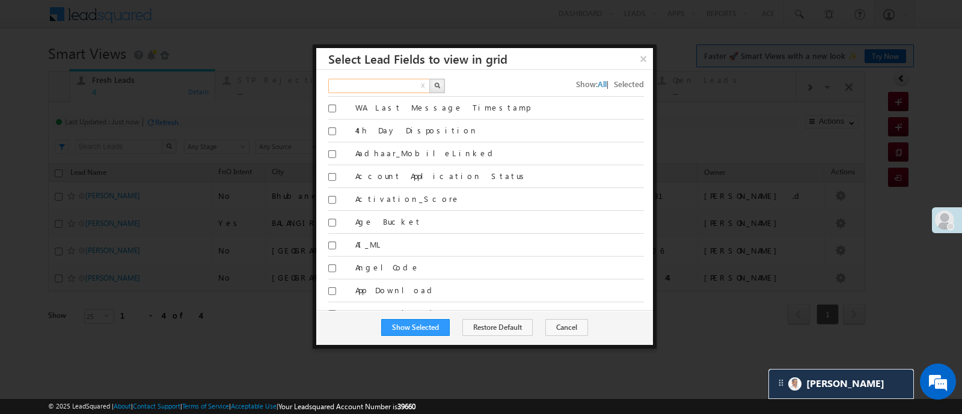
click at [406, 87] on input "text" at bounding box center [379, 86] width 103 height 14
type input "crea"
click at [438, 87] on img "button" at bounding box center [437, 85] width 6 height 6
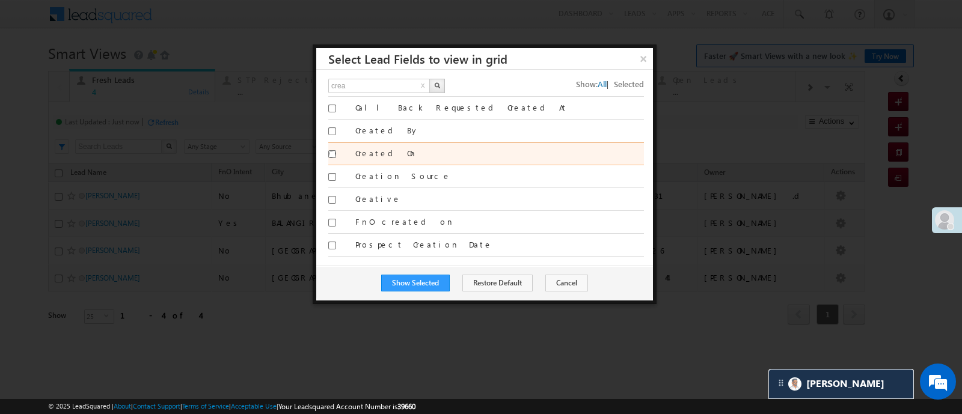
click at [328, 152] on input "Created On" at bounding box center [332, 154] width 8 height 8
checkbox input "true"
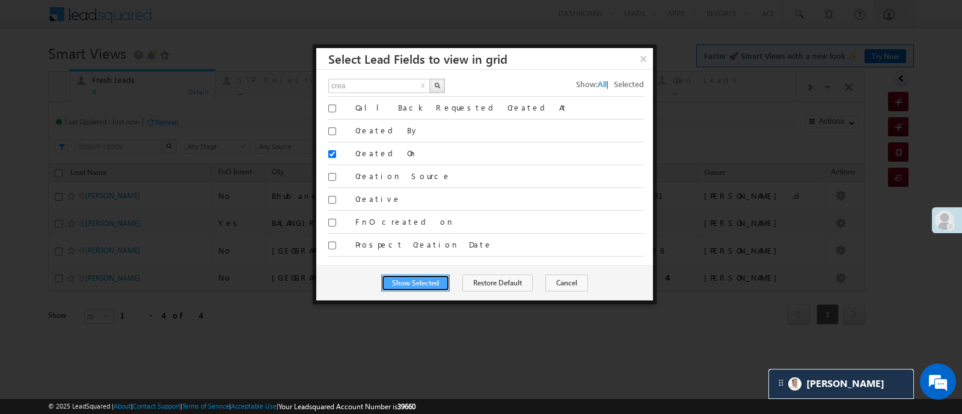
click at [448, 286] on button "Show Selected" at bounding box center [415, 283] width 69 height 17
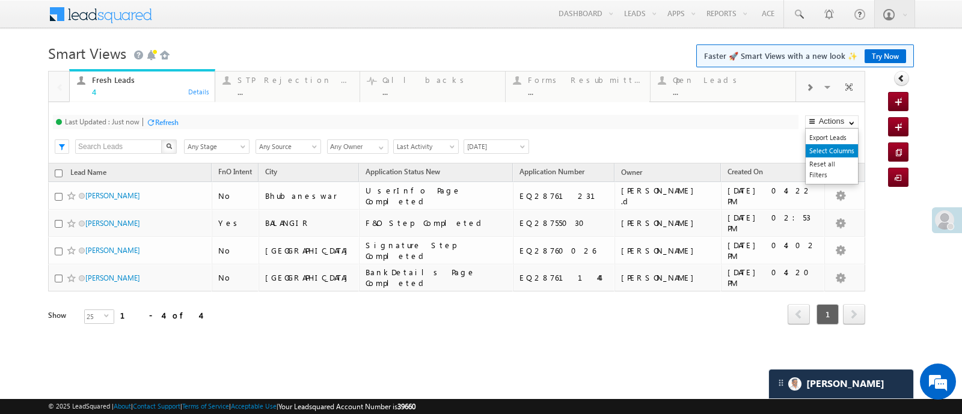
click at [828, 146] on link "Select Columns" at bounding box center [832, 150] width 52 height 13
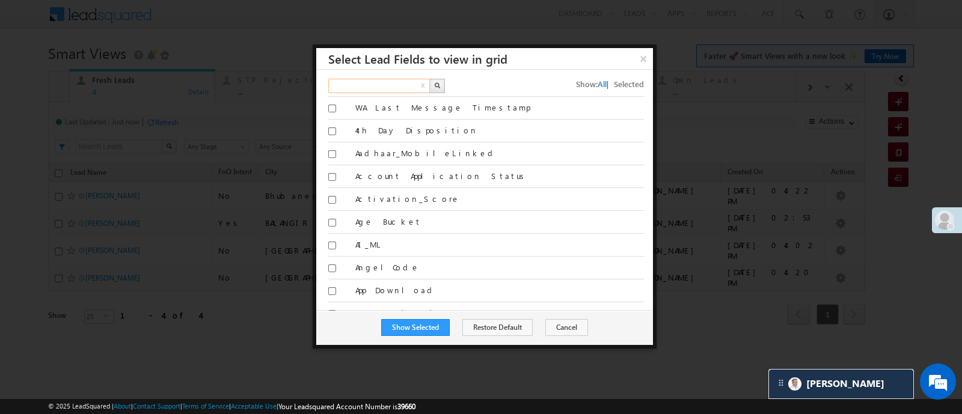
click at [416, 86] on input "text" at bounding box center [379, 86] width 103 height 14
type input "modi"
click at [441, 88] on button "button" at bounding box center [437, 86] width 16 height 14
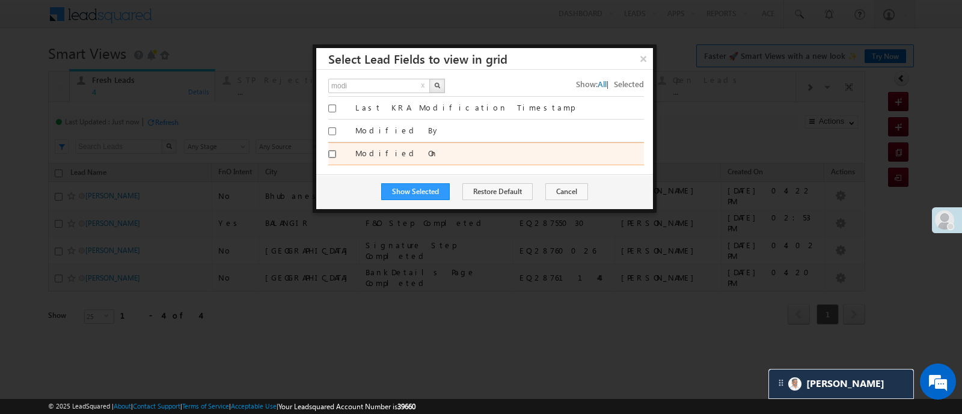
click at [333, 154] on input "Modified On" at bounding box center [332, 154] width 8 height 8
checkbox input "true"
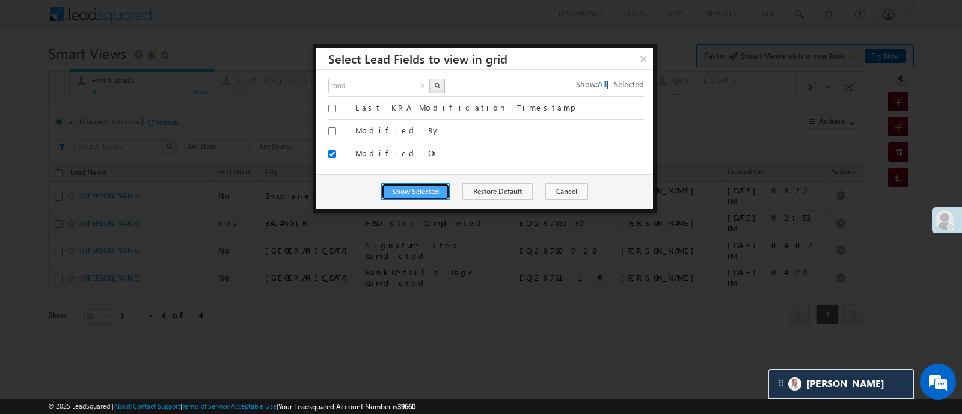
click at [441, 193] on button "Show Selected" at bounding box center [415, 191] width 69 height 17
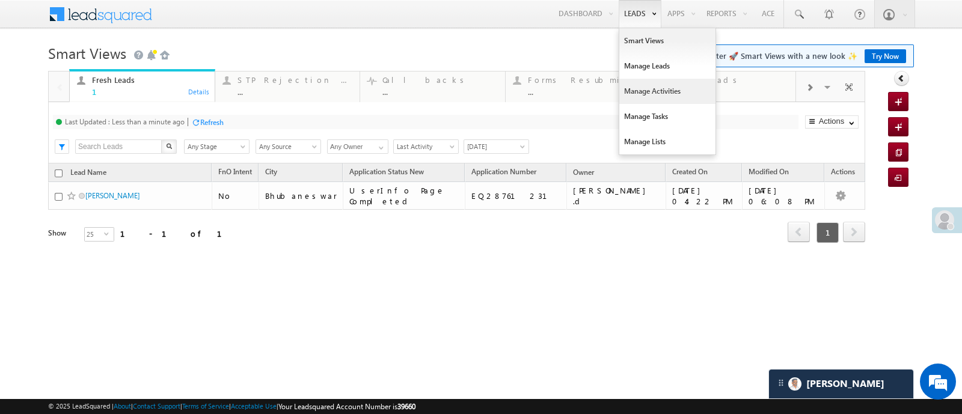
click at [641, 85] on link "Manage Activities" at bounding box center [668, 91] width 96 height 25
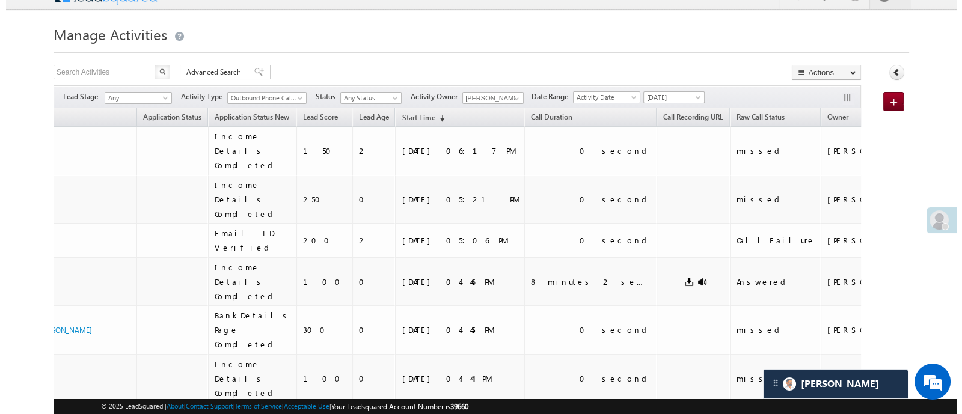
scroll to position [10, 0]
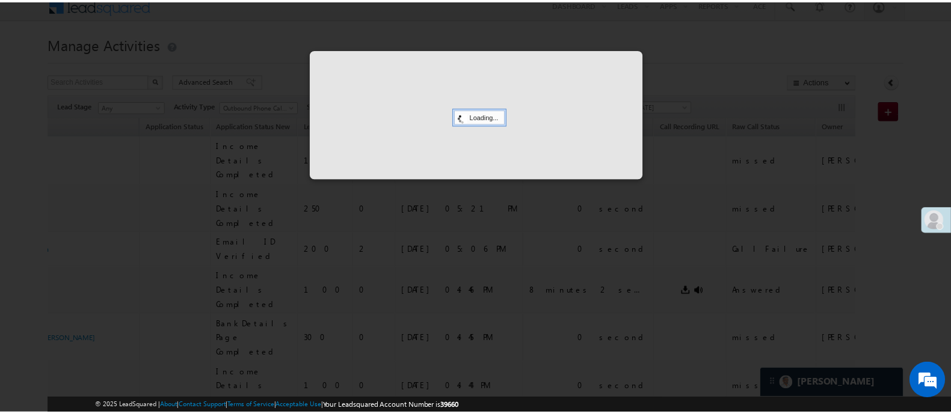
scroll to position [0, 0]
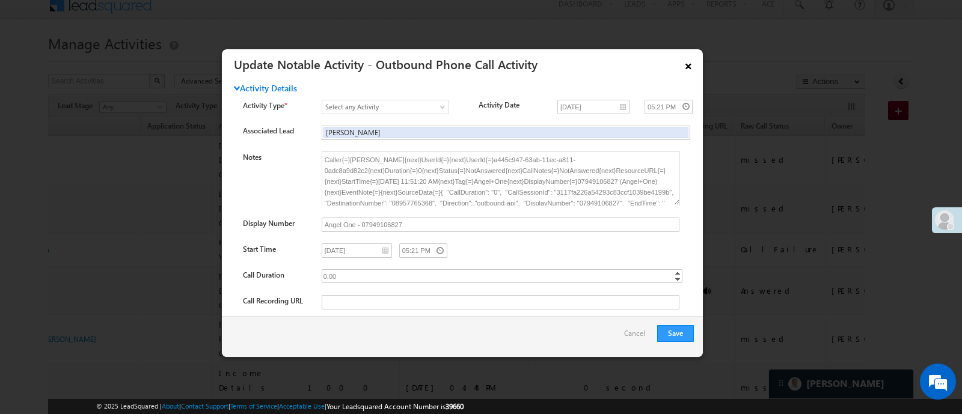
click at [687, 65] on link "×" at bounding box center [688, 64] width 20 height 21
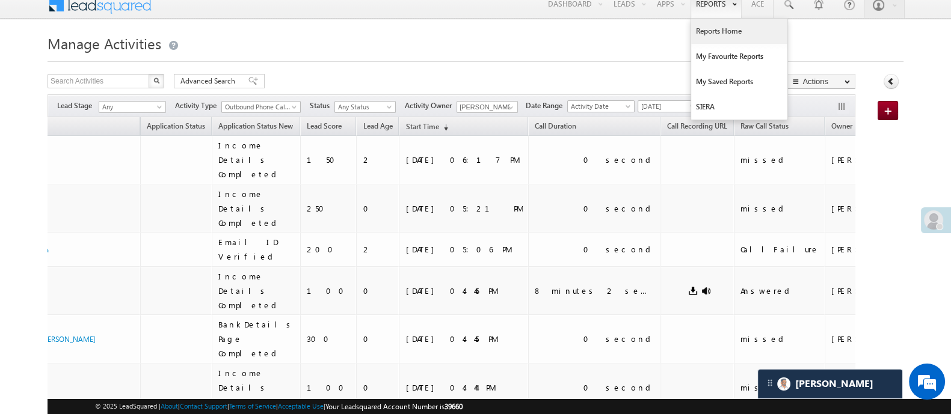
click at [721, 34] on link "Reports Home" at bounding box center [739, 31] width 96 height 25
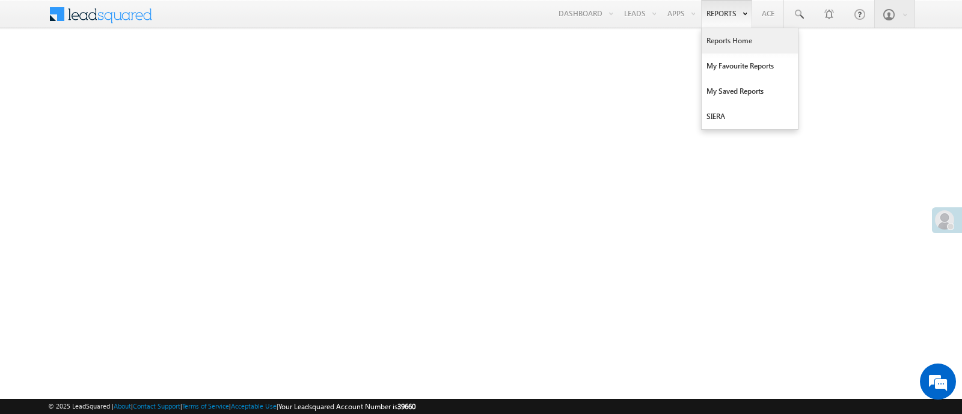
click at [737, 47] on link "Reports Home" at bounding box center [750, 40] width 96 height 25
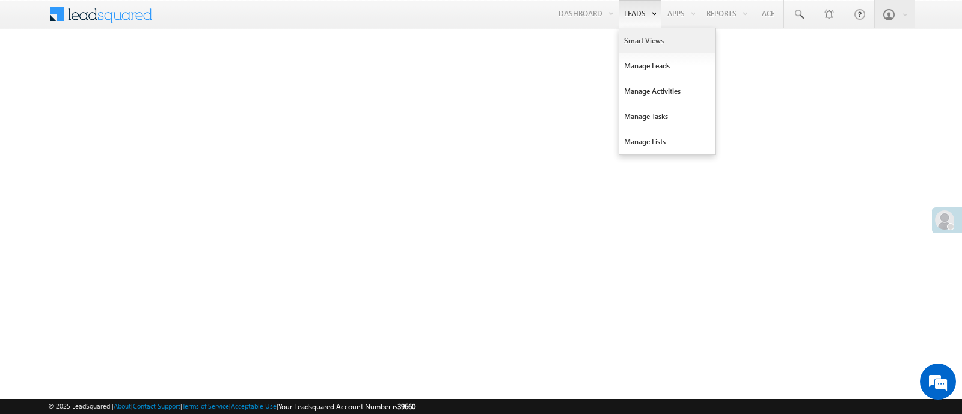
click at [641, 34] on link "Smart Views" at bounding box center [668, 40] width 96 height 25
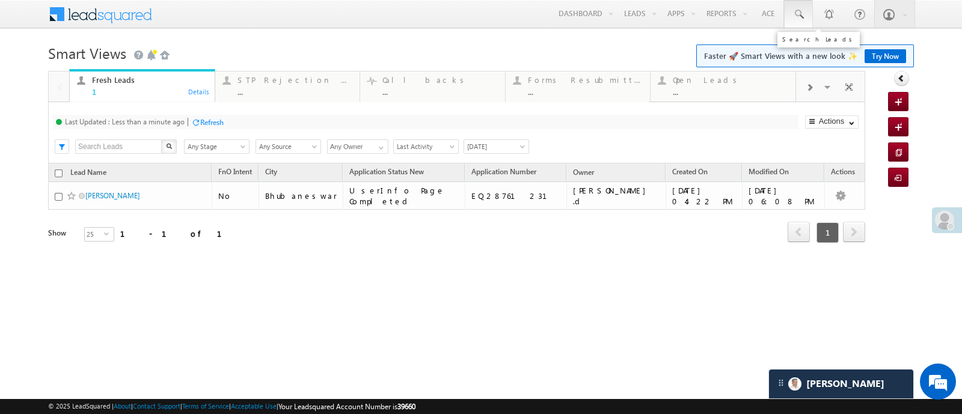
click at [798, 19] on span at bounding box center [799, 14] width 12 height 12
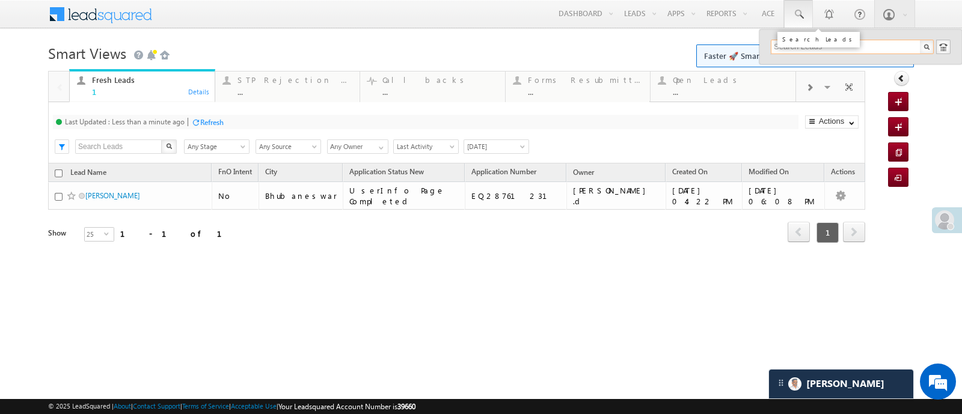
paste input "EQ22922176"
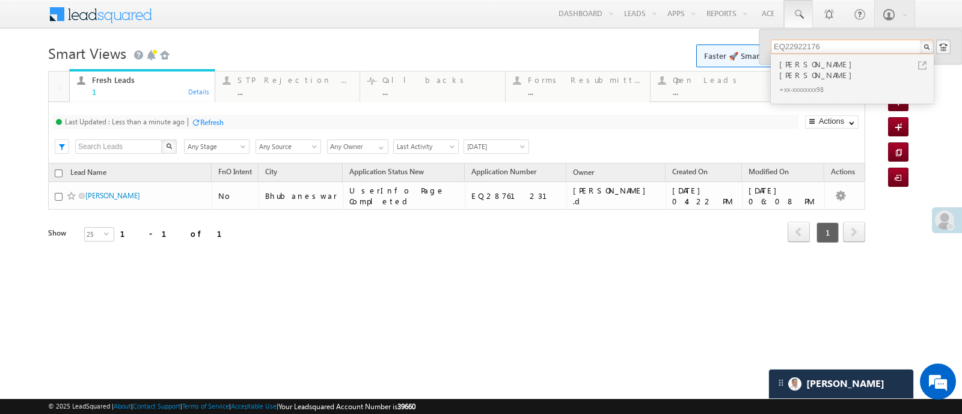
type input "EQ22922176"
click at [834, 66] on div "[PERSON_NAME] [PERSON_NAME]" at bounding box center [857, 70] width 161 height 24
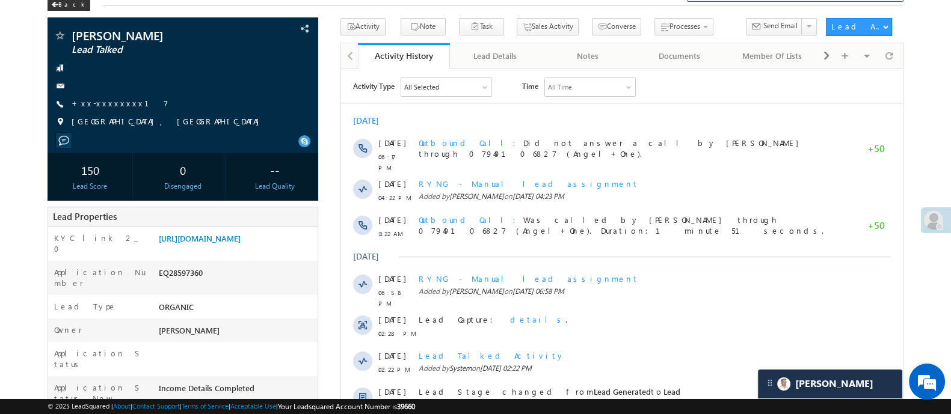
scroll to position [67, 0]
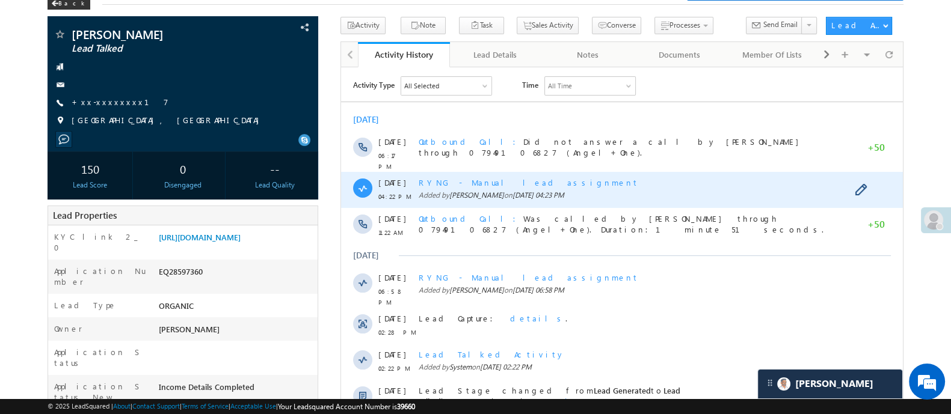
click at [489, 177] on span "RYNG - Manual lead assignment" at bounding box center [528, 182] width 220 height 10
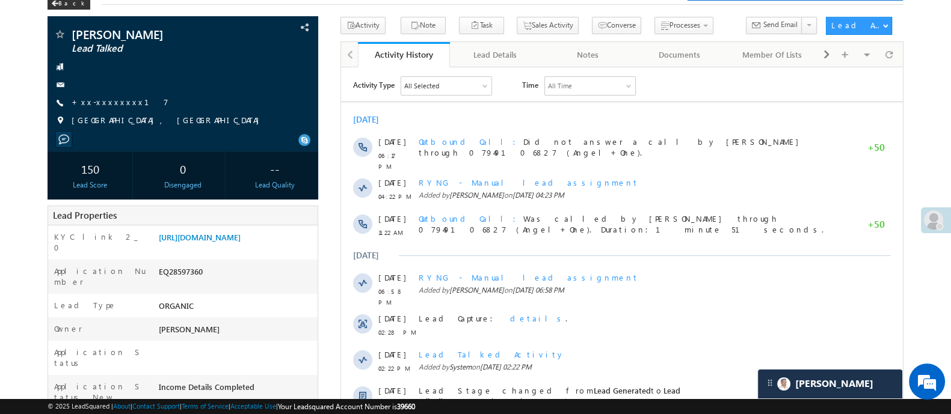
scroll to position [0, 0]
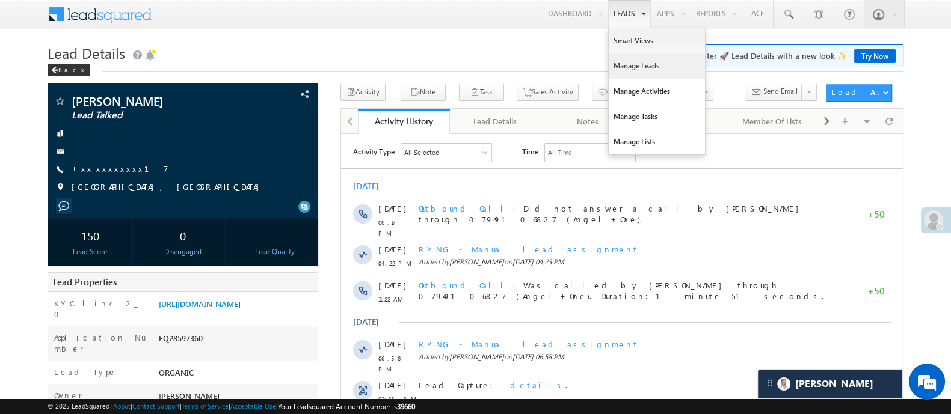
click at [636, 61] on link "Manage Leads" at bounding box center [657, 66] width 96 height 25
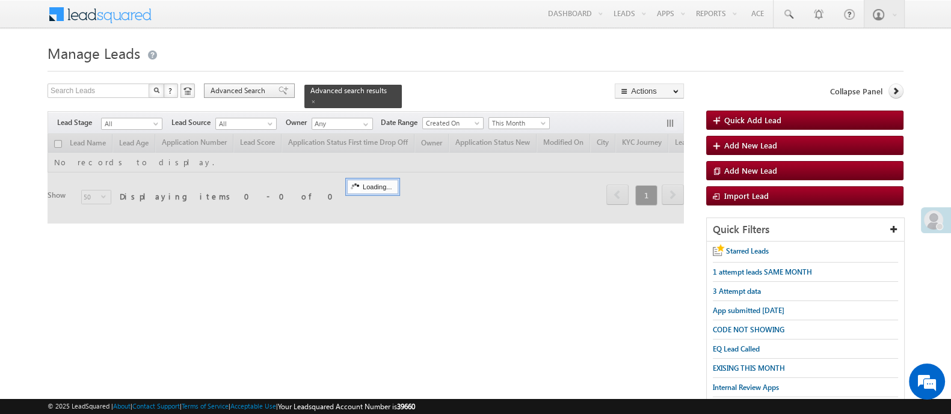
click at [250, 89] on span "Advanced Search" at bounding box center [240, 90] width 58 height 11
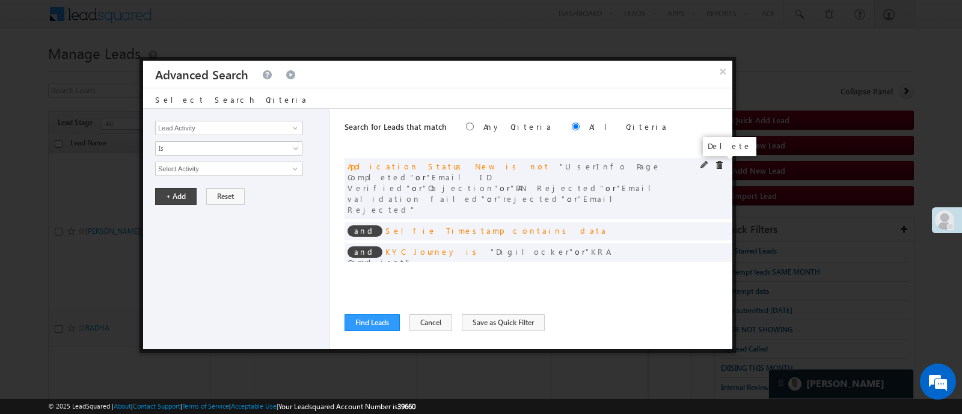
click at [719, 163] on span at bounding box center [719, 165] width 8 height 8
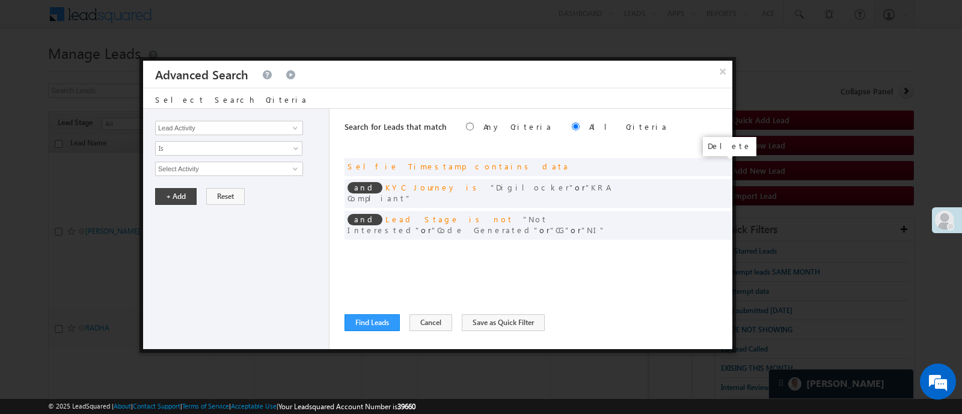
click at [0, 0] on span at bounding box center [0, 0] width 0 height 0
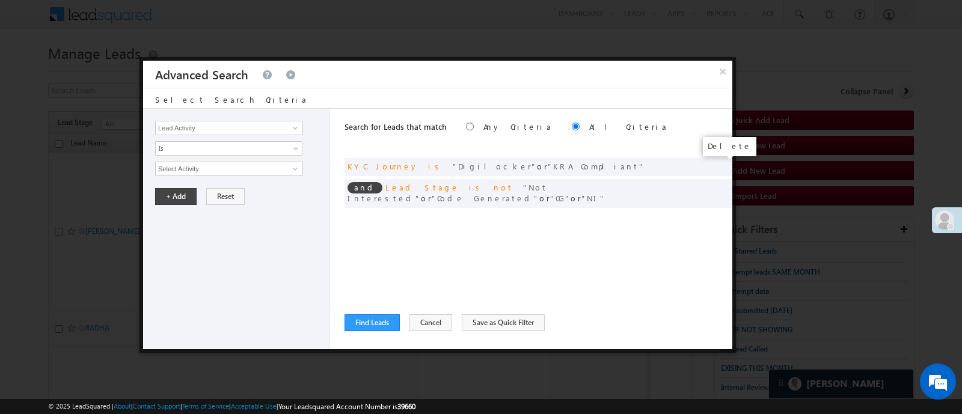
click at [0, 0] on span at bounding box center [0, 0] width 0 height 0
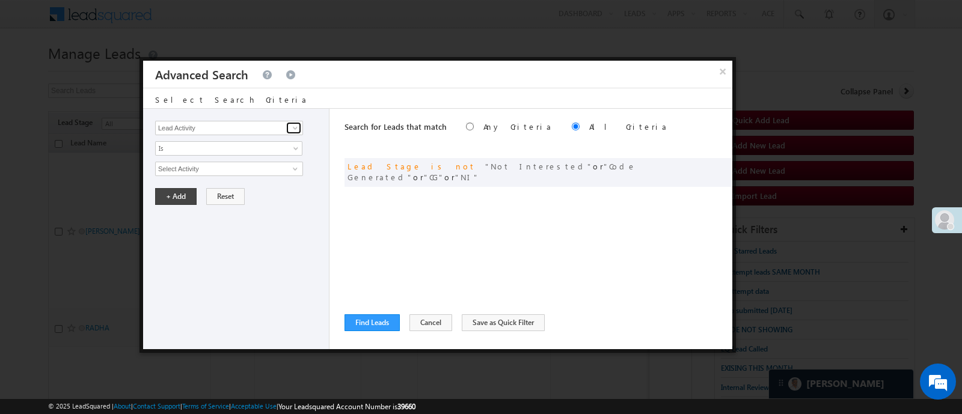
click at [296, 126] on span at bounding box center [296, 128] width 10 height 10
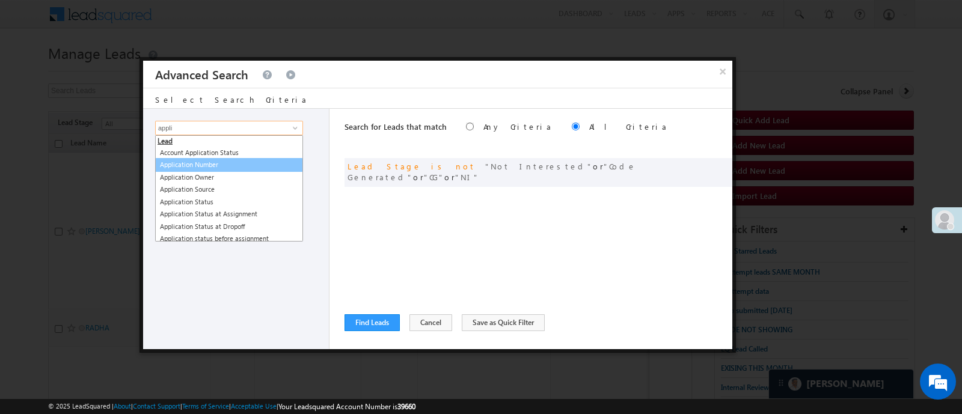
click at [235, 163] on link "Application Number" at bounding box center [229, 165] width 148 height 14
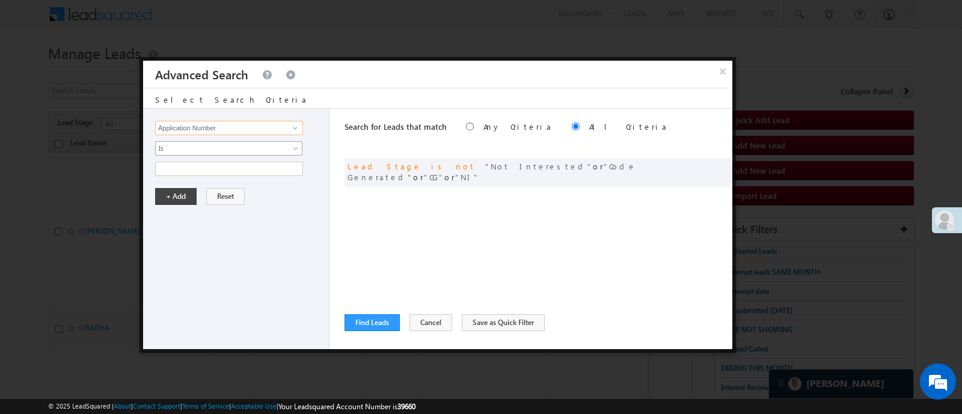
type input "Application Number"
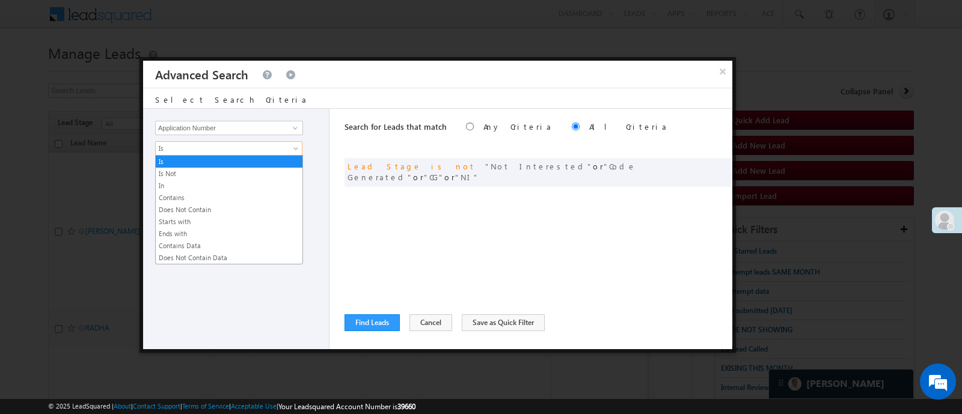
click at [238, 147] on span "Is" at bounding box center [221, 148] width 131 height 11
click at [218, 188] on link "In" at bounding box center [229, 185] width 147 height 11
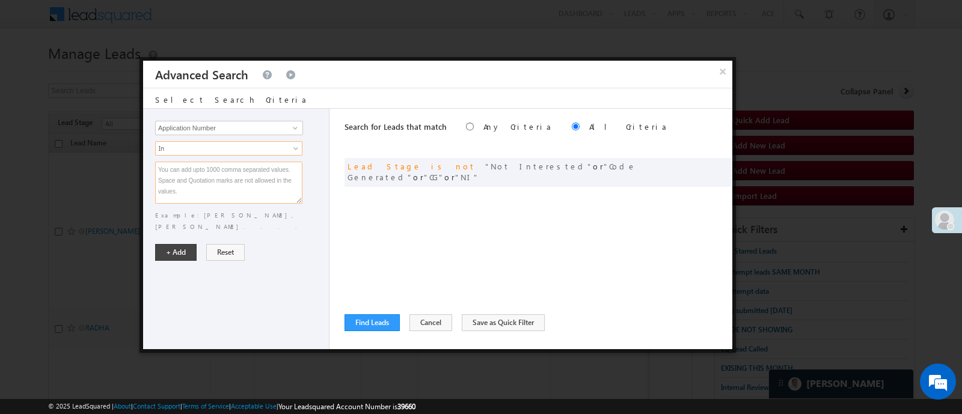
click at [218, 186] on textarea at bounding box center [228, 183] width 147 height 42
paste textarea "EQ28648359 EQ28367457 EQ28646038 EQ28571342 EQ28163820 EQ21946981 EQ28406577 EQ…"
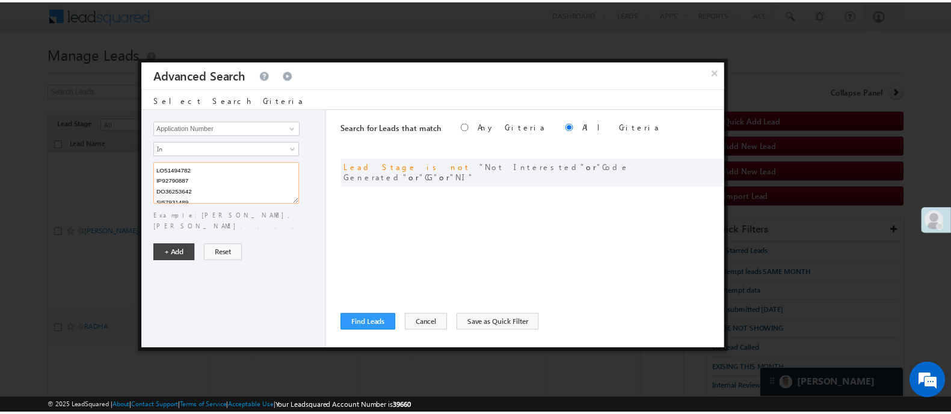
scroll to position [1821, 0]
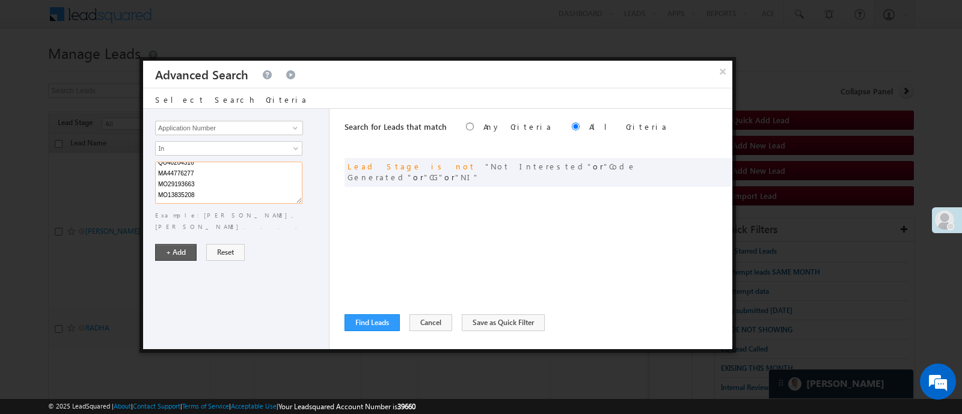
type textarea "EQ28648359 EQ28367457 EQ28646038 EQ28571342 EQ28163820 EQ21946981 EQ28406577 EQ…"
click at [177, 244] on button "+ Add" at bounding box center [176, 252] width 42 height 17
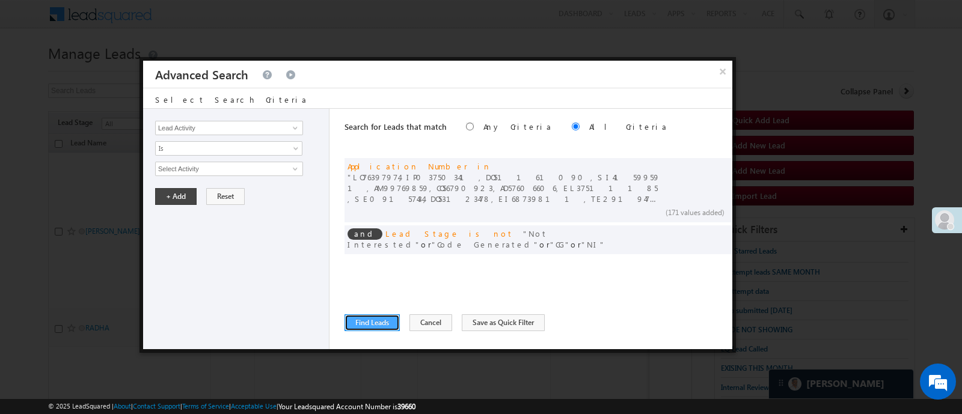
click at [382, 324] on button "Find Leads" at bounding box center [372, 323] width 55 height 17
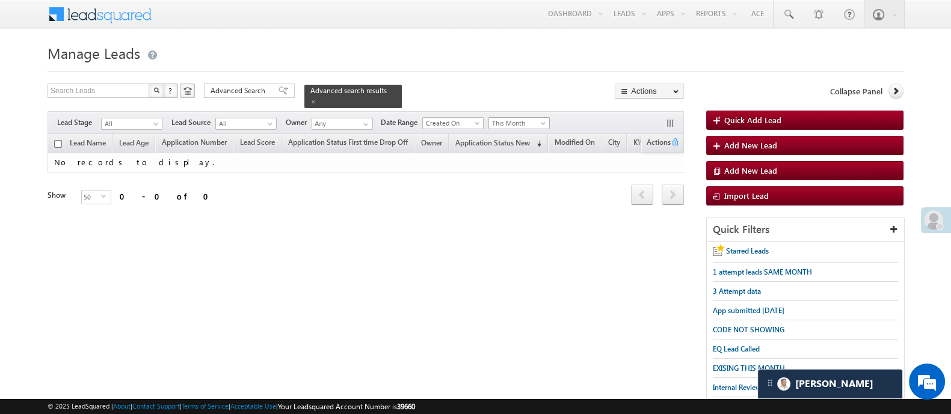
click at [523, 118] on span "This Month" at bounding box center [517, 123] width 57 height 11
click at [520, 121] on link "This Month" at bounding box center [518, 123] width 61 height 12
click at [526, 117] on span "This Month" at bounding box center [518, 123] width 61 height 13
click at [521, 118] on span "This Month" at bounding box center [517, 123] width 57 height 11
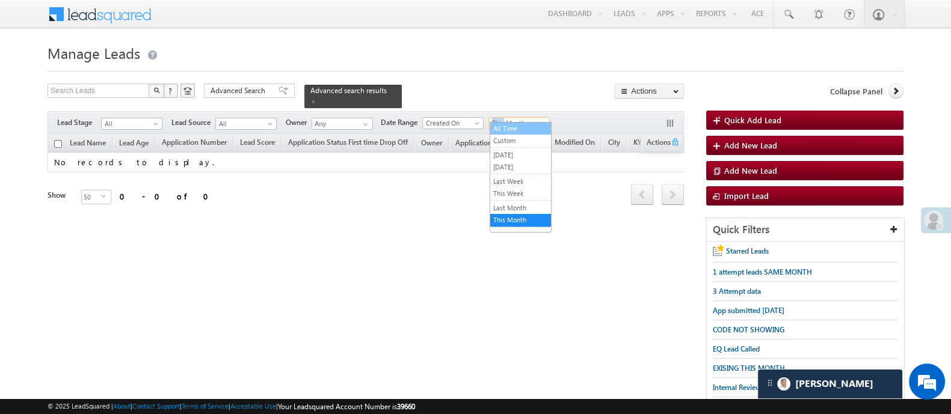
click at [520, 125] on link "All Time" at bounding box center [520, 128] width 61 height 11
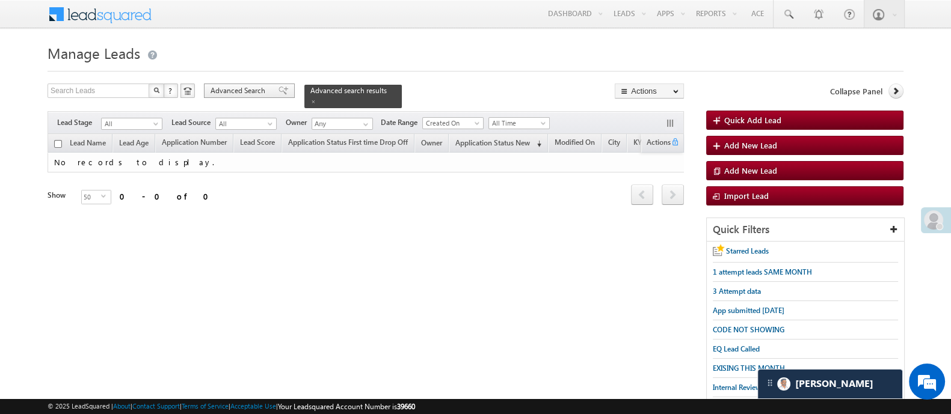
click at [248, 91] on span "Advanced Search" at bounding box center [240, 90] width 58 height 11
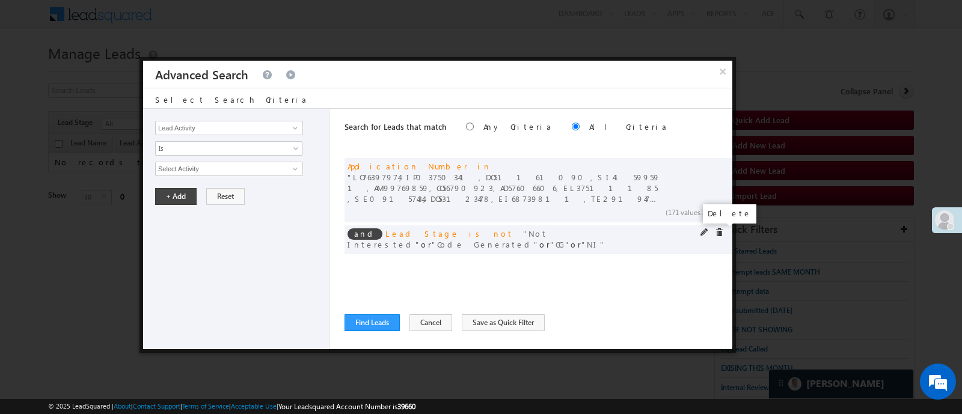
click at [720, 231] on span at bounding box center [719, 233] width 8 height 8
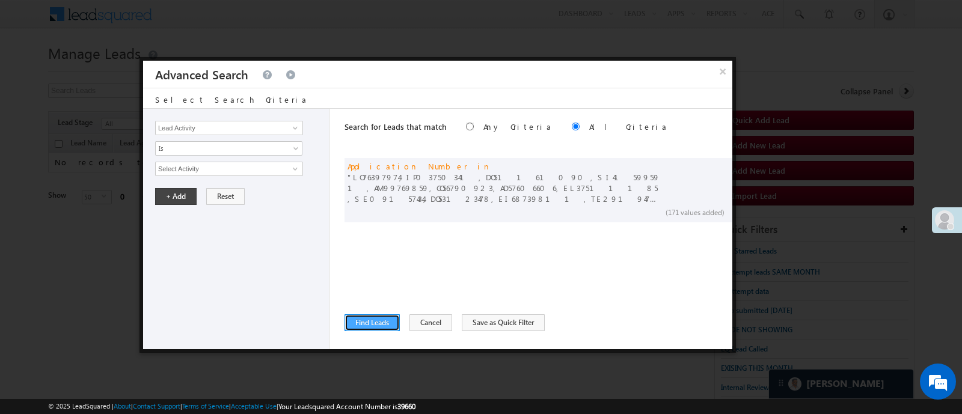
click at [358, 319] on button "Find Leads" at bounding box center [372, 323] width 55 height 17
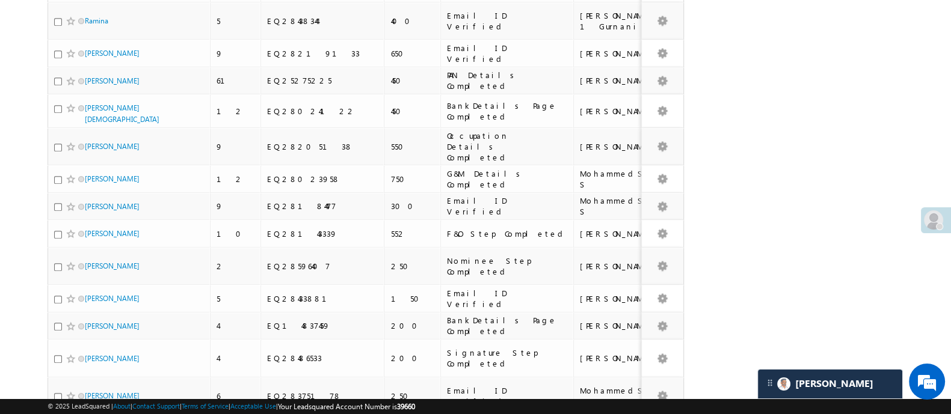
scroll to position [1389, 0]
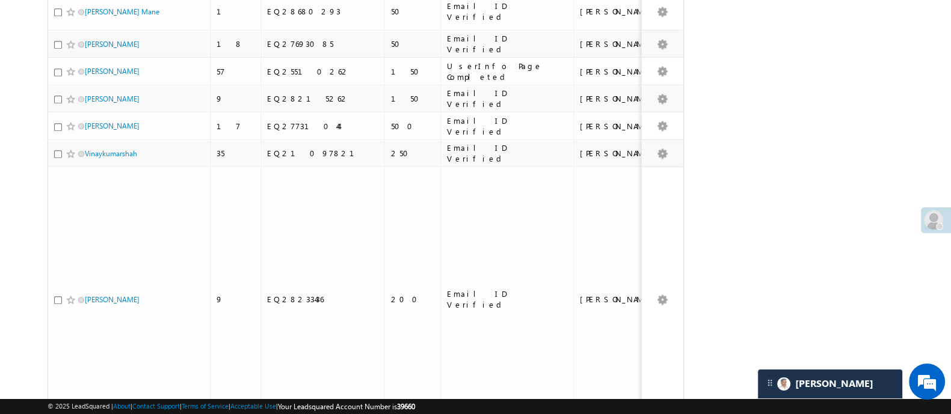
click at [88, 389] on li "200" at bounding box center [89, 394] width 29 height 12
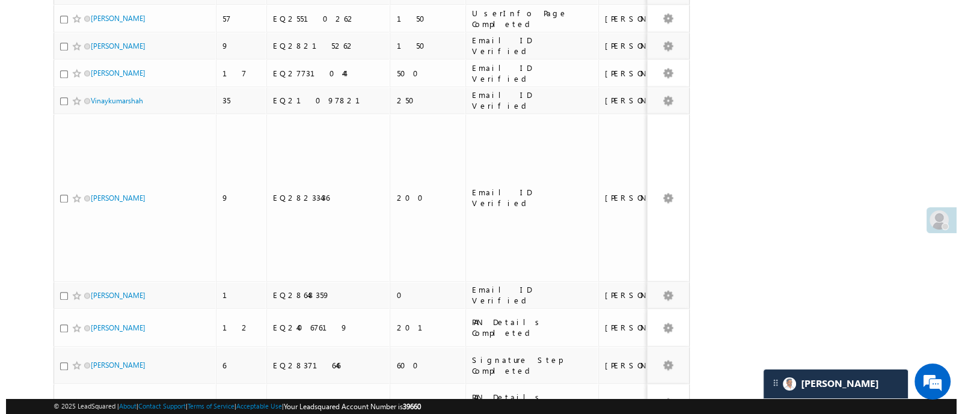
scroll to position [0, 0]
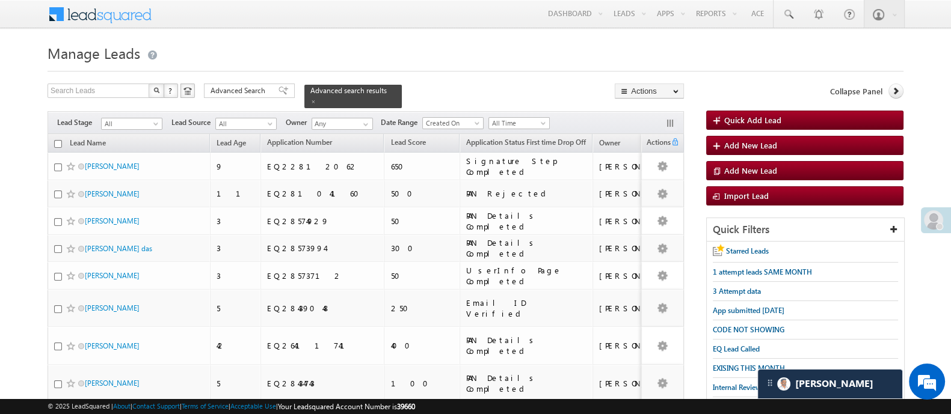
click at [58, 140] on input "checkbox" at bounding box center [58, 144] width 8 height 8
checkbox input "true"
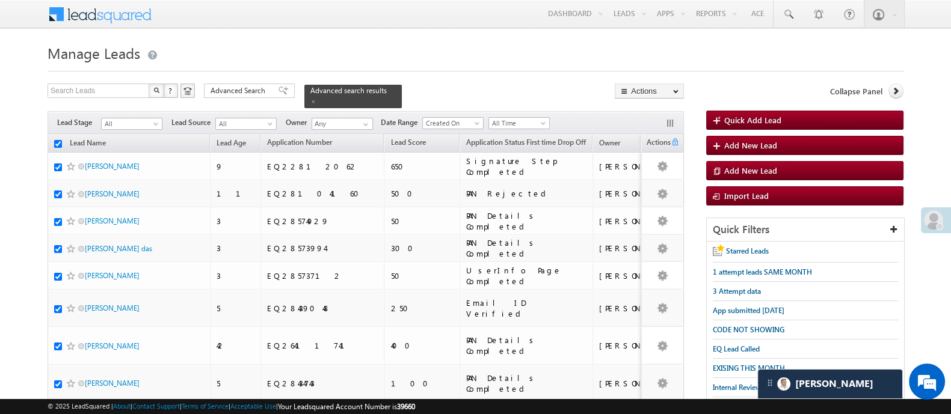
checkbox input "true"
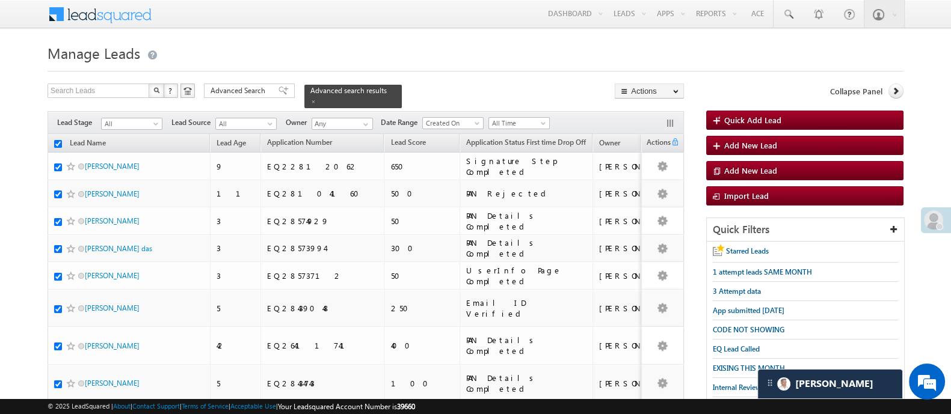
checkbox input "true"
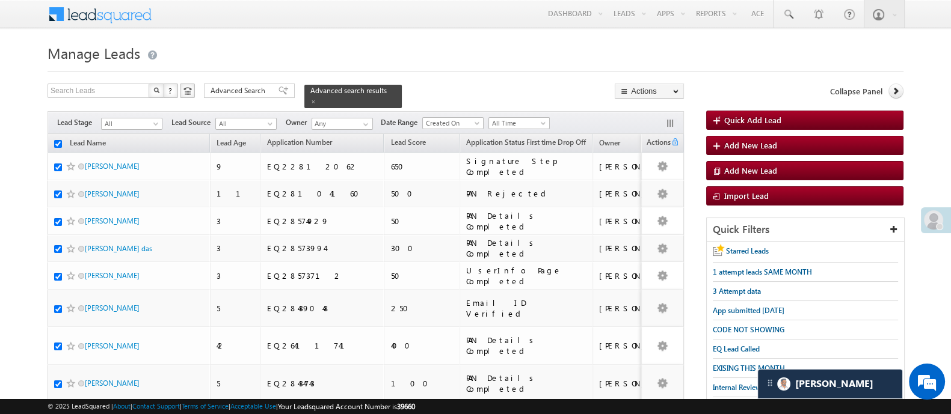
checkbox input "true"
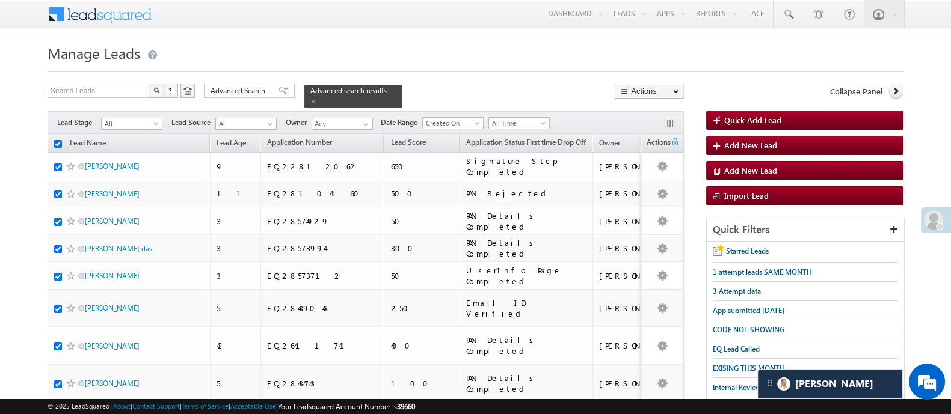
checkbox input "true"
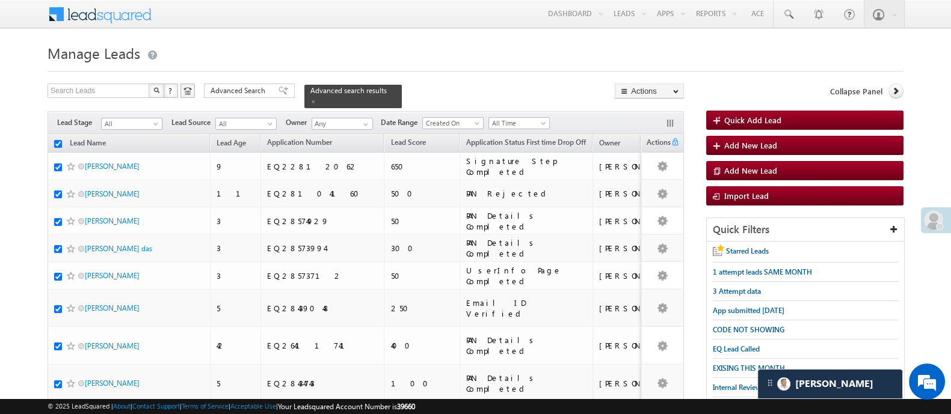
checkbox input "true"
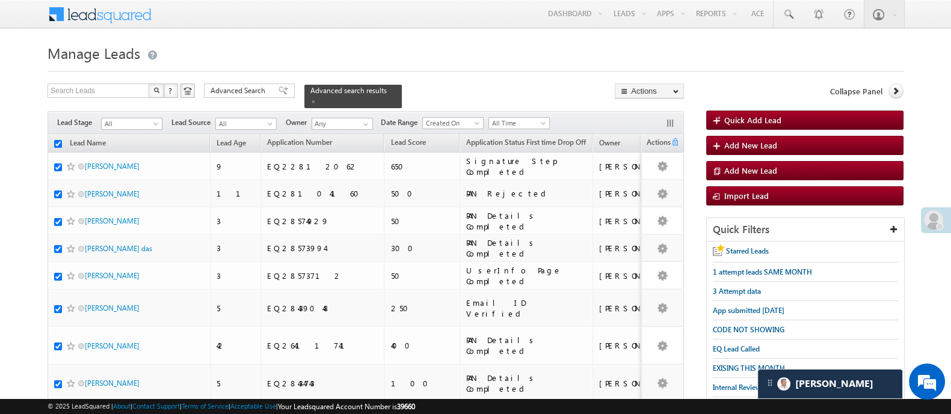
checkbox input "true"
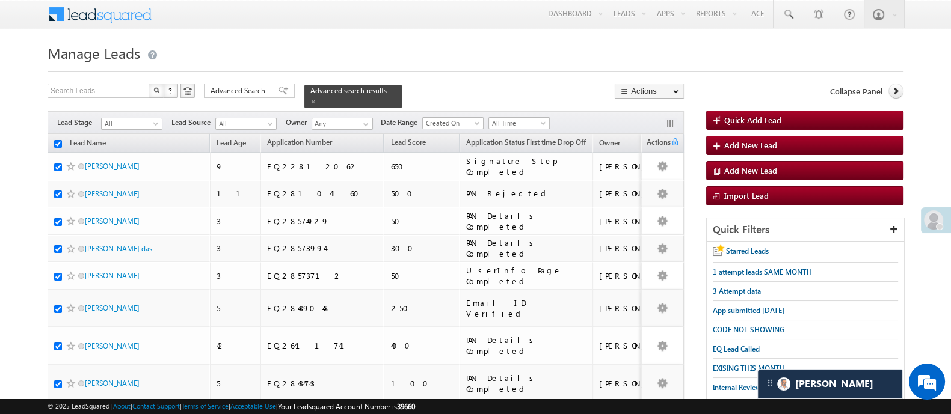
checkbox input "true"
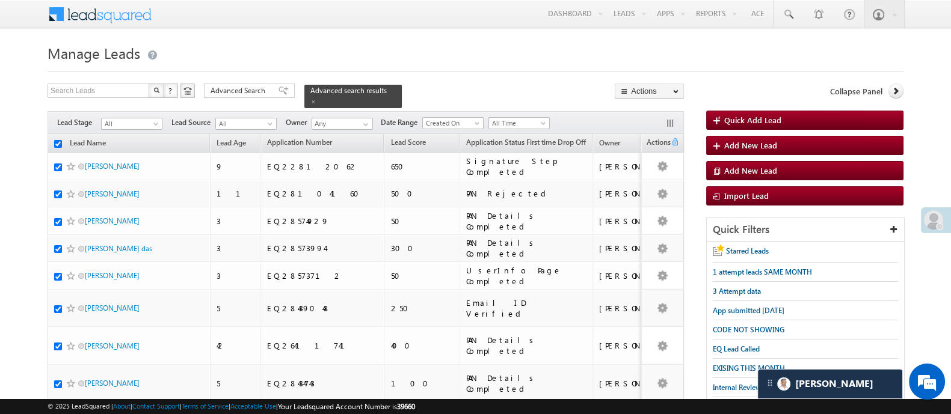
checkbox input "true"
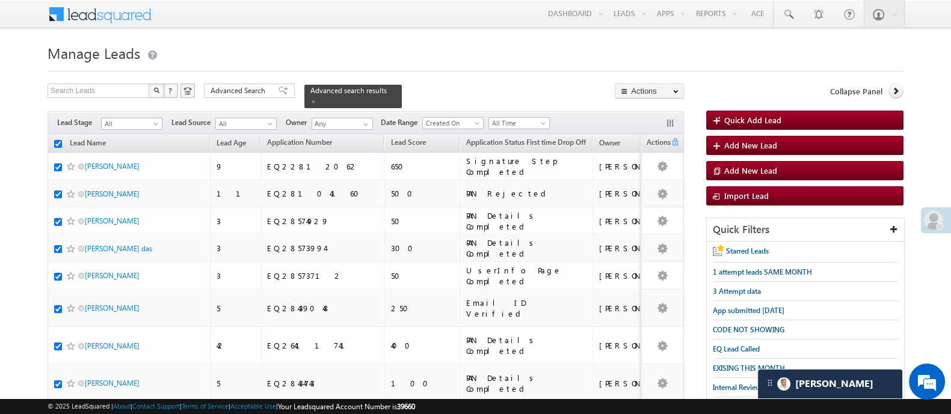
checkbox input "true"
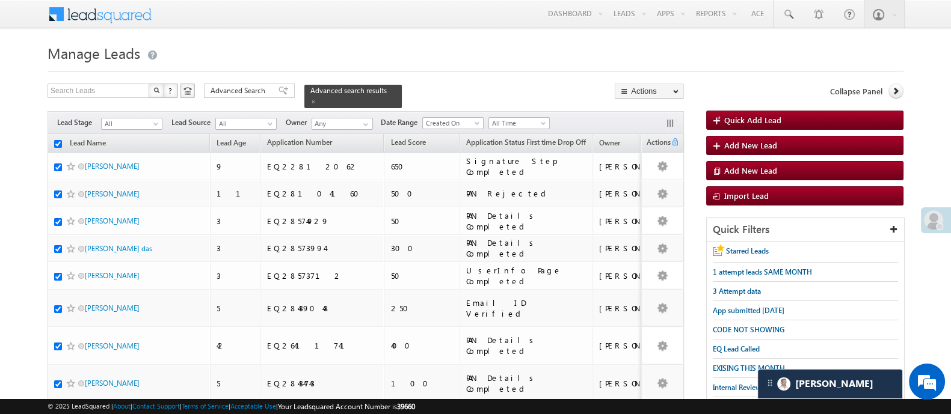
checkbox input "true"
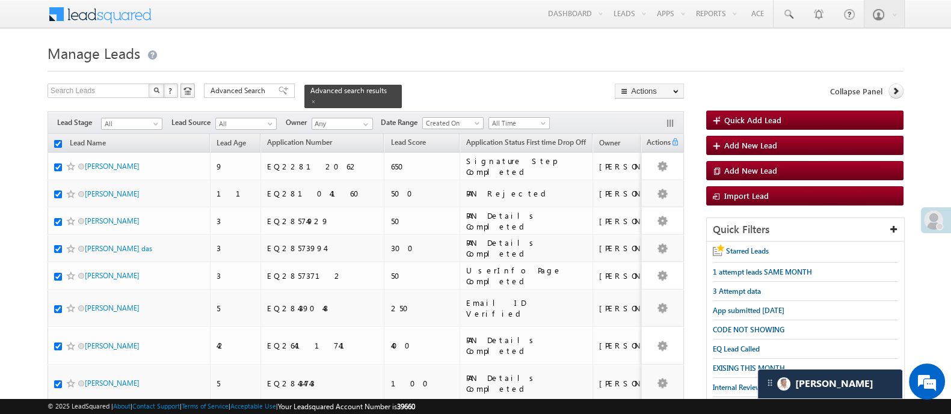
checkbox input "true"
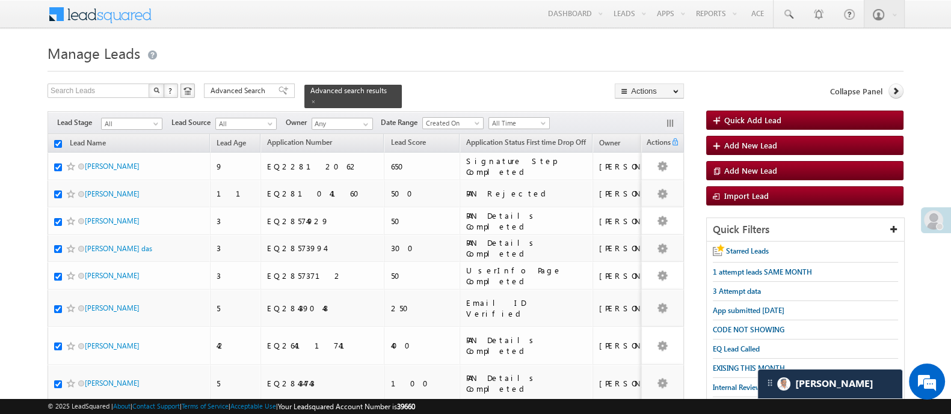
checkbox input "true"
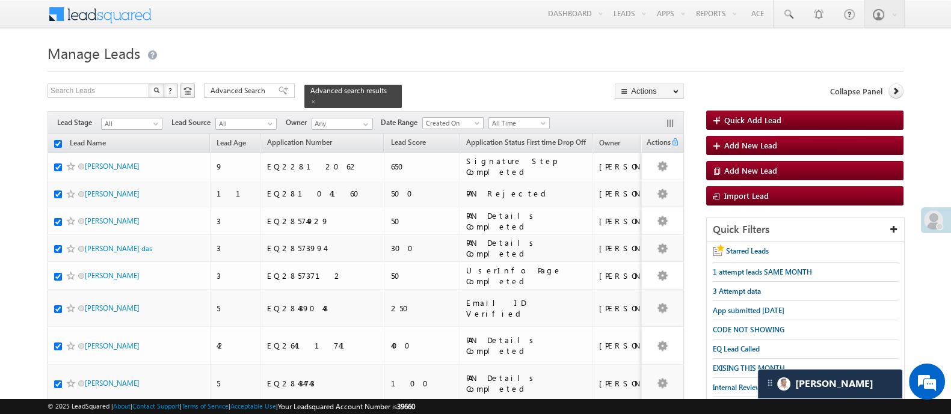
checkbox input "true"
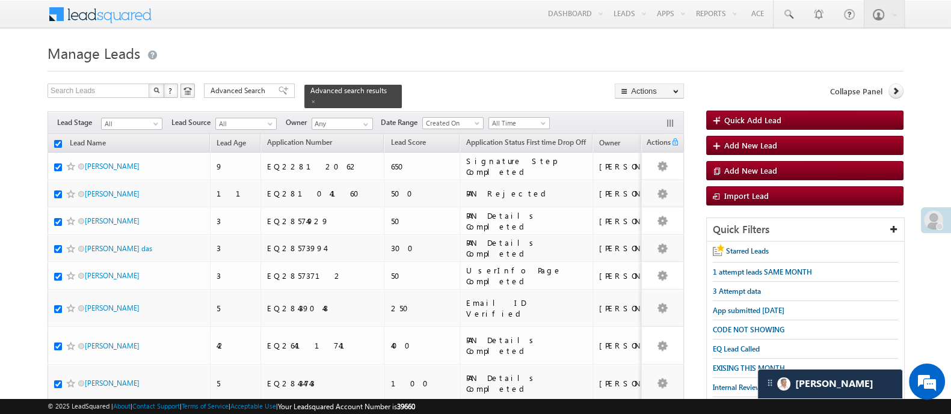
checkbox input "true"
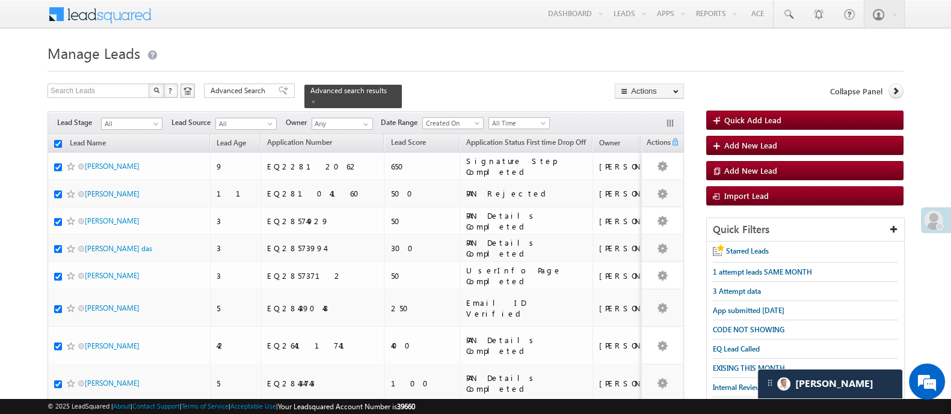
checkbox input "true"
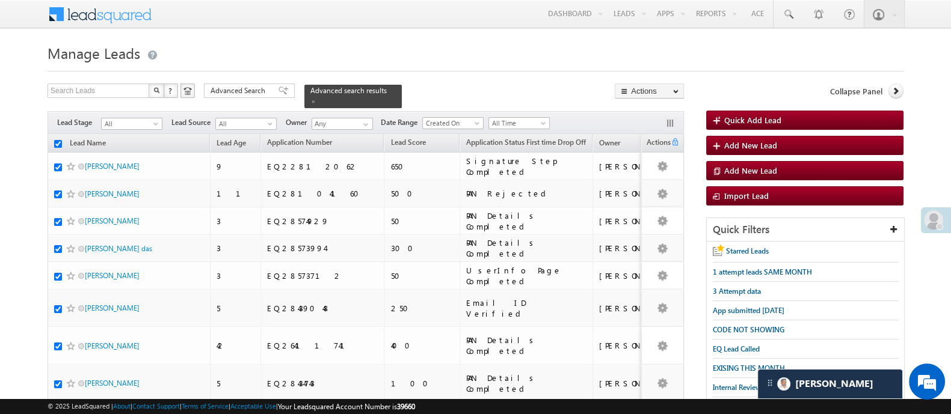
checkbox input "true"
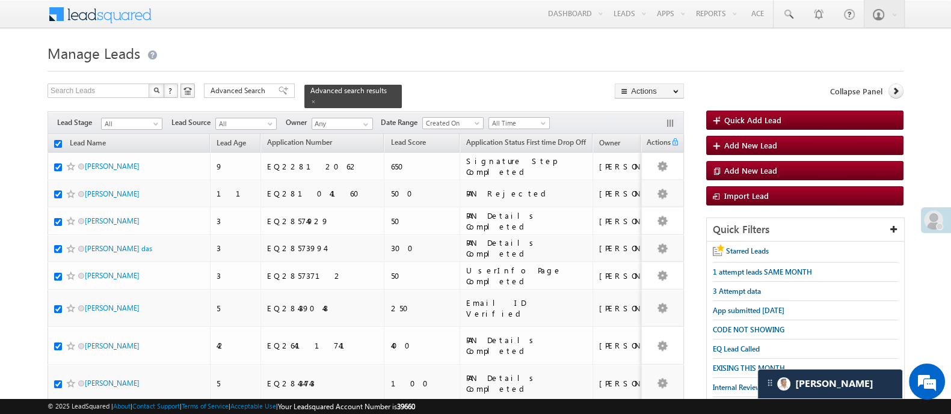
checkbox input "true"
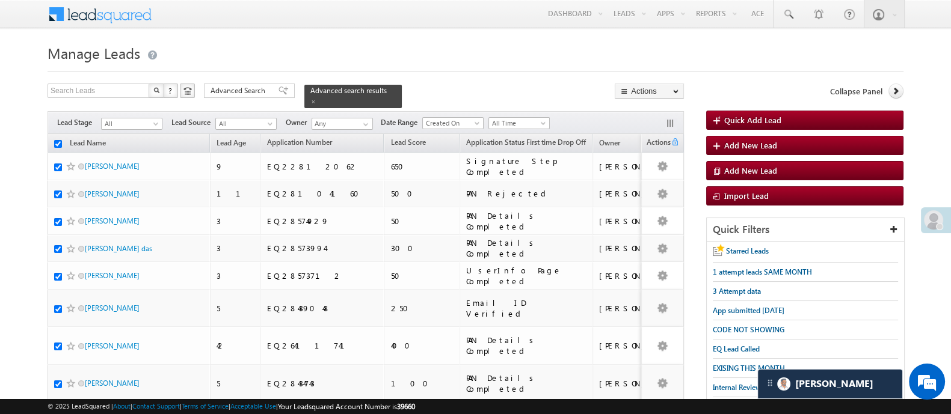
checkbox input "true"
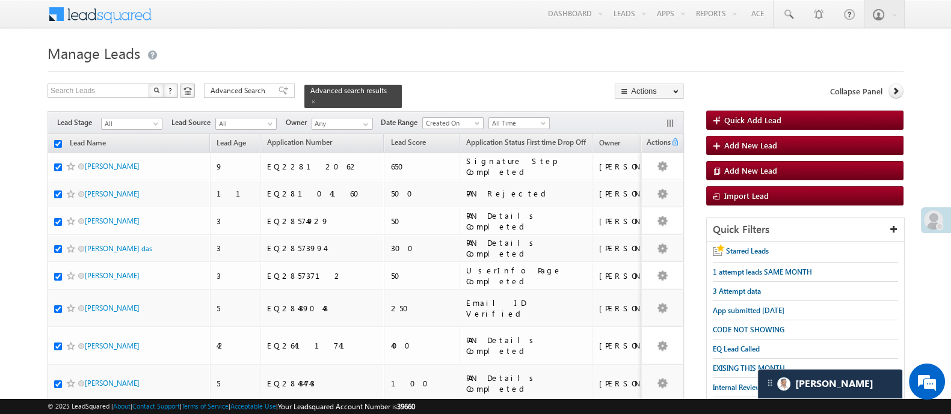
checkbox input "true"
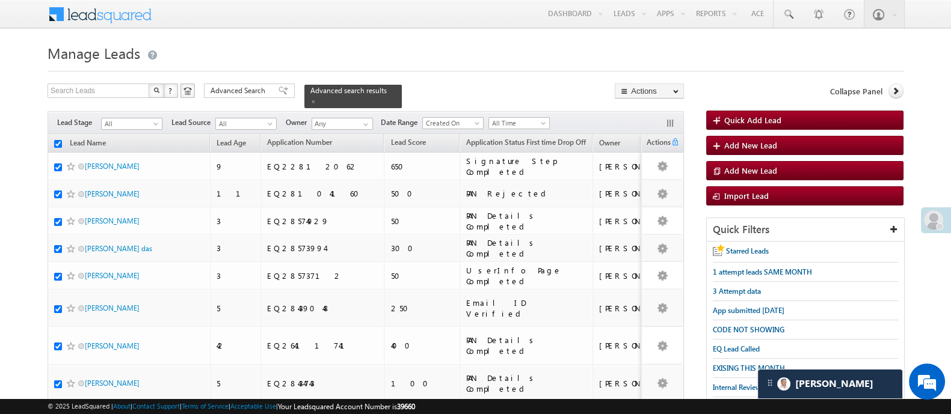
checkbox input "true"
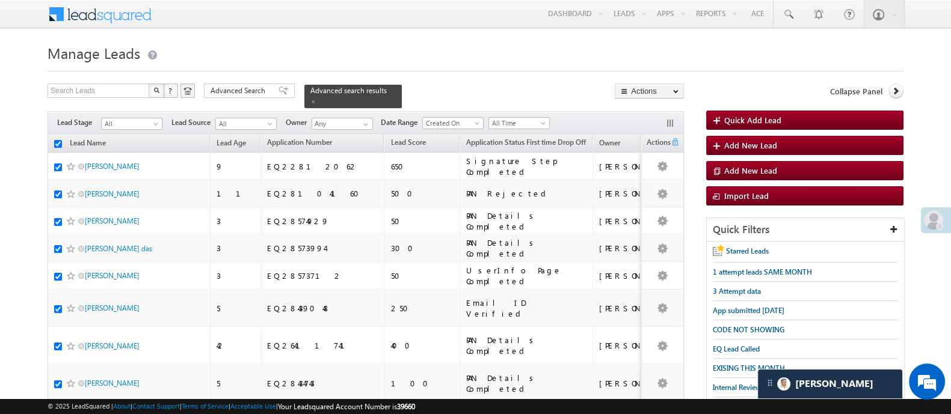
checkbox input "true"
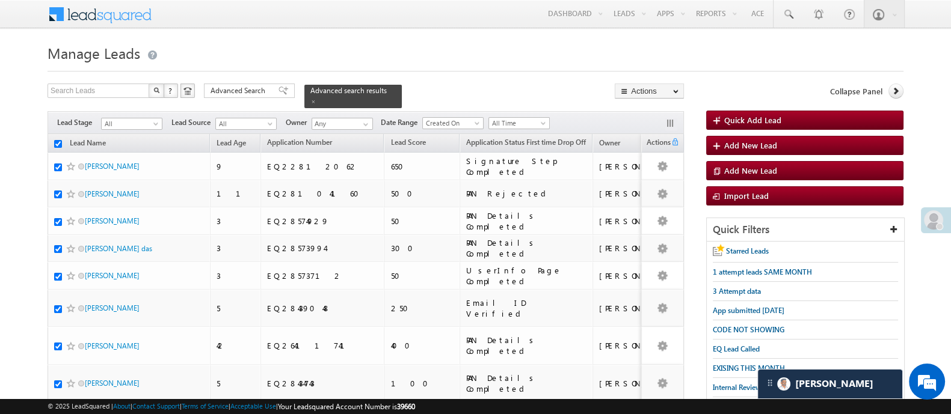
checkbox input "true"
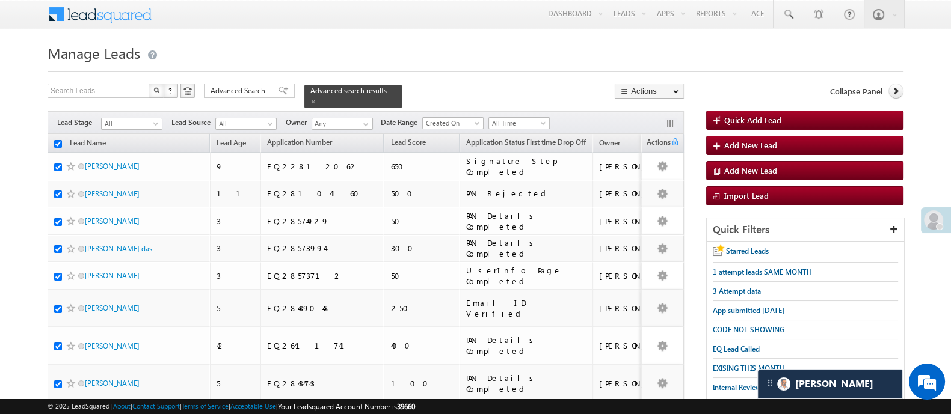
checkbox input "true"
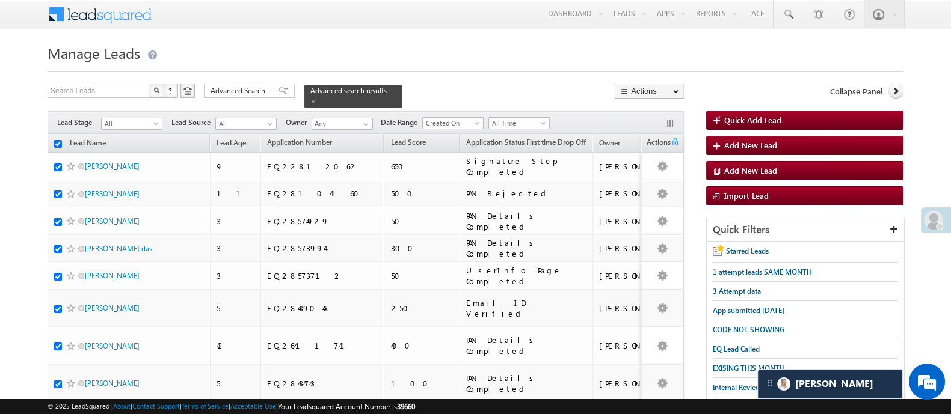
checkbox input "true"
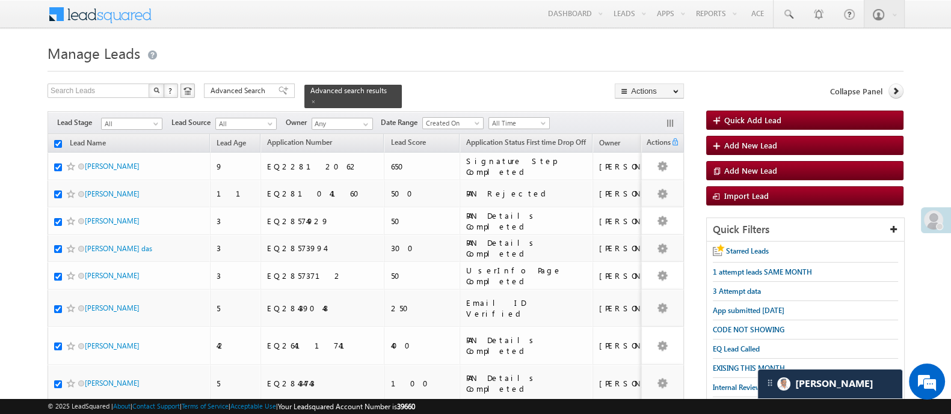
checkbox input "true"
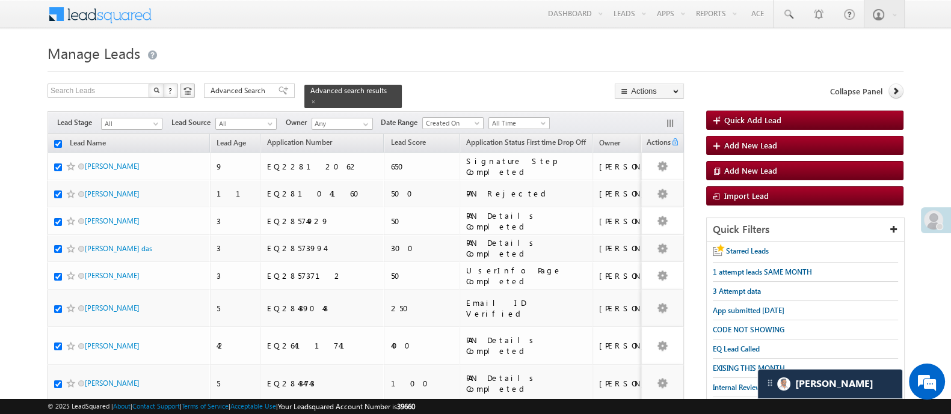
checkbox input "true"
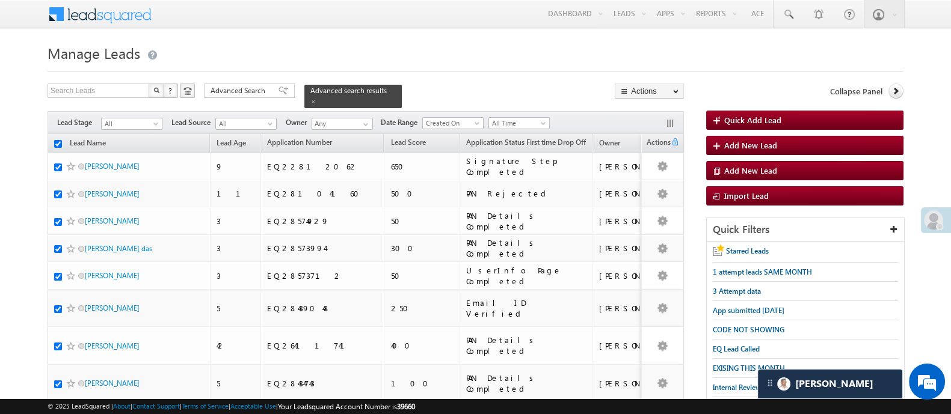
checkbox input "true"
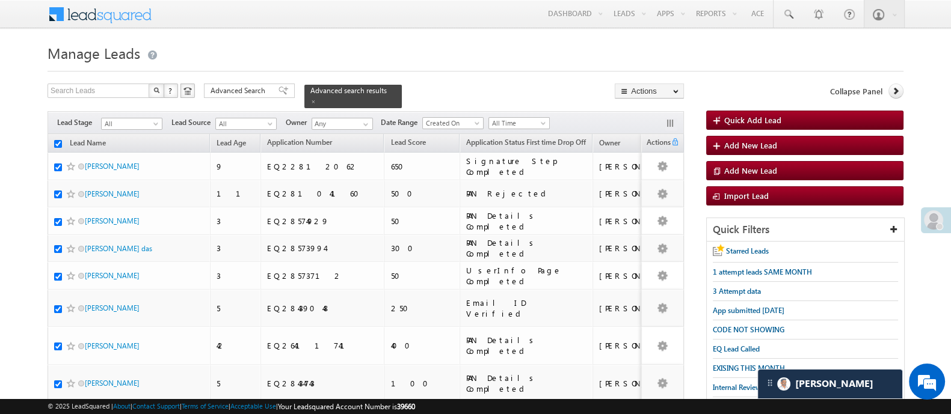
checkbox input "true"
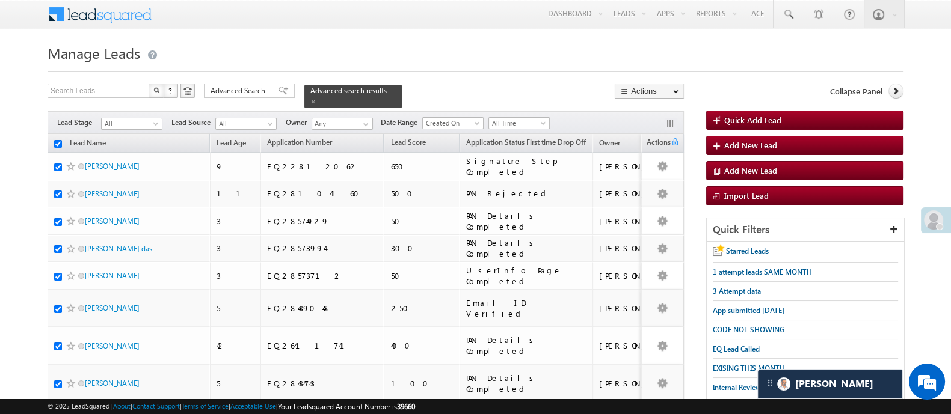
checkbox input "true"
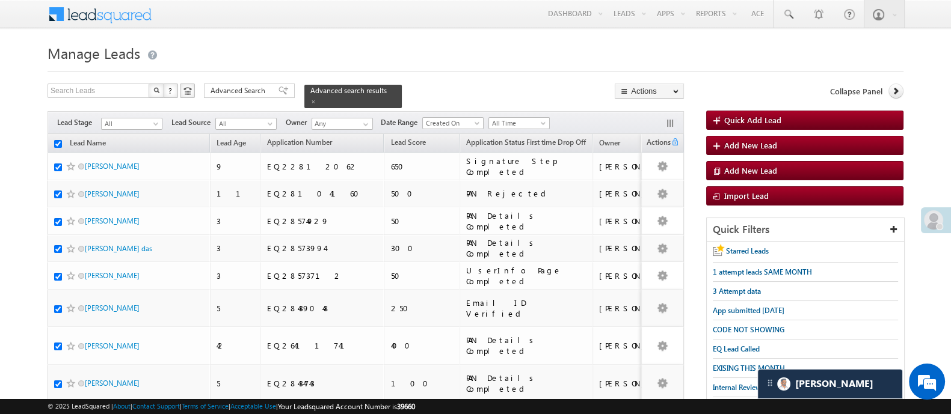
checkbox input "true"
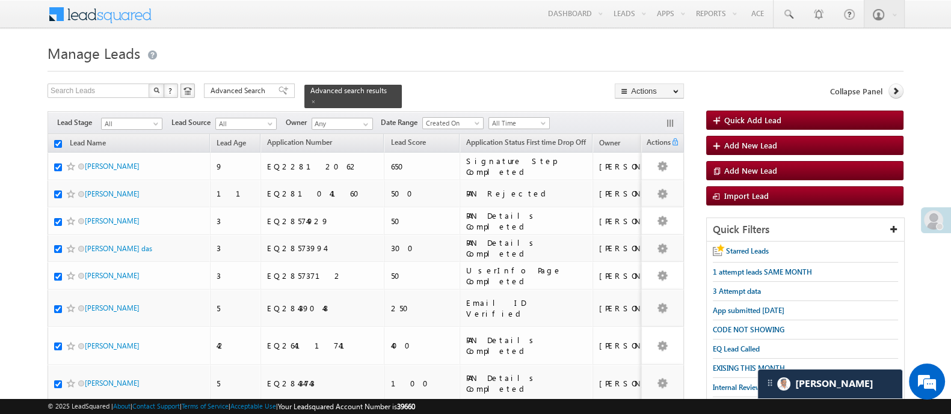
checkbox input "true"
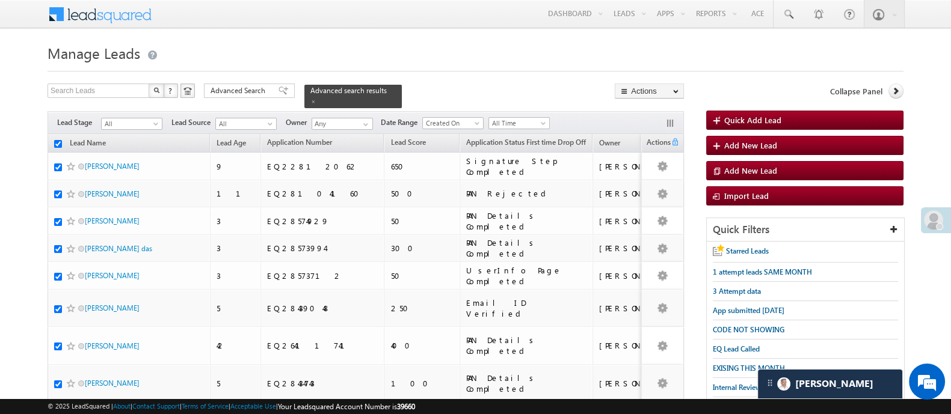
checkbox input "true"
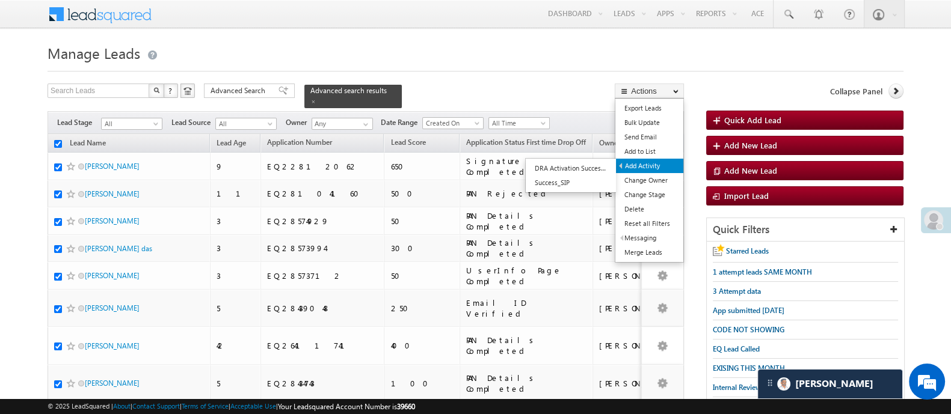
click at [656, 165] on link "Add Activity" at bounding box center [649, 166] width 67 height 14
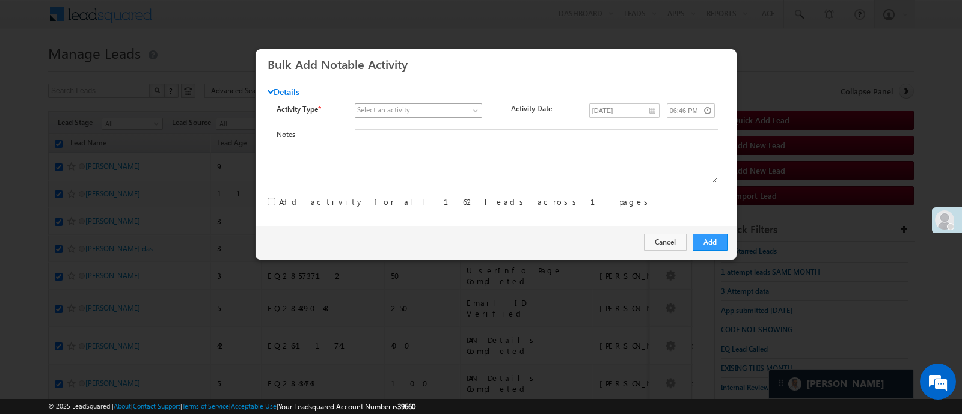
click at [478, 109] on span at bounding box center [477, 113] width 10 height 10
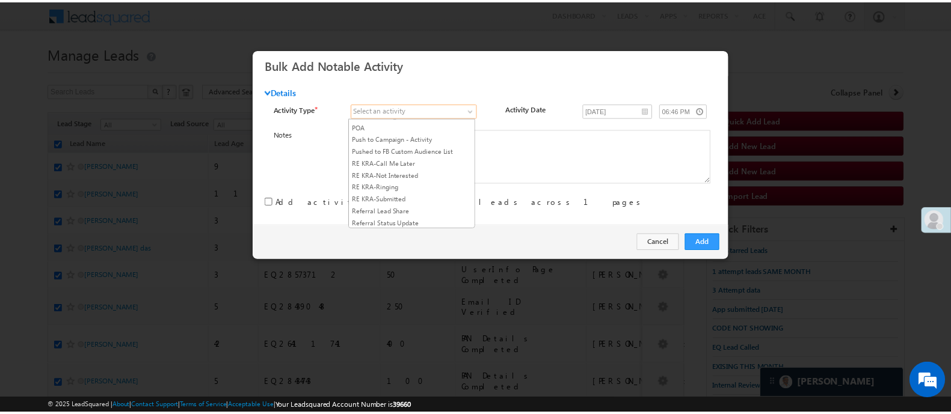
scroll to position [1531, 0]
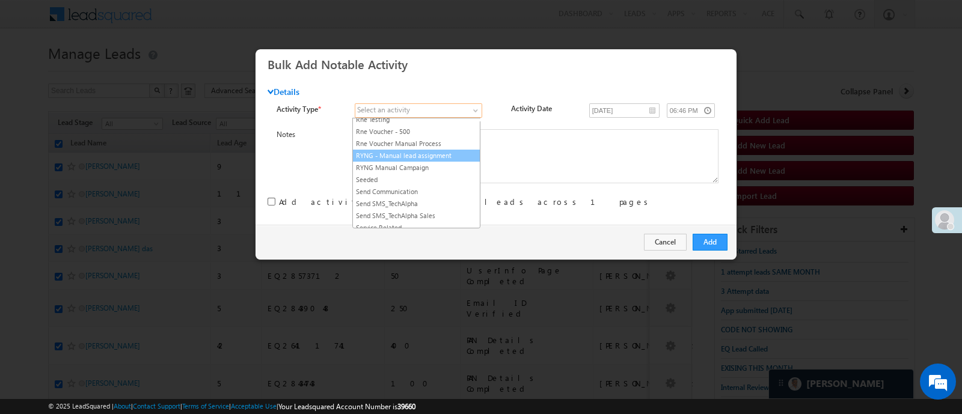
click at [449, 159] on link "RYNG - Manual lead assignment" at bounding box center [416, 155] width 127 height 11
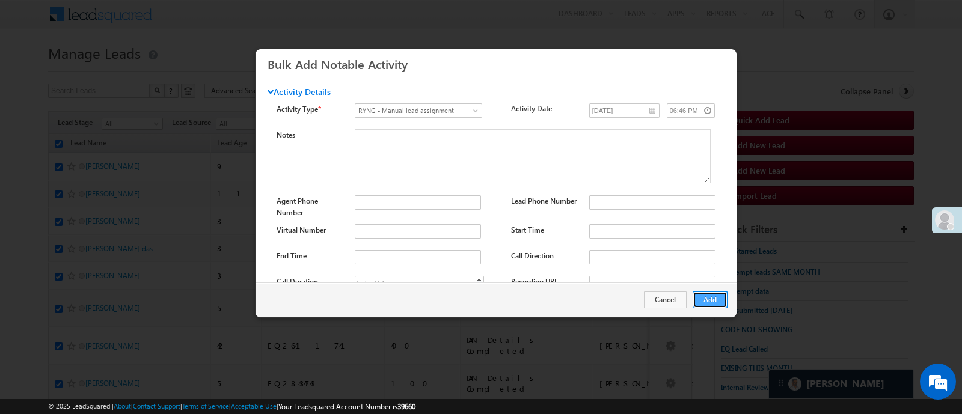
click at [716, 298] on button "Add" at bounding box center [710, 300] width 35 height 17
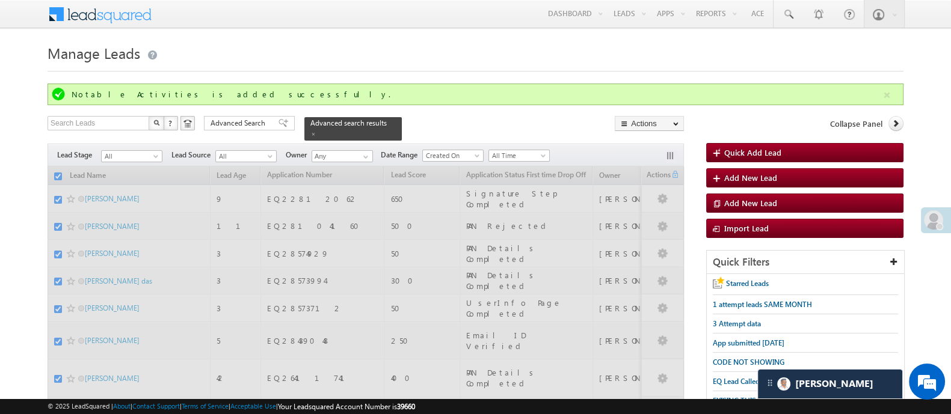
click at [263, 125] on span "Advanced Search" at bounding box center [240, 123] width 58 height 11
click at [0, 0] on button "×" at bounding box center [0, 0] width 0 height 0
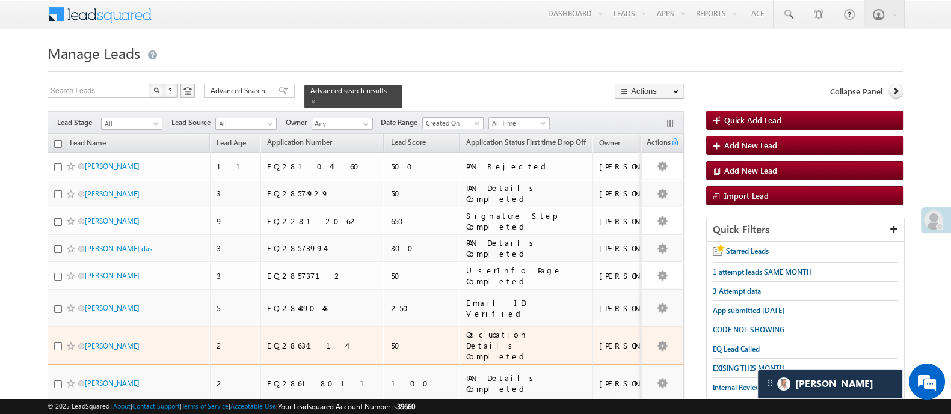
click at [466, 330] on div "Occupation Details Completed" at bounding box center [526, 346] width 121 height 32
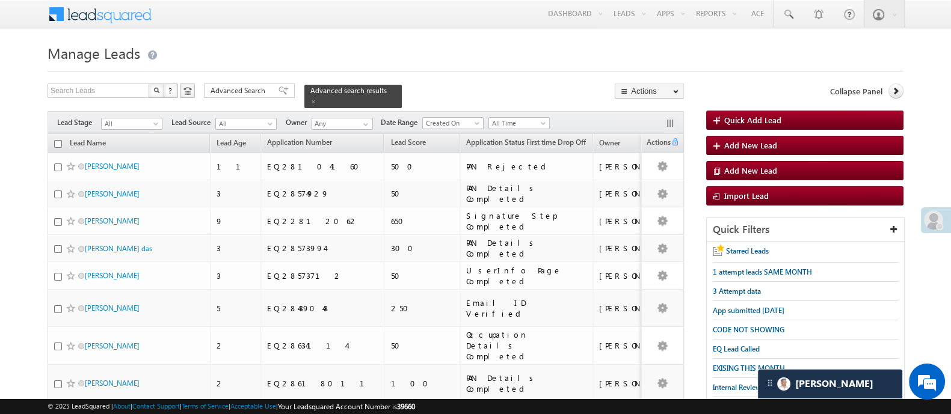
click at [59, 140] on input "checkbox" at bounding box center [58, 144] width 8 height 8
checkbox input "true"
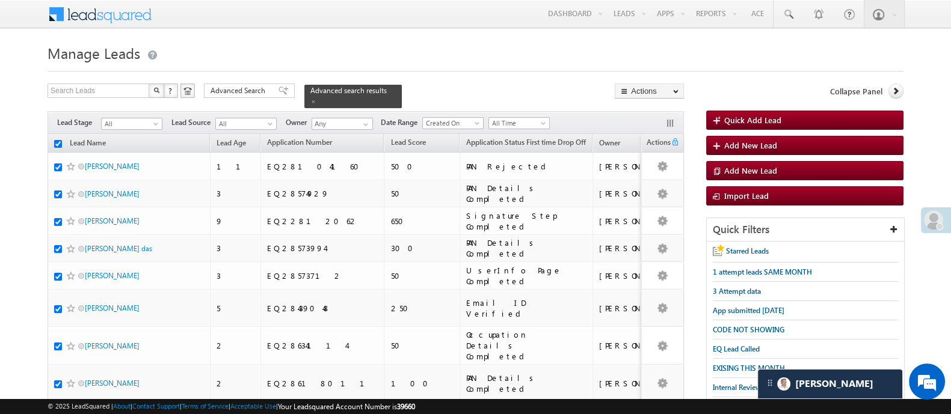
checkbox input "true"
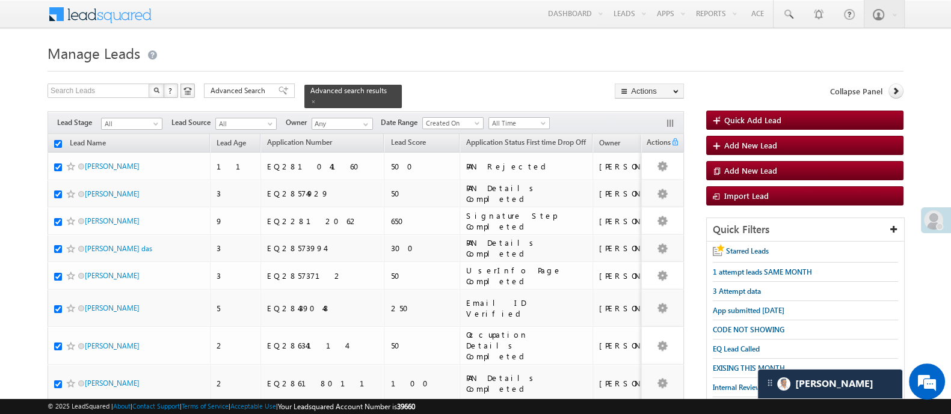
checkbox input "true"
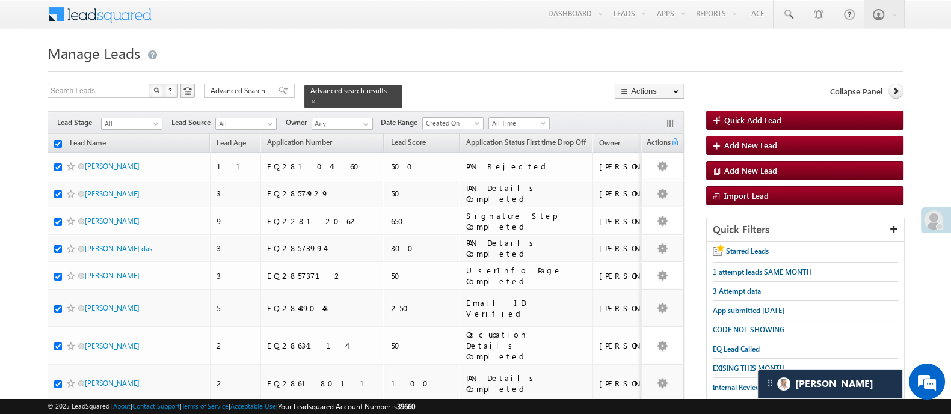
checkbox input "true"
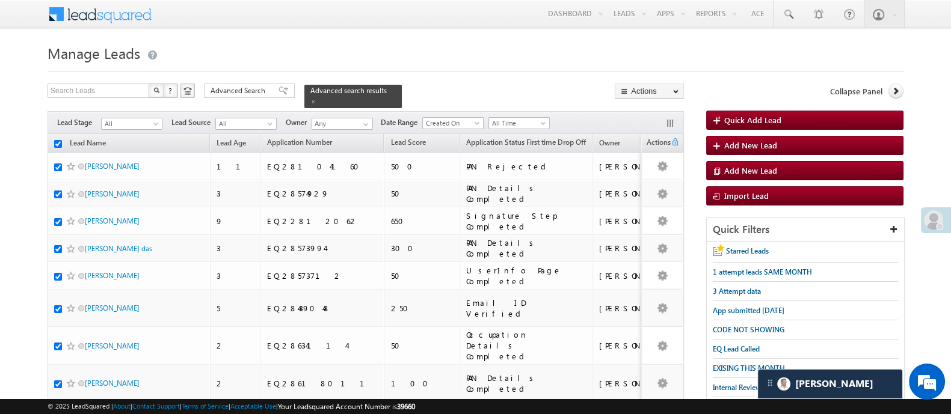
checkbox input "true"
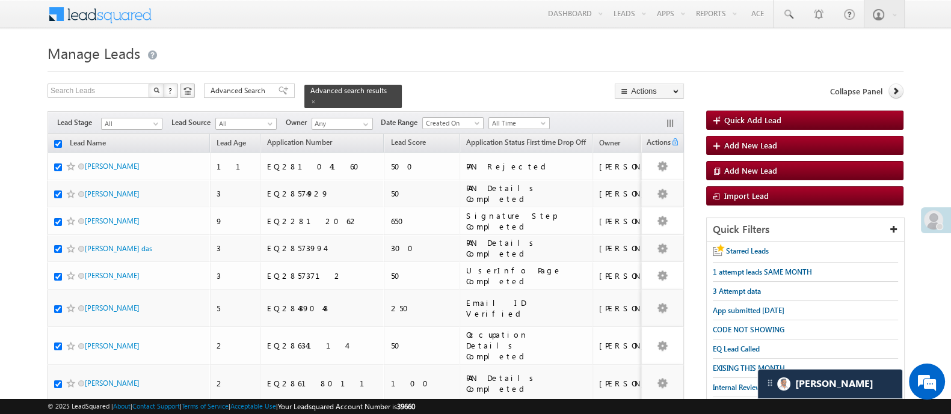
checkbox input "true"
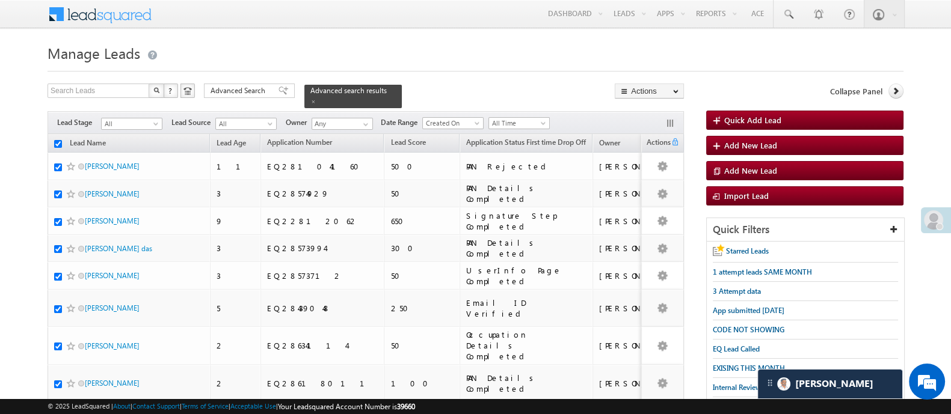
checkbox input "true"
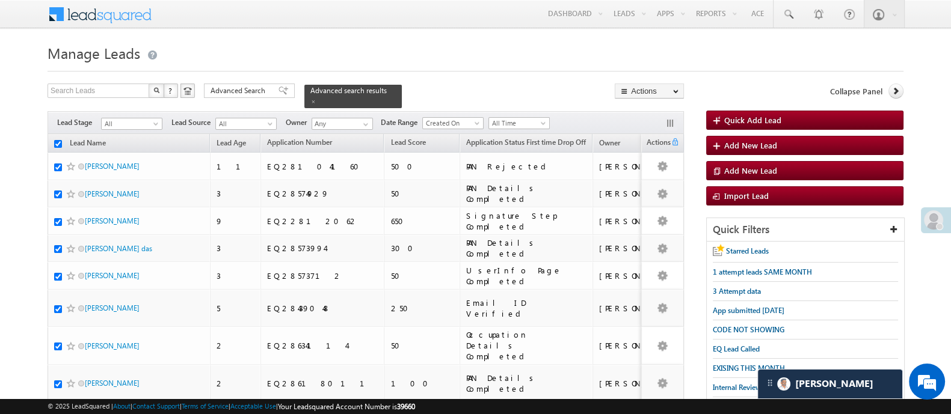
checkbox input "true"
click at [794, 11] on span at bounding box center [788, 14] width 12 height 12
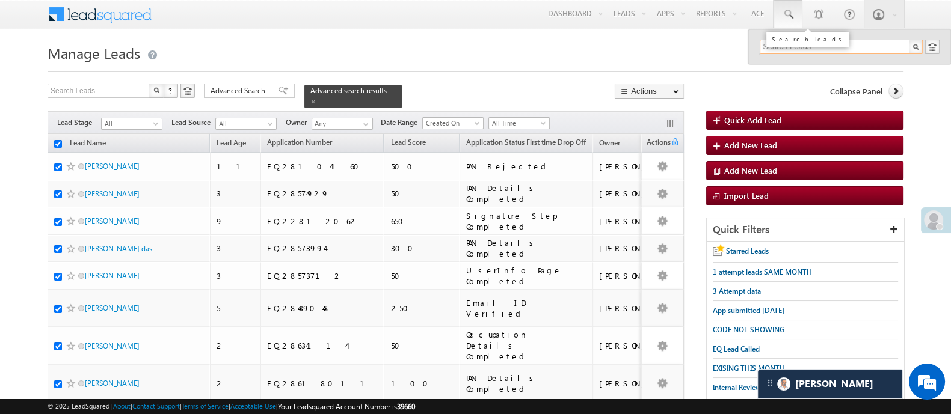
paste input "EQ28531781"
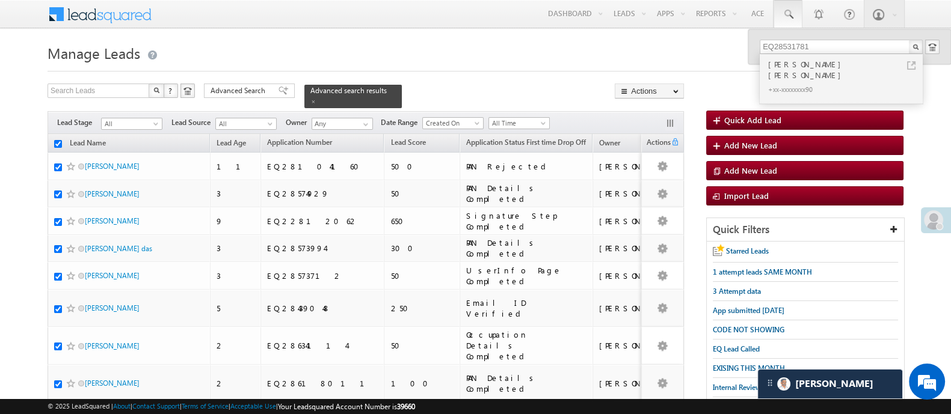
click at [824, 63] on div "Mohammad sajid shaikh" at bounding box center [846, 70] width 161 height 24
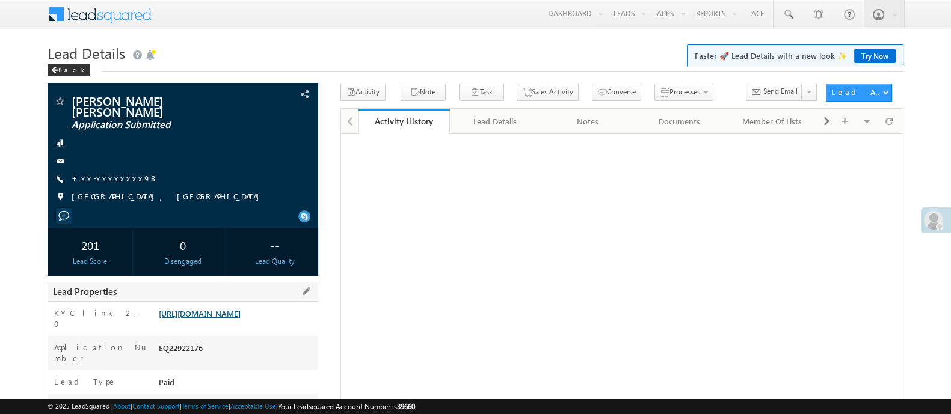
click at [229, 314] on link "[URL][DOMAIN_NAME]" at bounding box center [200, 314] width 82 height 10
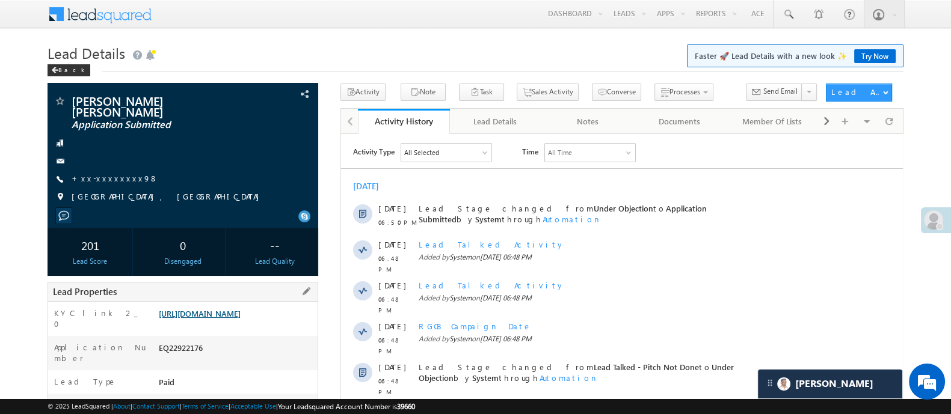
click at [241, 319] on link "[URL][DOMAIN_NAME]" at bounding box center [200, 314] width 82 height 10
click at [241, 309] on link "[URL][DOMAIN_NAME]" at bounding box center [200, 314] width 82 height 10
click at [781, 22] on link at bounding box center [788, 14] width 29 height 28
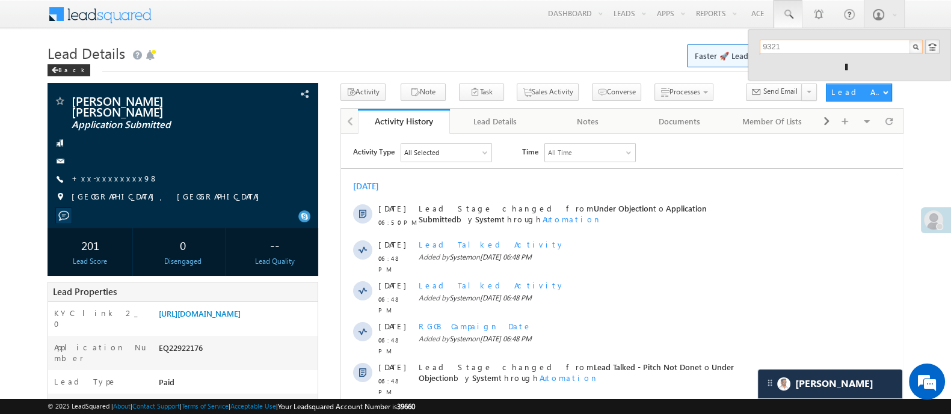
type input "9321273851"
click at [807, 75] on div "+xx-xxxxxxxx51" at bounding box center [846, 78] width 161 height 14
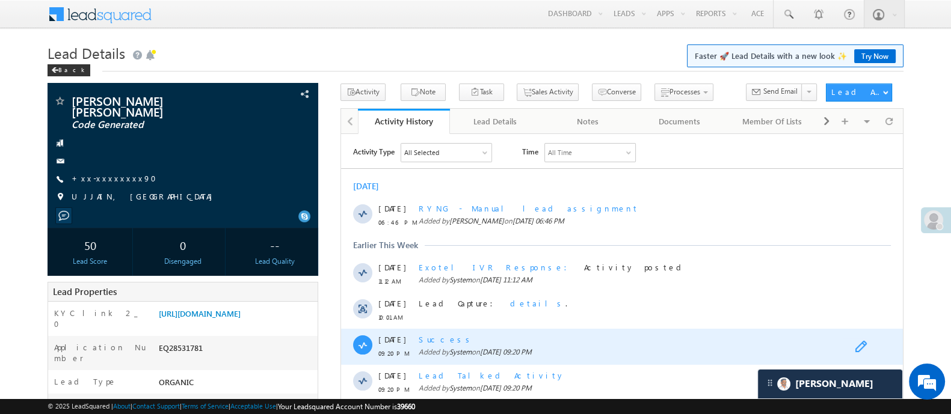
click at [861, 343] on span at bounding box center [863, 347] width 19 height 14
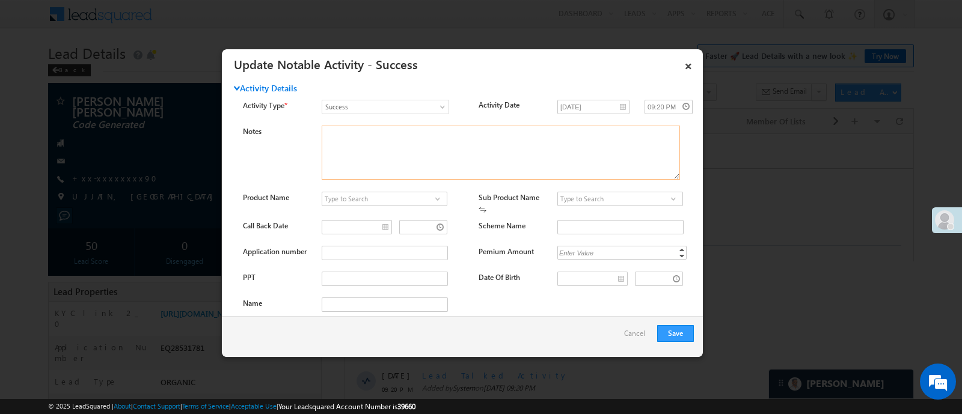
click at [606, 155] on textarea "Notes" at bounding box center [501, 153] width 358 height 54
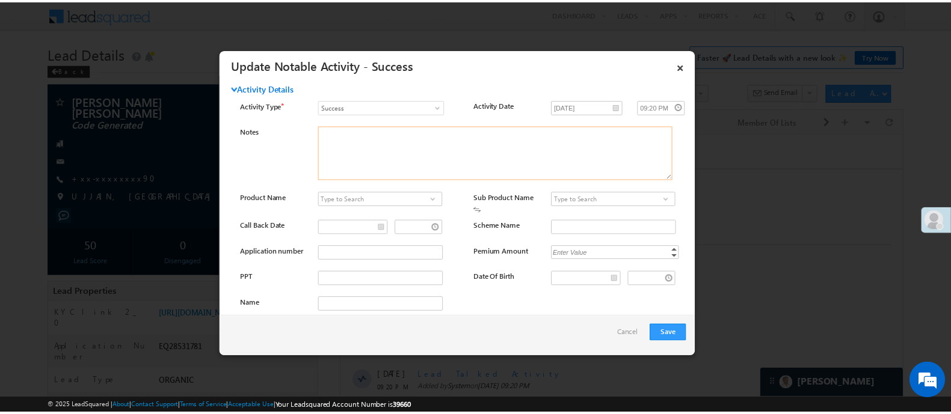
scroll to position [54, 0]
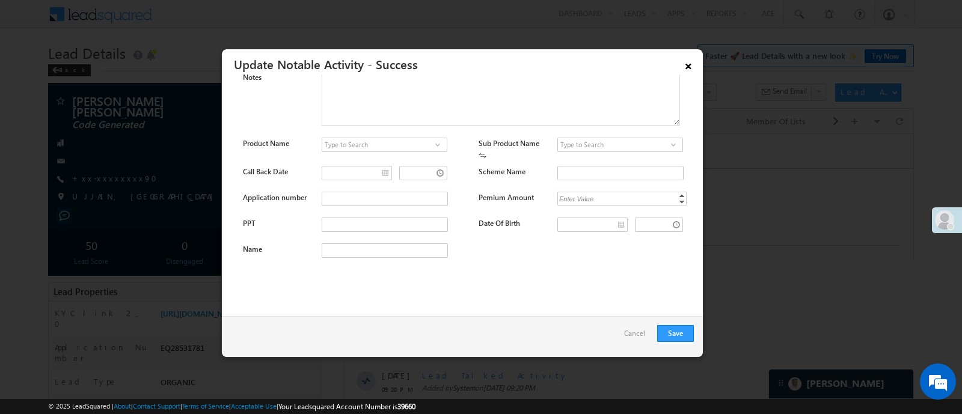
click at [687, 64] on link "×" at bounding box center [688, 64] width 20 height 21
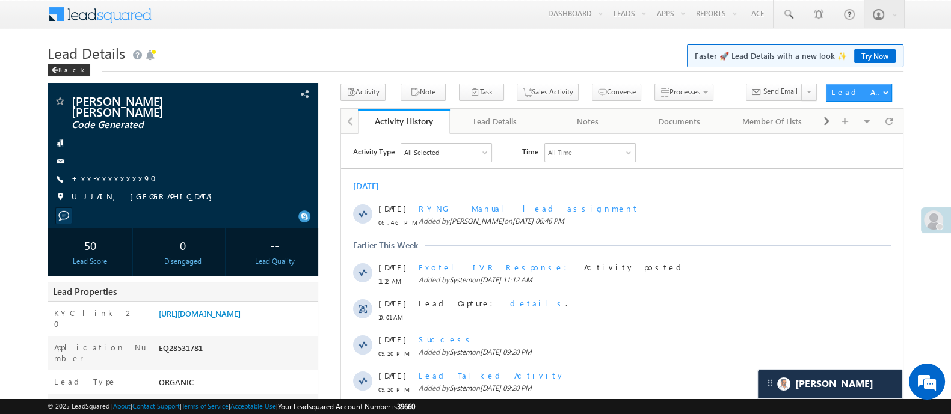
scroll to position [362, 0]
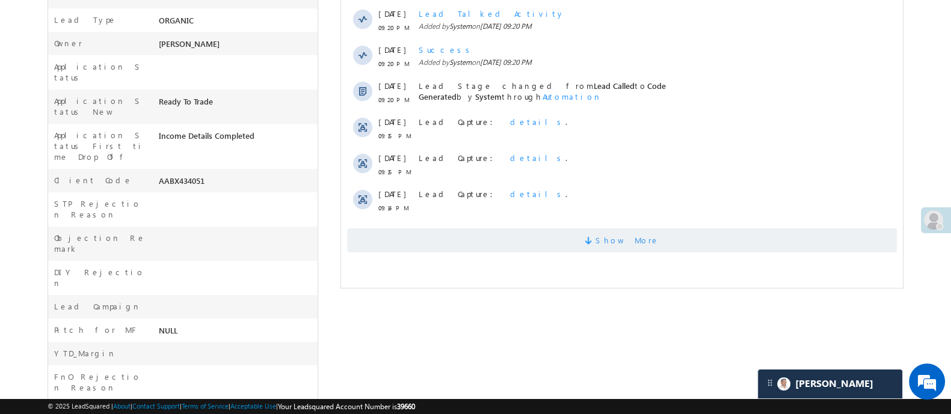
click at [728, 244] on span "Show More" at bounding box center [621, 241] width 550 height 24
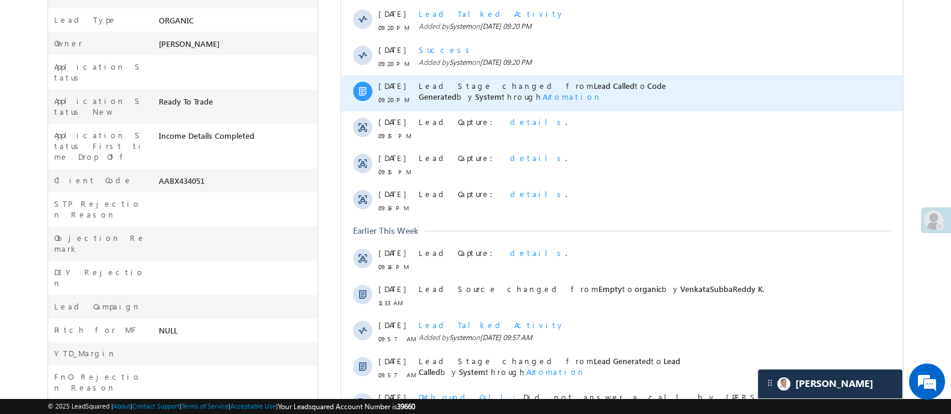
click at [601, 91] on span "Automation" at bounding box center [571, 96] width 59 height 10
click at [728, 110] on link "Code generated & Application Submission flag - [DATE]" at bounding box center [734, 120] width 120 height 20
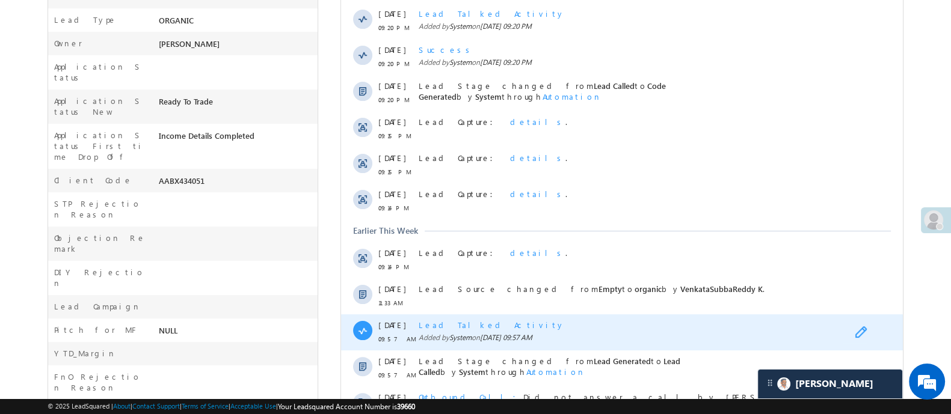
click at [859, 331] on span at bounding box center [863, 334] width 19 height 14
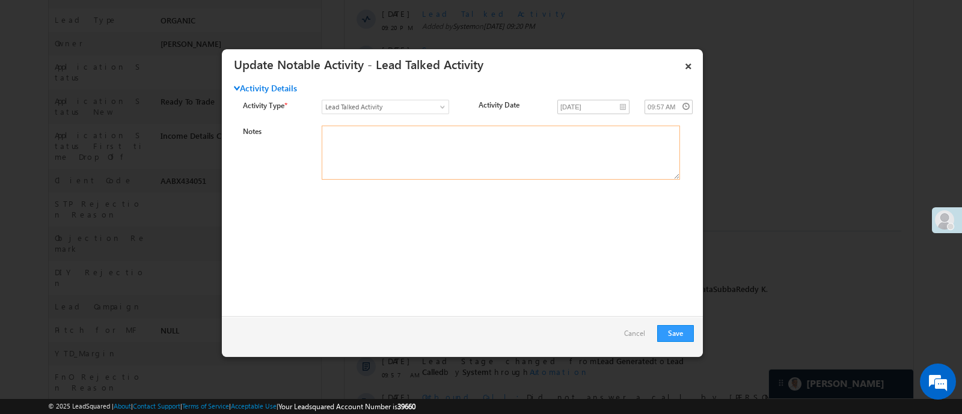
click at [558, 161] on textarea "Notes" at bounding box center [501, 153] width 358 height 54
click at [689, 64] on link "×" at bounding box center [688, 64] width 20 height 21
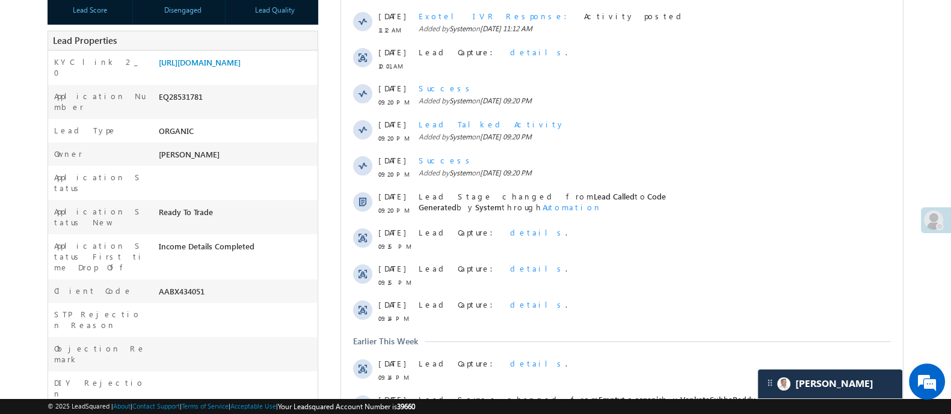
scroll to position [0, 0]
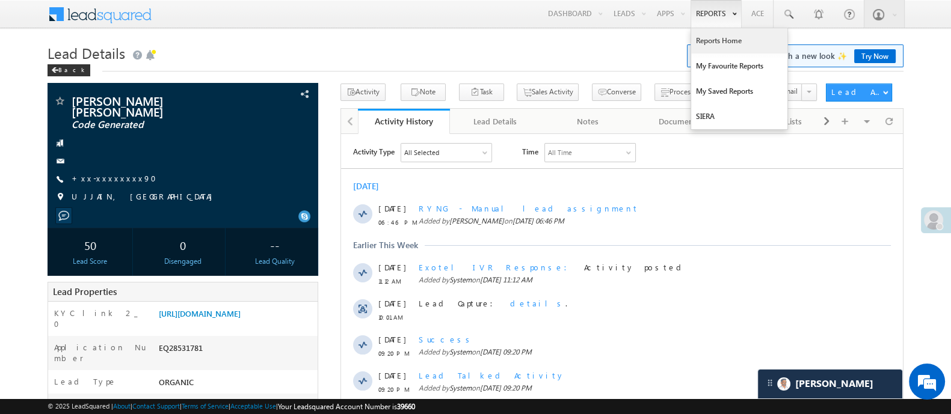
click at [725, 37] on link "Reports Home" at bounding box center [739, 40] width 96 height 25
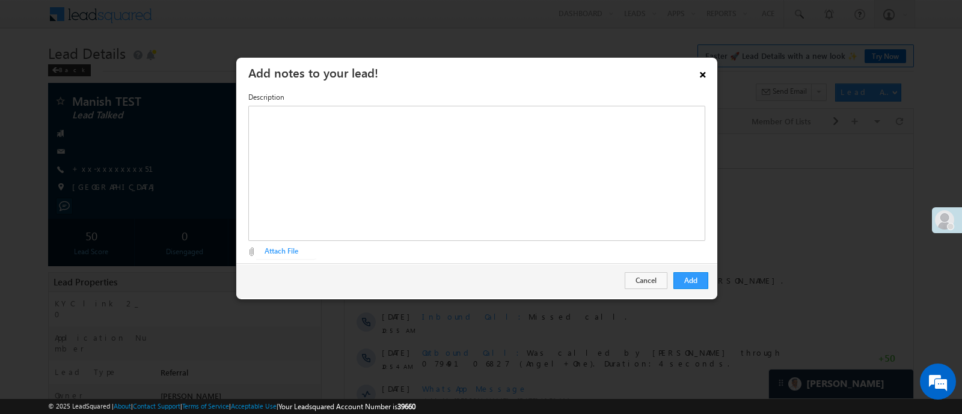
click at [710, 76] on link "×" at bounding box center [703, 72] width 20 height 21
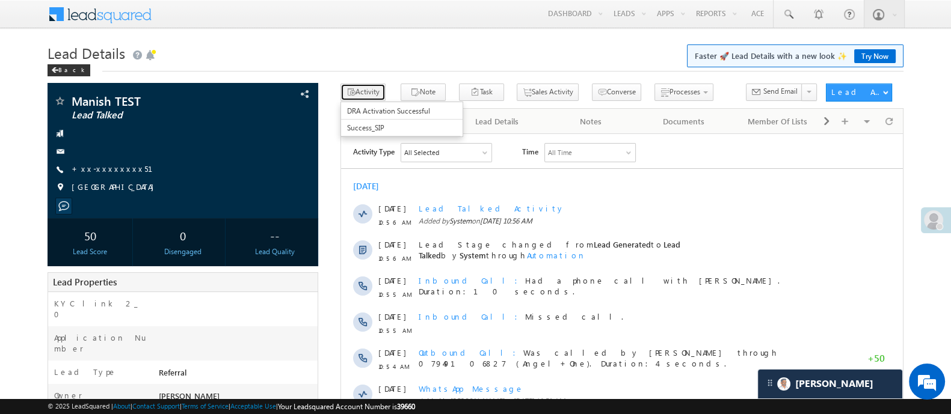
click at [367, 95] on button "Activity" at bounding box center [362, 92] width 45 height 17
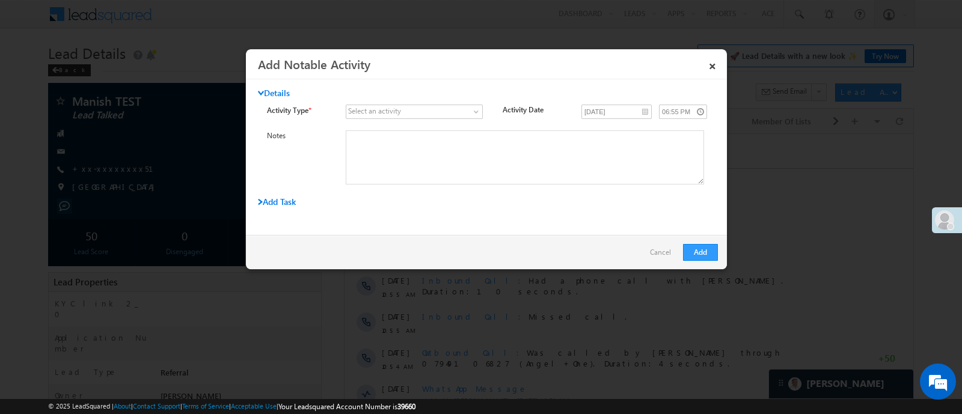
click at [382, 111] on div "Select an activity" at bounding box center [374, 111] width 53 height 11
click at [457, 110] on span at bounding box center [406, 111] width 121 height 11
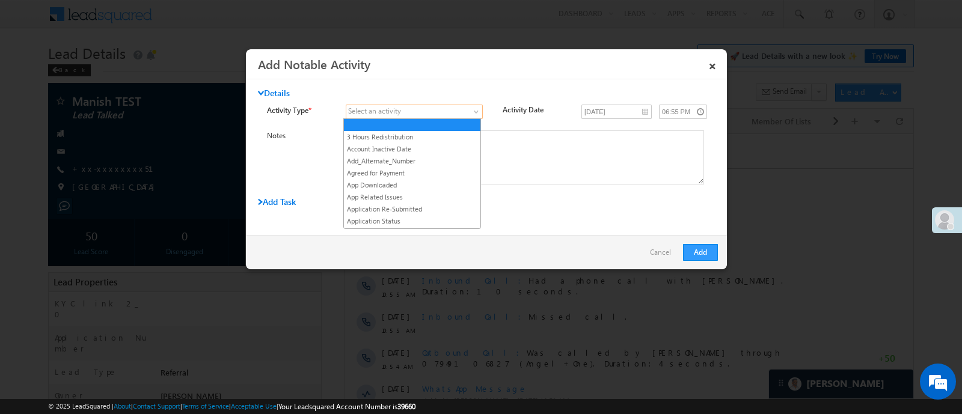
scroll to position [577, 0]
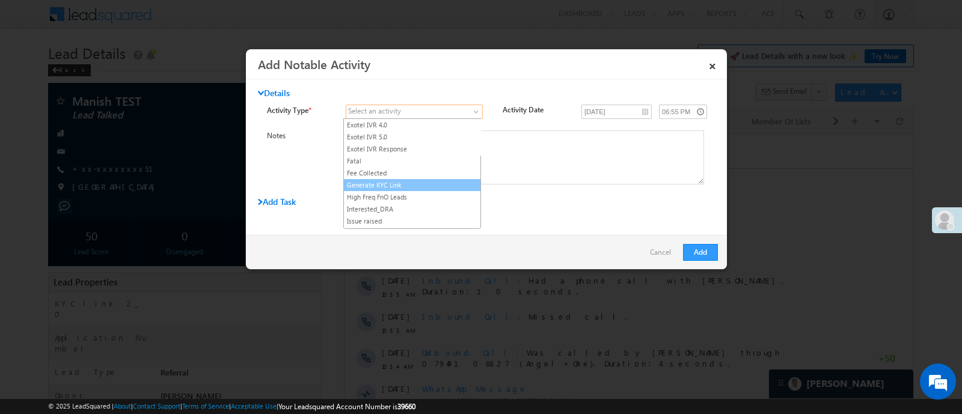
click at [429, 180] on link "Generate KYC Link" at bounding box center [412, 185] width 137 height 11
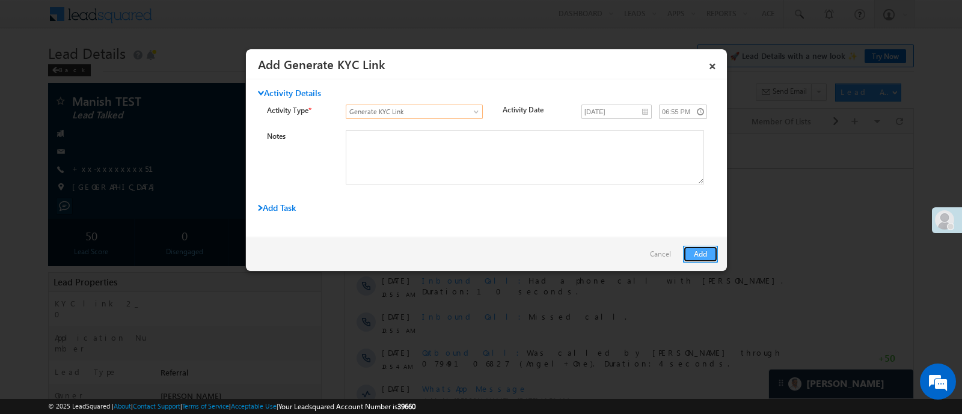
click at [692, 252] on button "Add" at bounding box center [700, 254] width 35 height 17
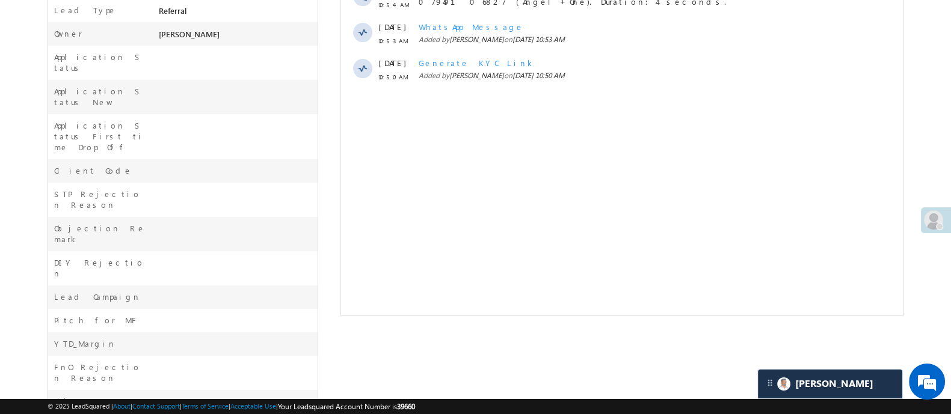
scroll to position [0, 0]
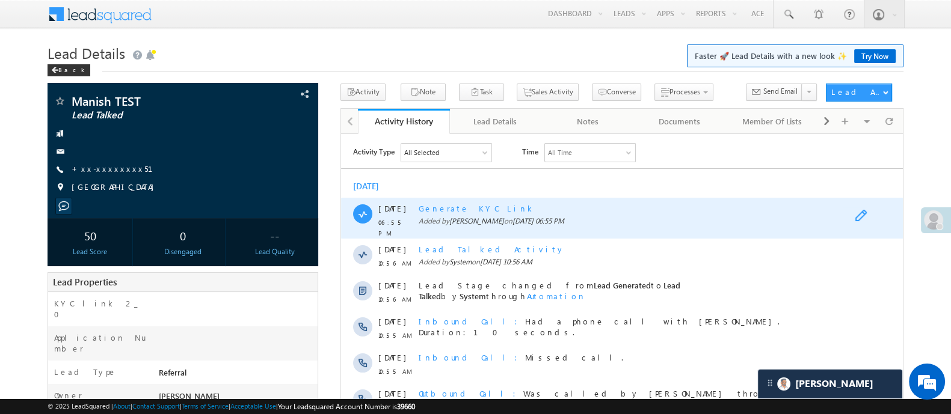
click at [859, 217] on span at bounding box center [863, 216] width 19 height 14
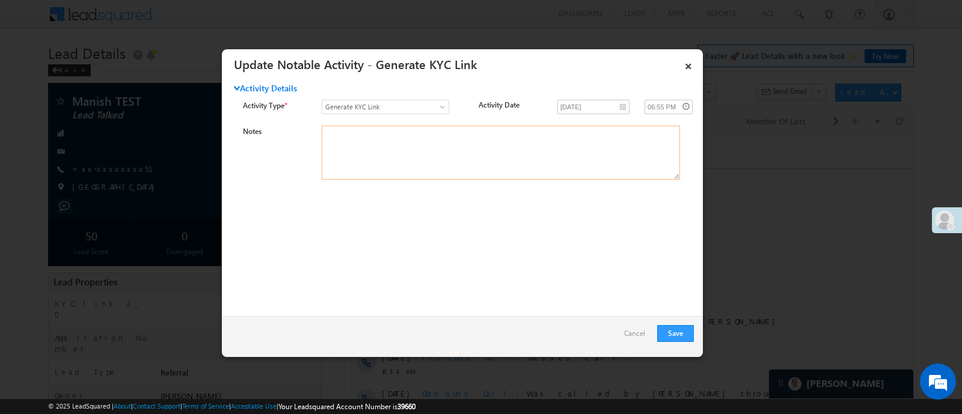
click at [609, 149] on textarea "Notes" at bounding box center [501, 153] width 358 height 54
click at [689, 64] on link "×" at bounding box center [688, 64] width 20 height 21
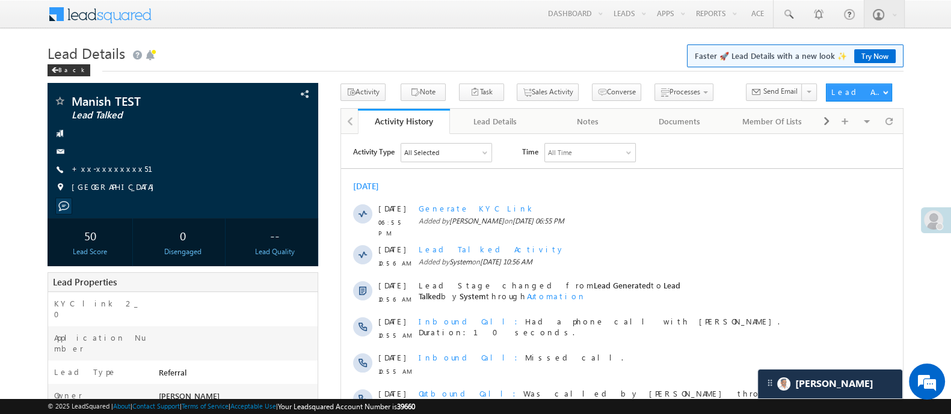
drag, startPoint x: 962, startPoint y: 100, endPoint x: 346, endPoint y: 18, distance: 620.8
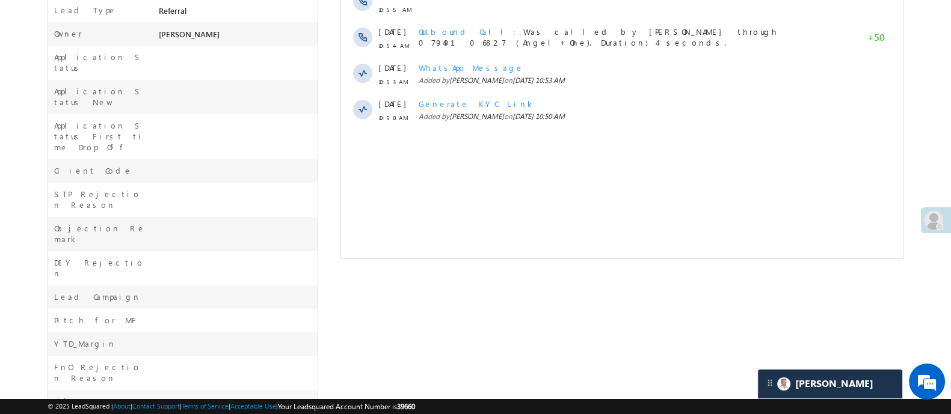
drag, startPoint x: 959, startPoint y: 224, endPoint x: 470, endPoint y: 312, distance: 497.3
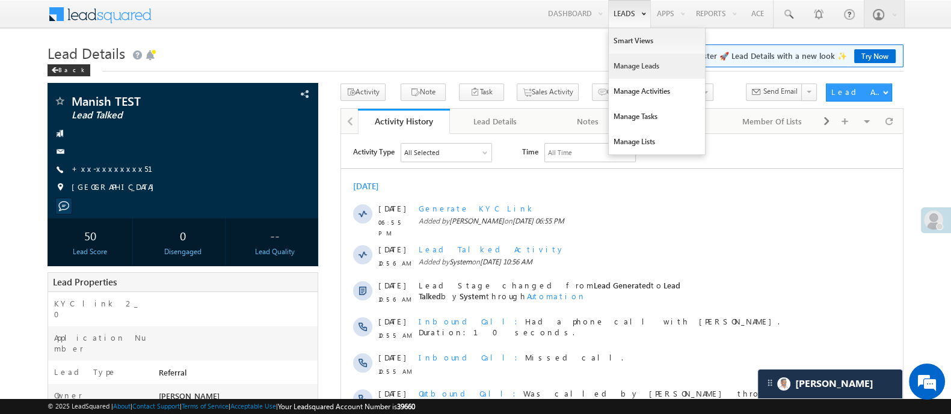
click at [635, 64] on link "Manage Leads" at bounding box center [657, 66] width 96 height 25
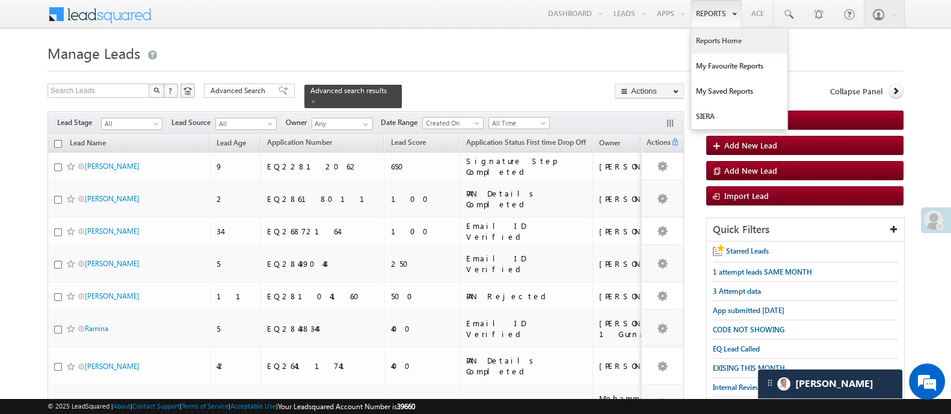
click at [720, 38] on link "Reports Home" at bounding box center [739, 40] width 96 height 25
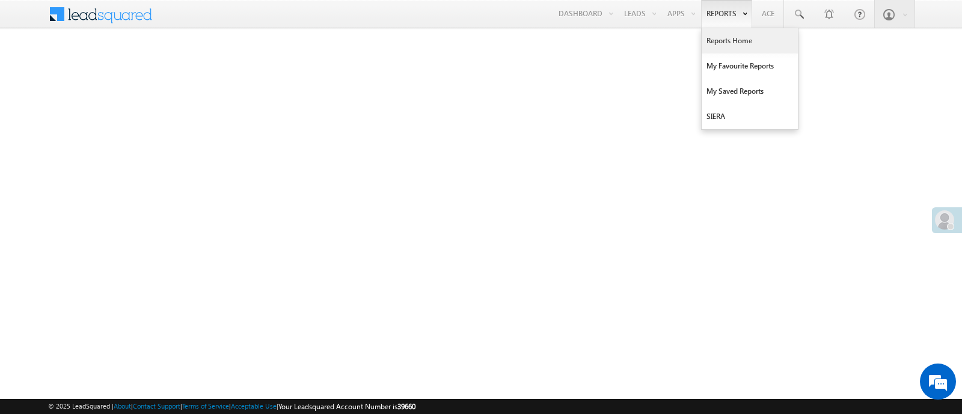
click at [725, 36] on link "Reports Home" at bounding box center [750, 40] width 96 height 25
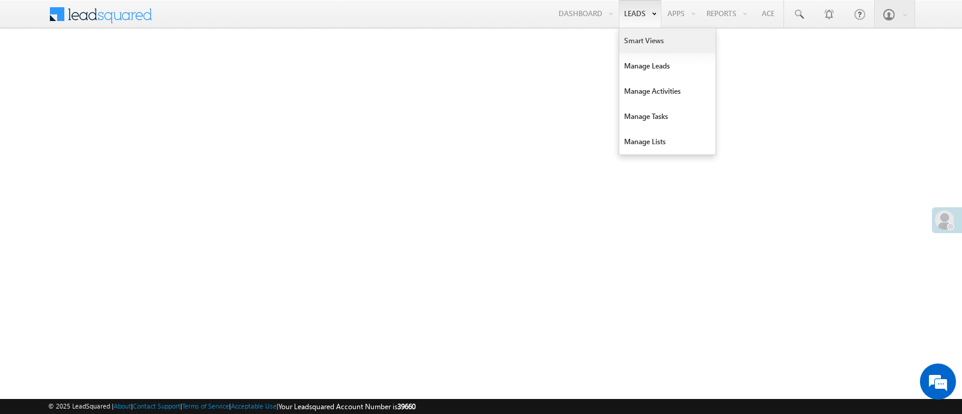
click at [638, 43] on link "Smart Views" at bounding box center [668, 40] width 96 height 25
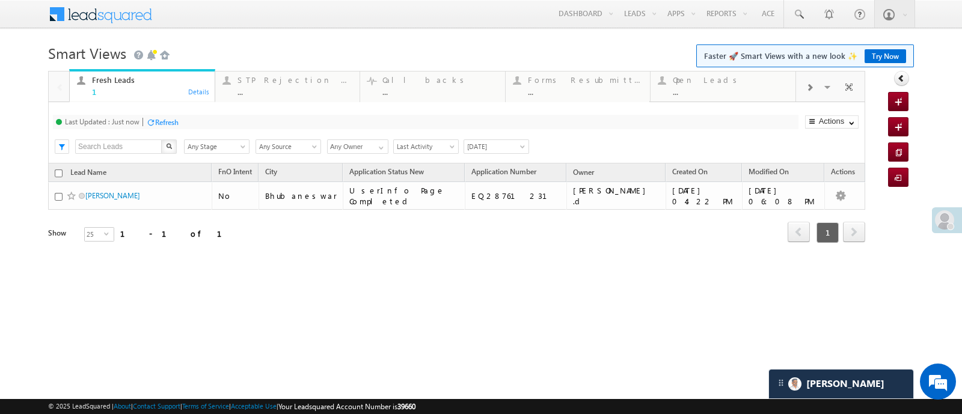
click at [174, 118] on div "Refresh" at bounding box center [166, 122] width 23 height 9
click at [166, 118] on div "Refresh" at bounding box center [166, 122] width 23 height 9
click at [164, 120] on div "Refresh" at bounding box center [166, 122] width 23 height 9
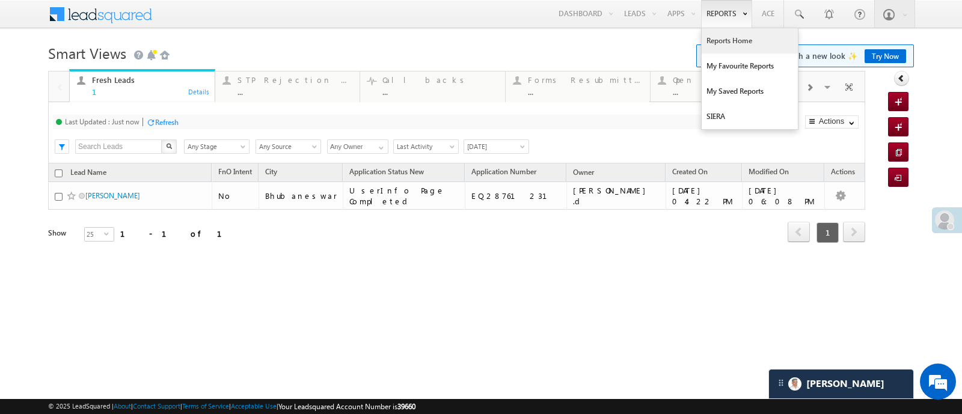
click at [720, 43] on link "Reports Home" at bounding box center [750, 40] width 96 height 25
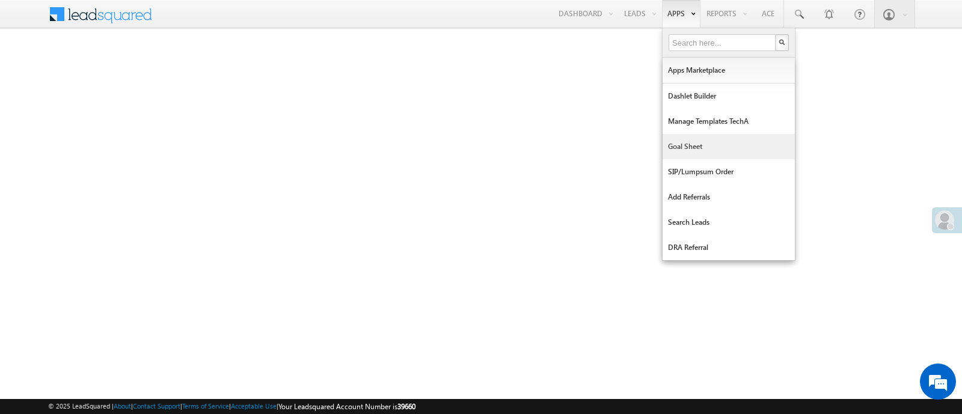
click at [695, 149] on link "Goal Sheet" at bounding box center [729, 146] width 132 height 25
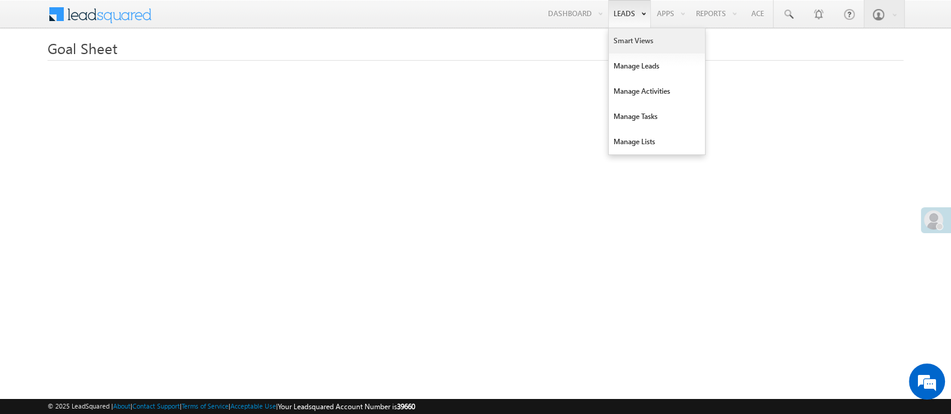
click at [626, 39] on link "Smart Views" at bounding box center [657, 40] width 96 height 25
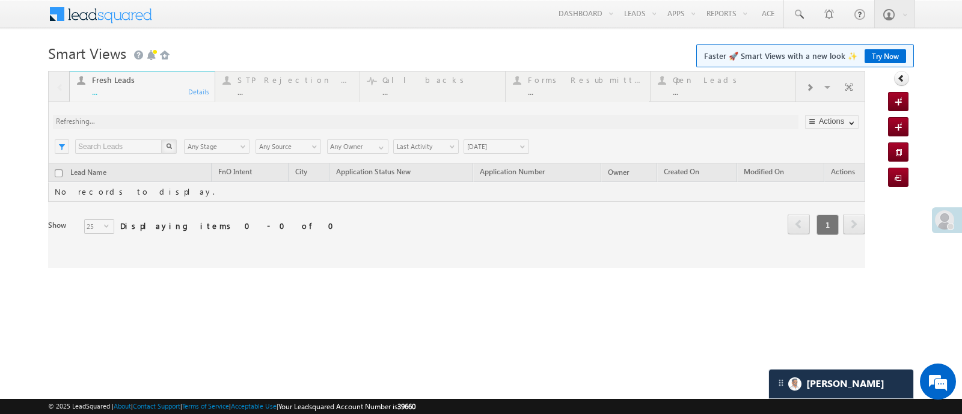
click at [825, 87] on div at bounding box center [456, 169] width 817 height 197
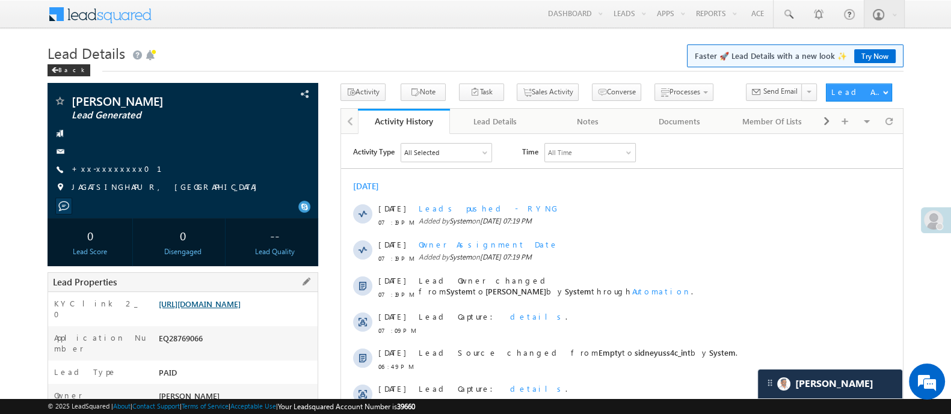
click at [234, 308] on link "[URL][DOMAIN_NAME]" at bounding box center [200, 304] width 82 height 10
click at [772, 91] on span "Send Email" at bounding box center [780, 91] width 34 height 11
click at [198, 349] on div "EQ28769066" at bounding box center [237, 341] width 162 height 17
copy div "EQ28769066"
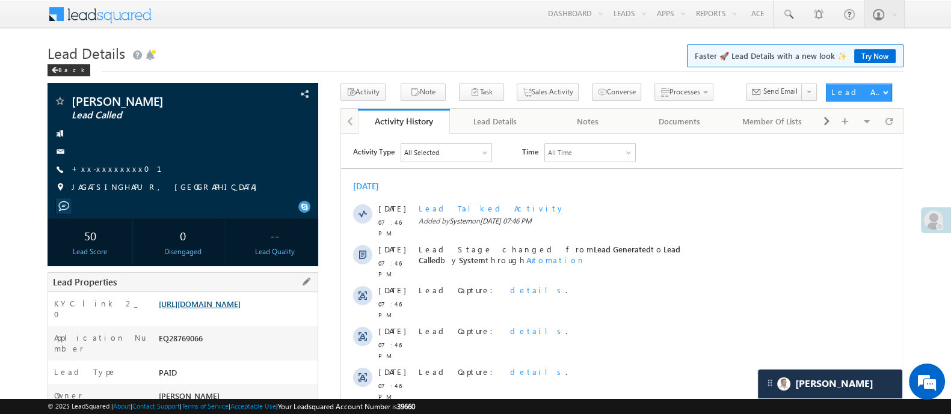
click at [241, 309] on link "[URL][DOMAIN_NAME]" at bounding box center [200, 304] width 82 height 10
